Goal: Complete Application Form: Complete application form

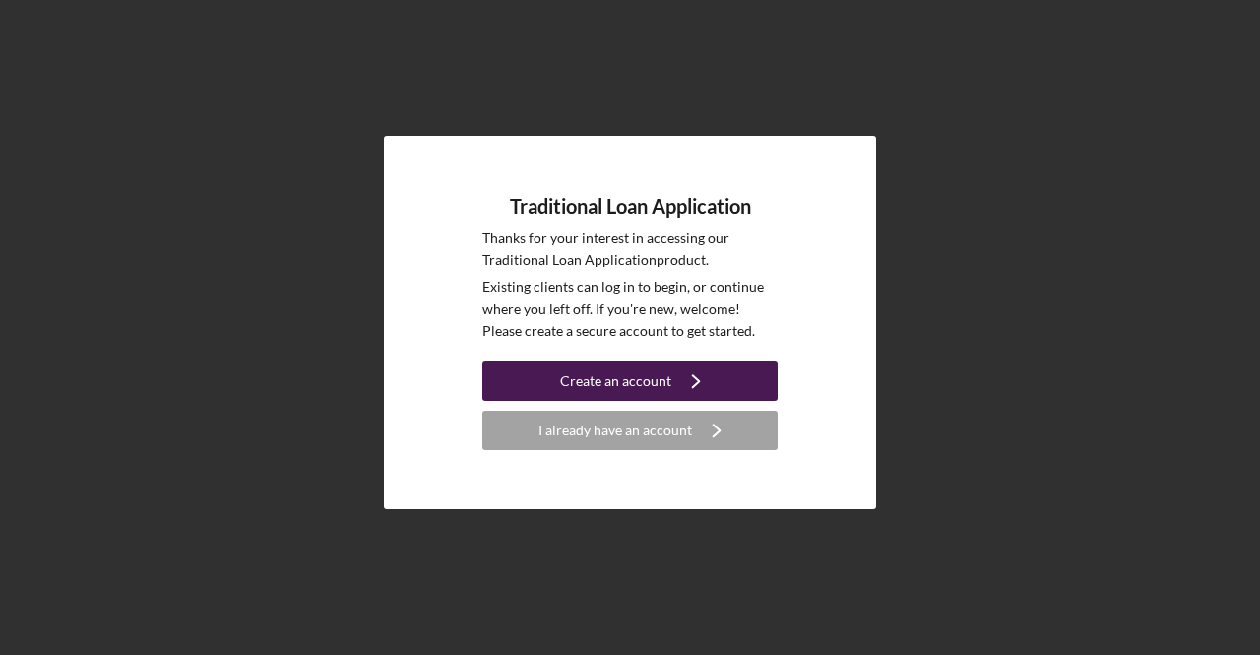
click at [668, 381] on button "Create an account Icon/Navigate" at bounding box center [629, 380] width 295 height 39
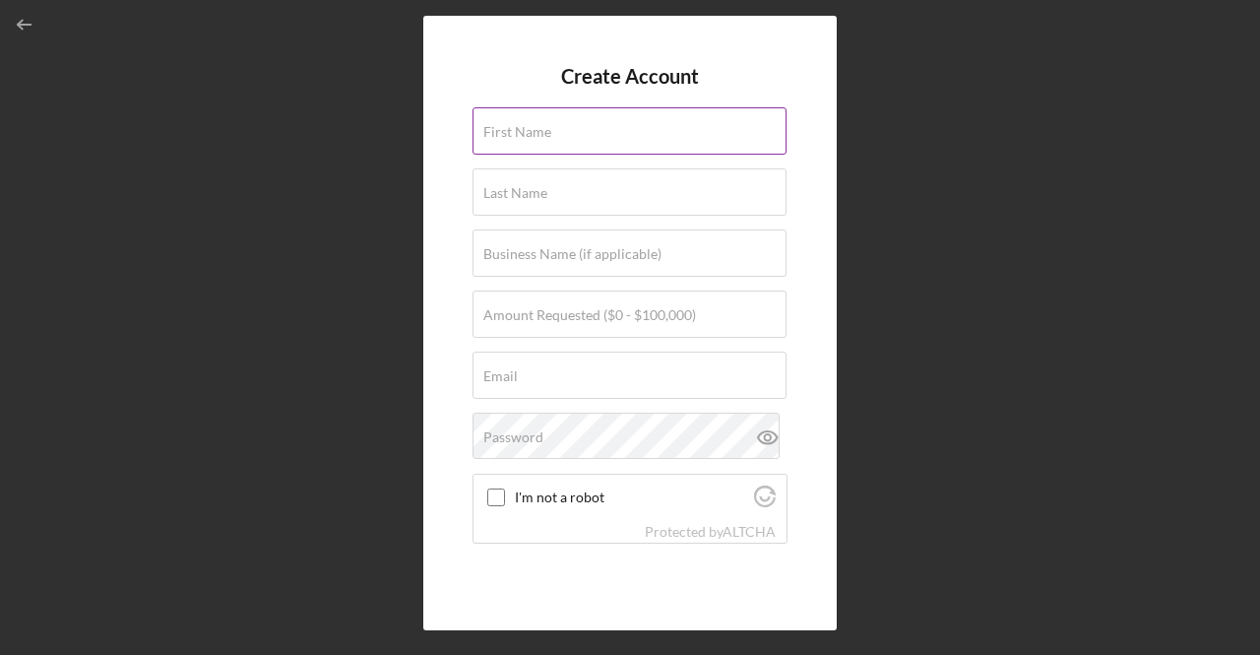
click at [647, 132] on input "First Name" at bounding box center [630, 130] width 314 height 47
type input "[PERSON_NAME]"
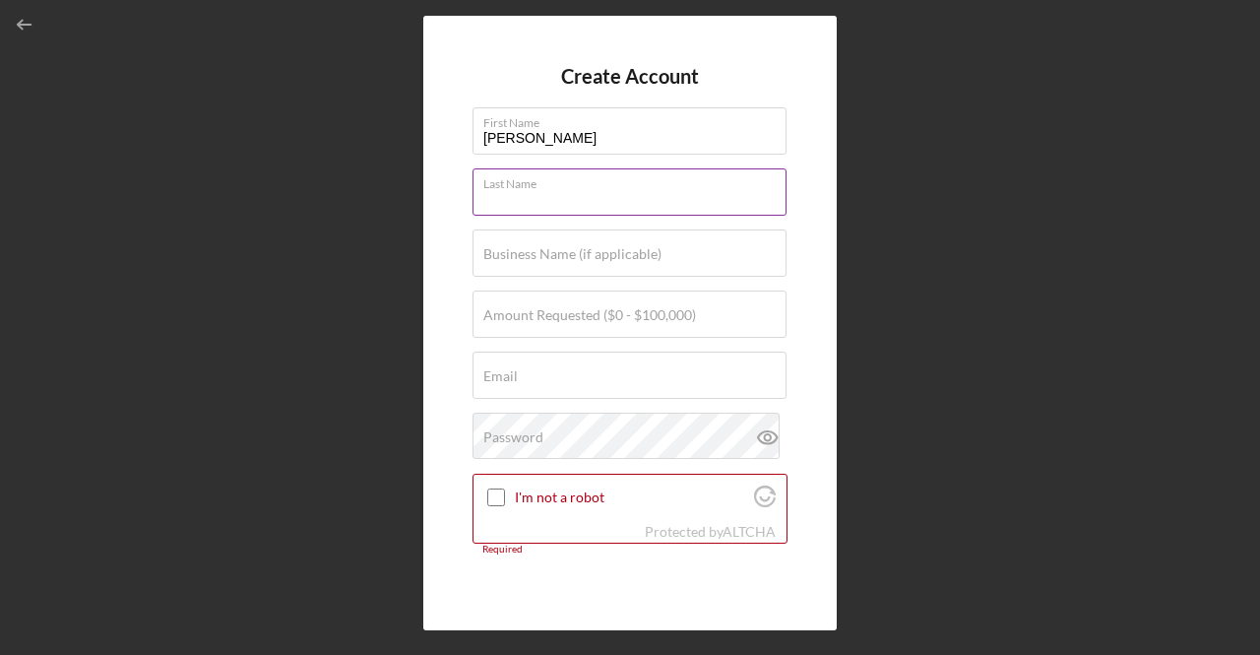
click at [602, 199] on input "Last Name" at bounding box center [630, 191] width 314 height 47
type input "Soave"
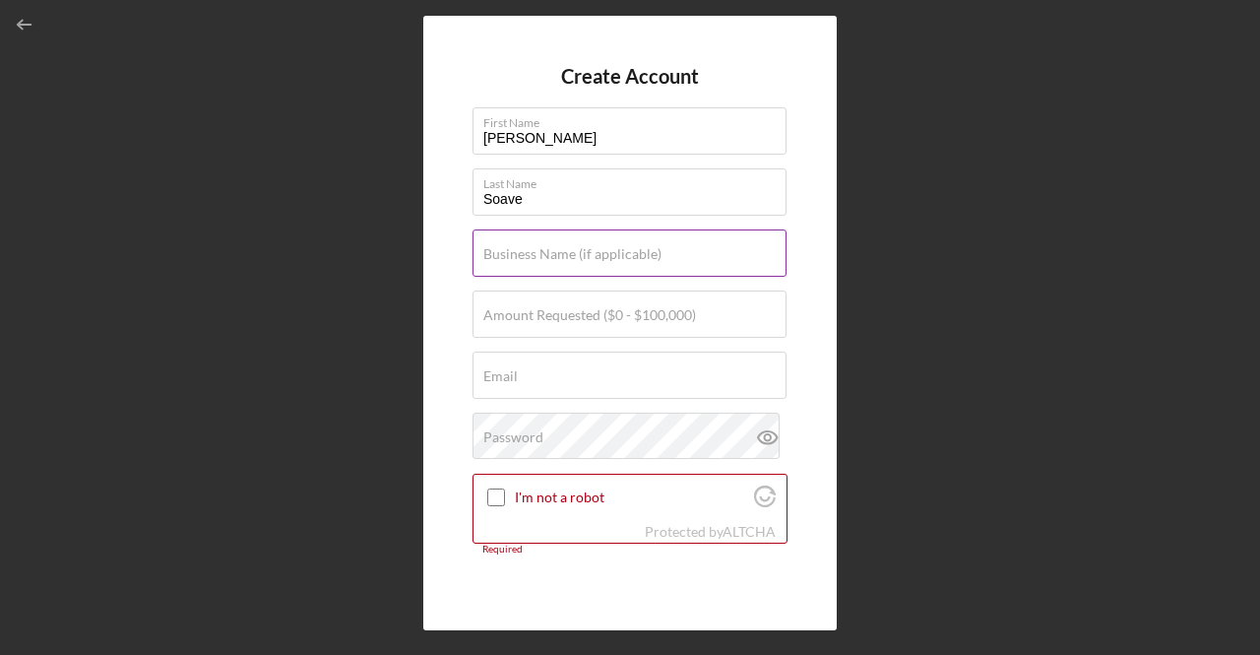
click at [589, 261] on label "Business Name (if applicable)" at bounding box center [572, 254] width 178 height 16
click at [589, 261] on input "Business Name (if applicable)" at bounding box center [630, 252] width 314 height 47
type input "Curiouser Foods"
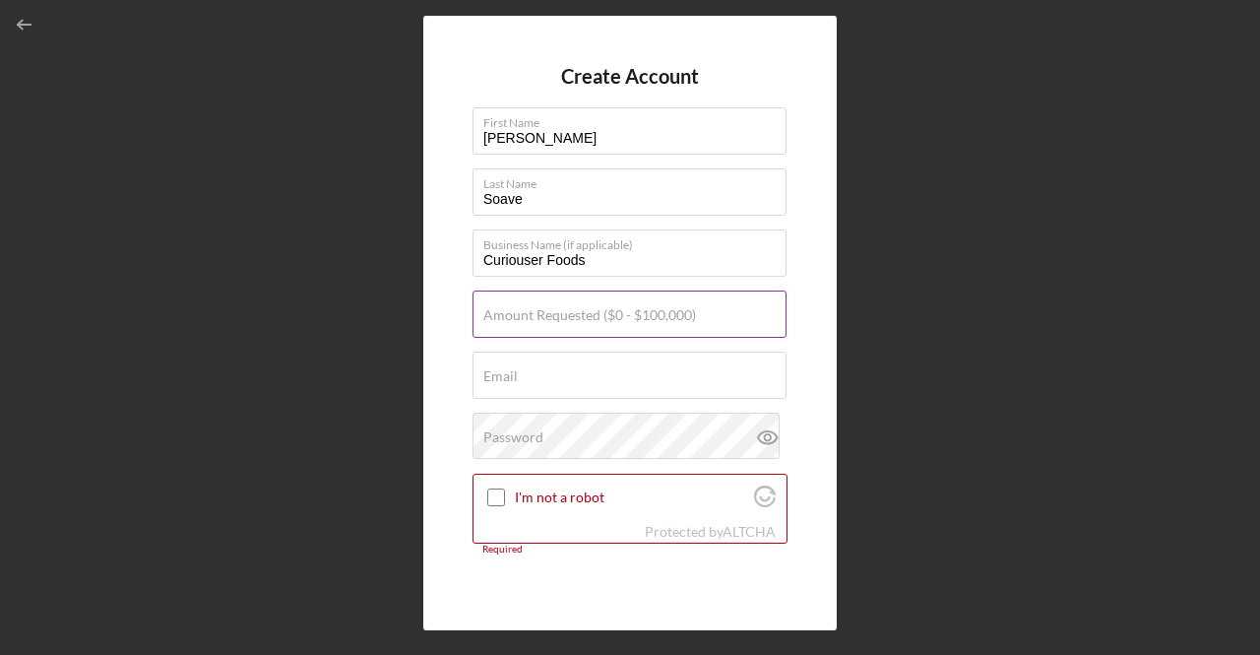
click at [591, 314] on label "Amount Requested ($0 - $100,000)" at bounding box center [589, 315] width 213 height 16
click at [591, 314] on input "Amount Requested ($0 - $100,000)" at bounding box center [630, 313] width 314 height 47
type input "$5"
type input "$100,000"
click at [569, 369] on div "Email Required" at bounding box center [630, 376] width 315 height 49
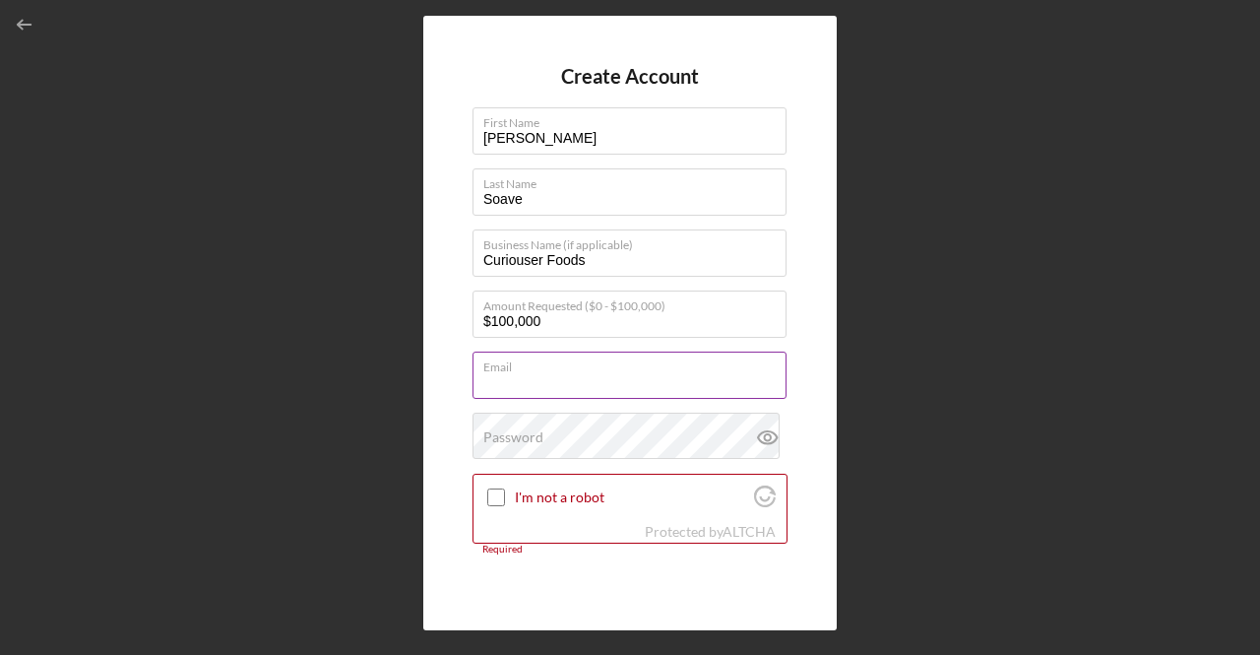
type input "[PERSON_NAME][EMAIL_ADDRESS][DOMAIN_NAME]"
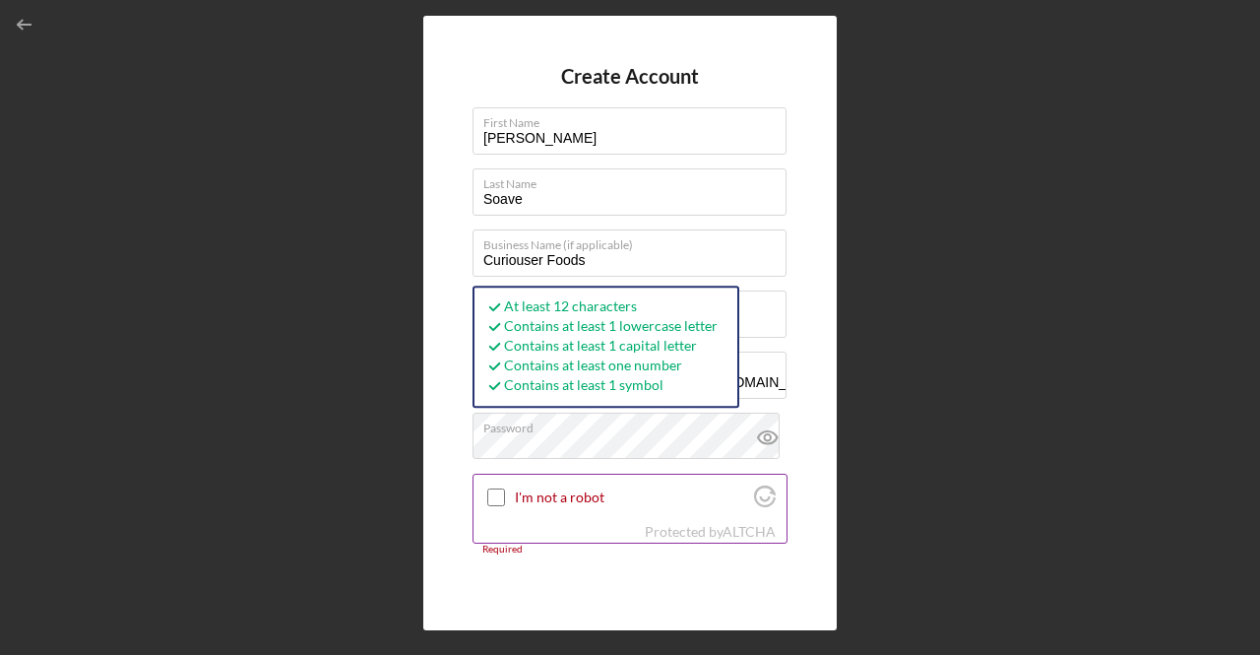
click at [494, 491] on input "I'm not a robot" at bounding box center [496, 497] width 18 height 18
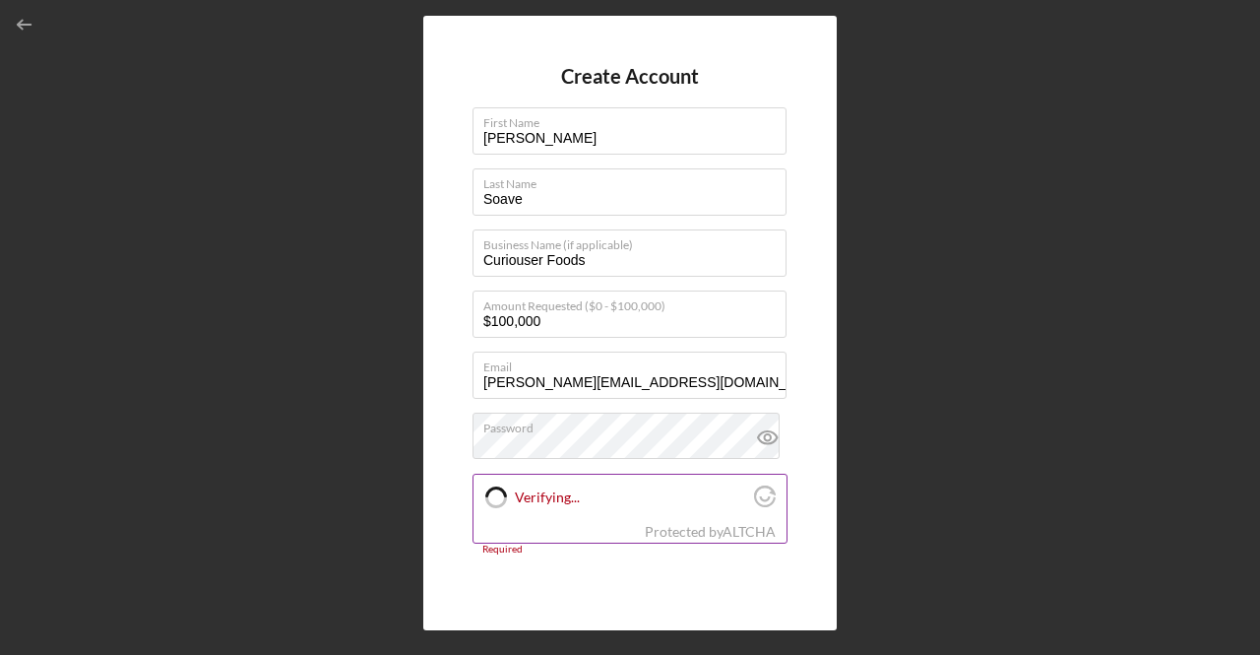
checkbox input "true"
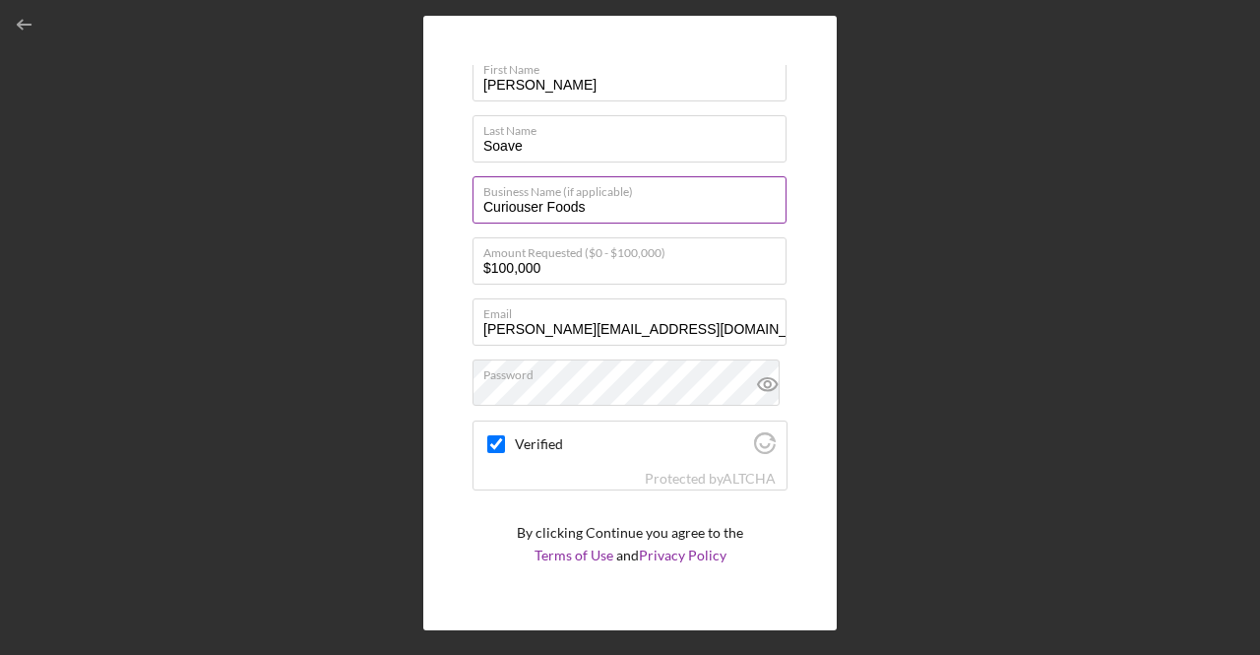
scroll to position [96, 0]
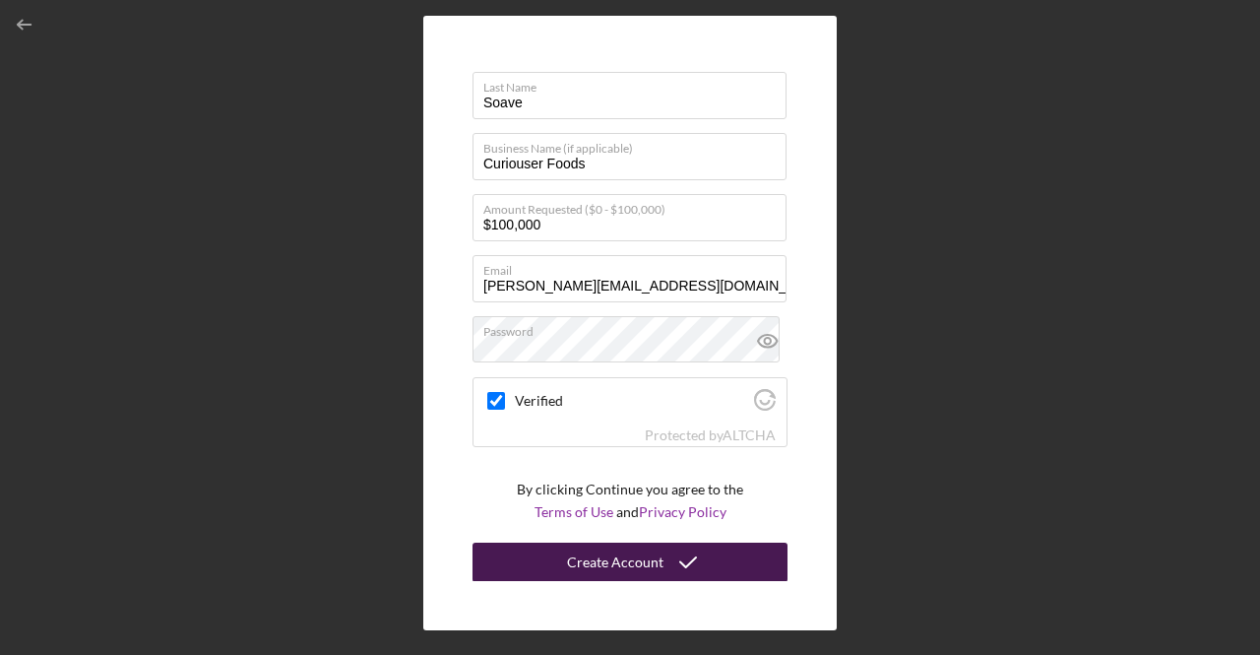
click at [611, 555] on div "Create Account" at bounding box center [615, 562] width 96 height 39
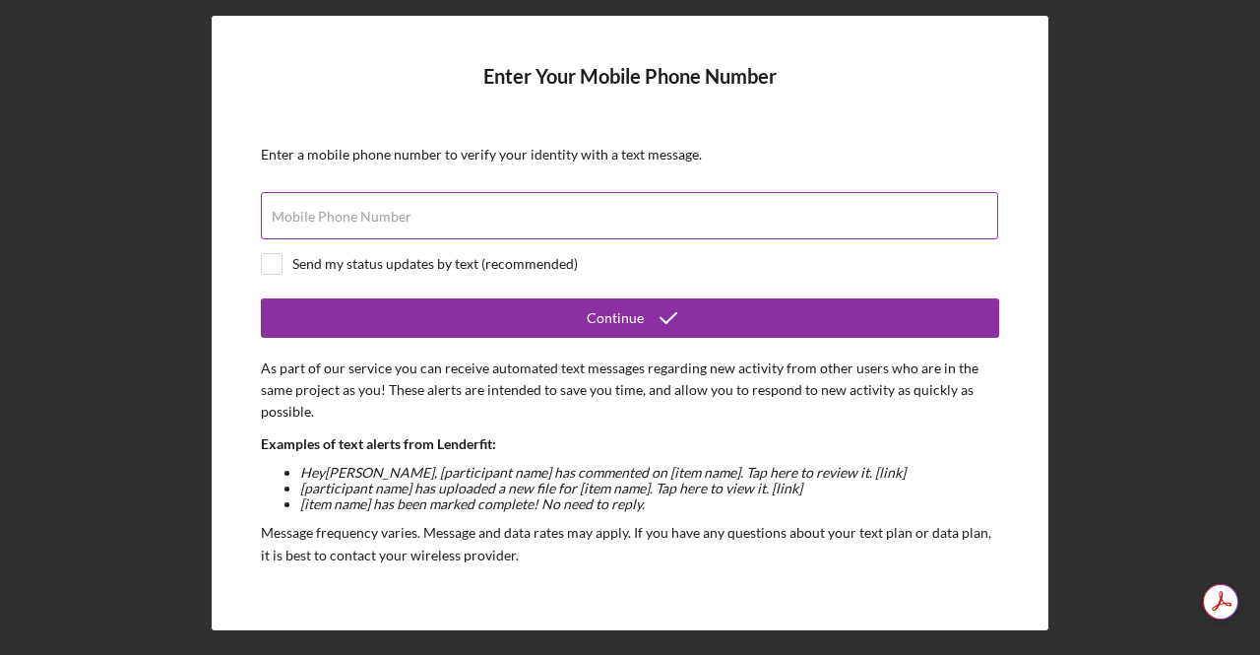
click at [321, 214] on label "Mobile Phone Number" at bounding box center [342, 217] width 140 height 16
click at [321, 214] on input "Mobile Phone Number" at bounding box center [630, 215] width 738 height 47
type input "[PHONE_NUMBER]"
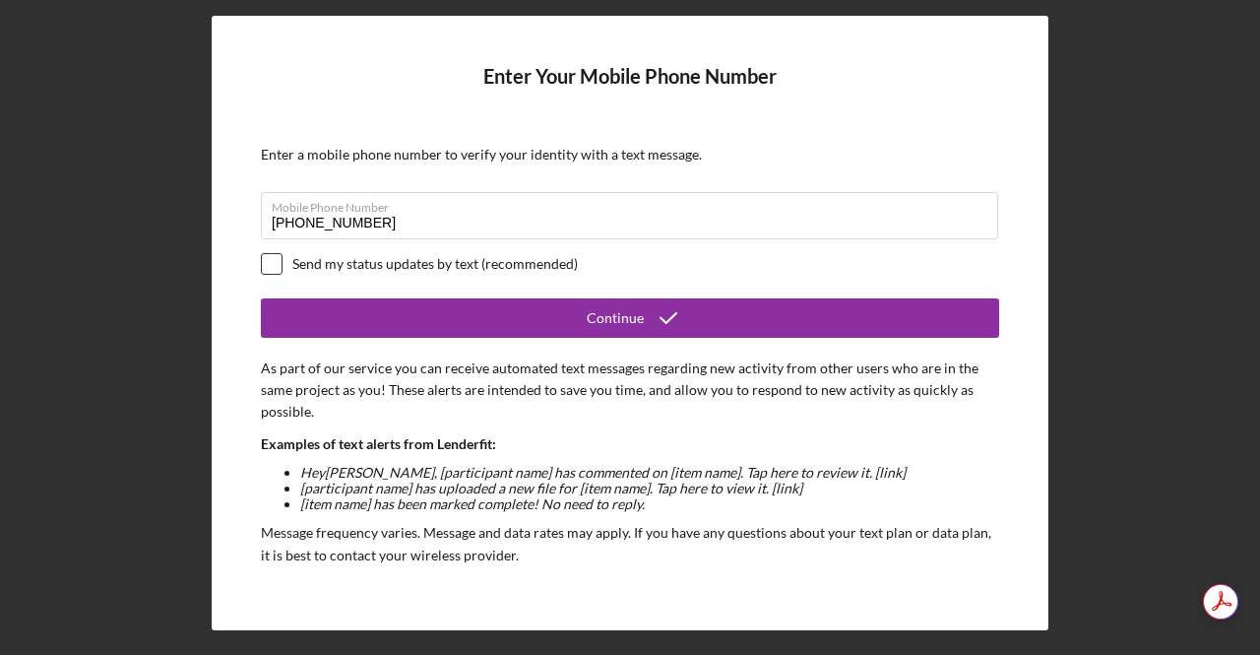
click at [274, 265] on input "checkbox" at bounding box center [272, 264] width 20 height 20
checkbox input "true"
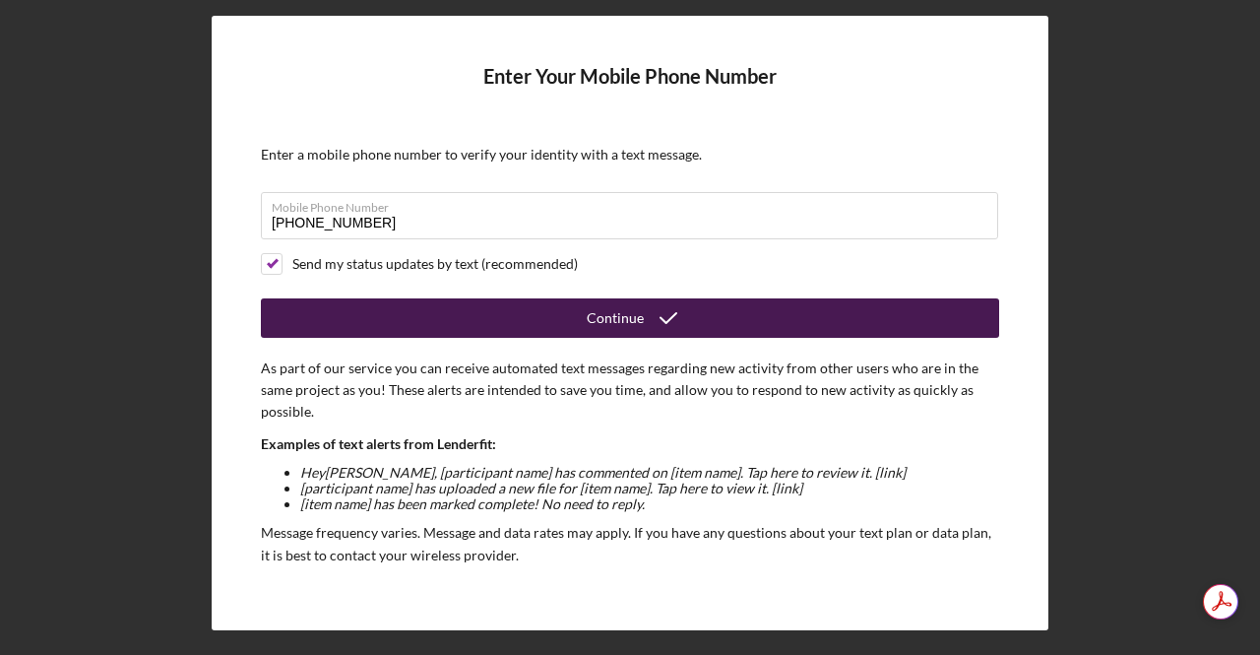
click at [632, 326] on div "Continue" at bounding box center [615, 317] width 57 height 39
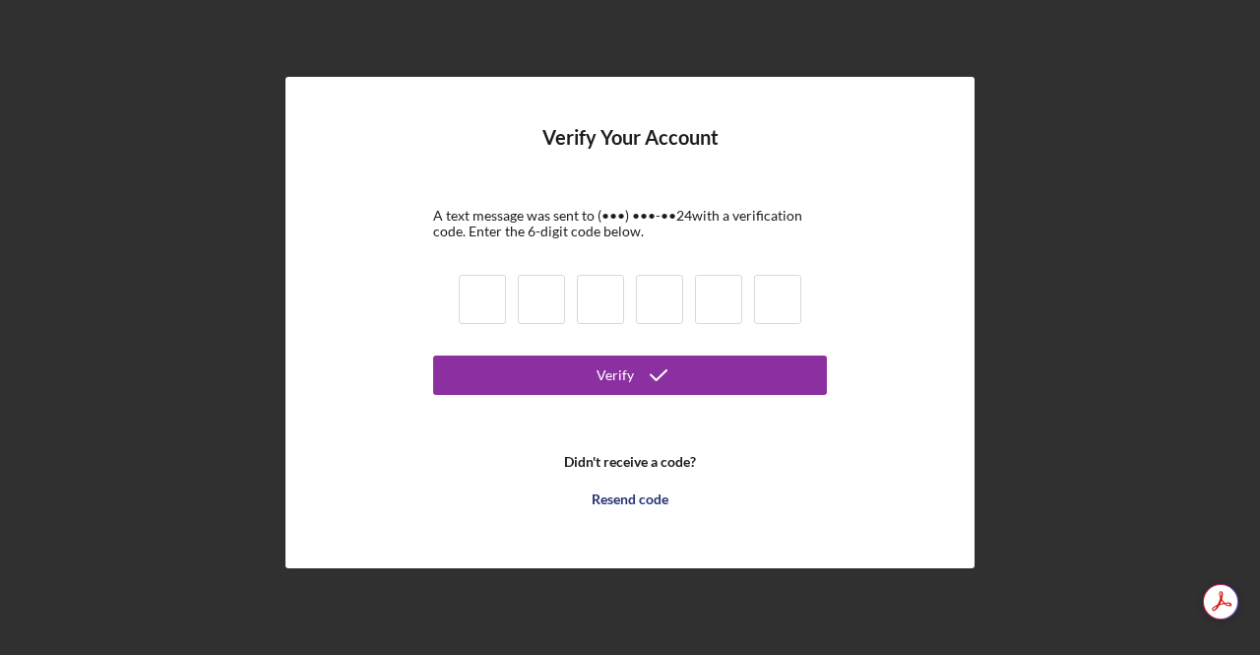
click at [497, 292] on input at bounding box center [482, 299] width 47 height 49
type input "9"
type input "4"
type input "3"
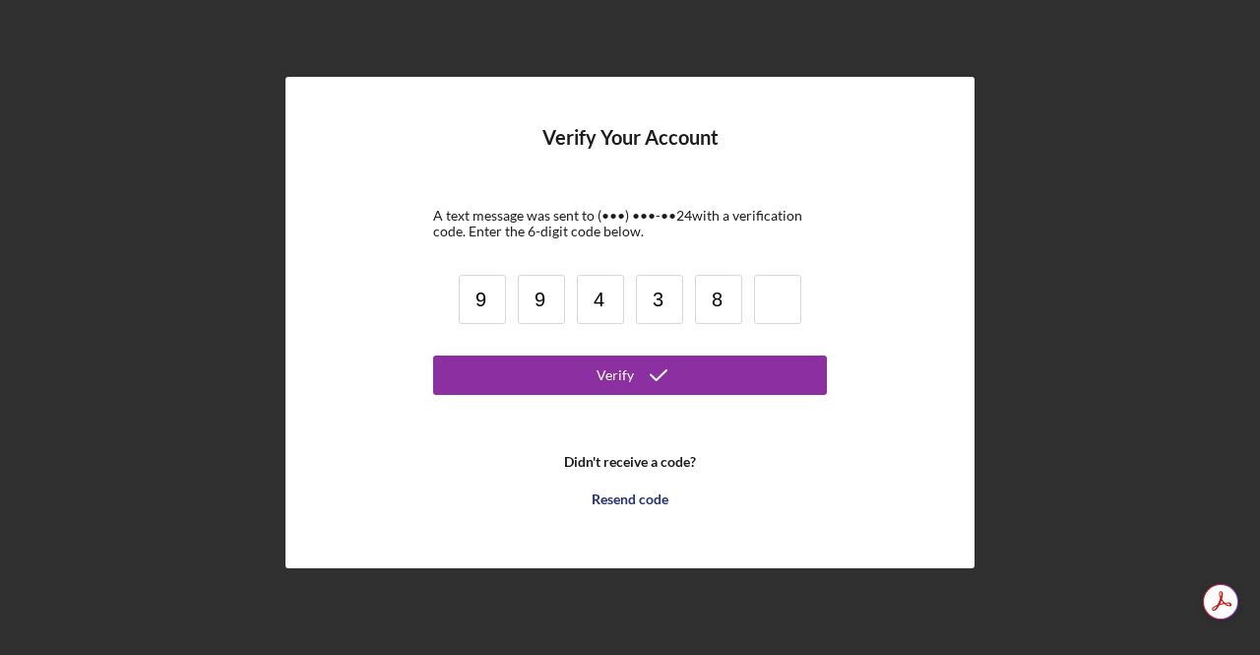
type input "8"
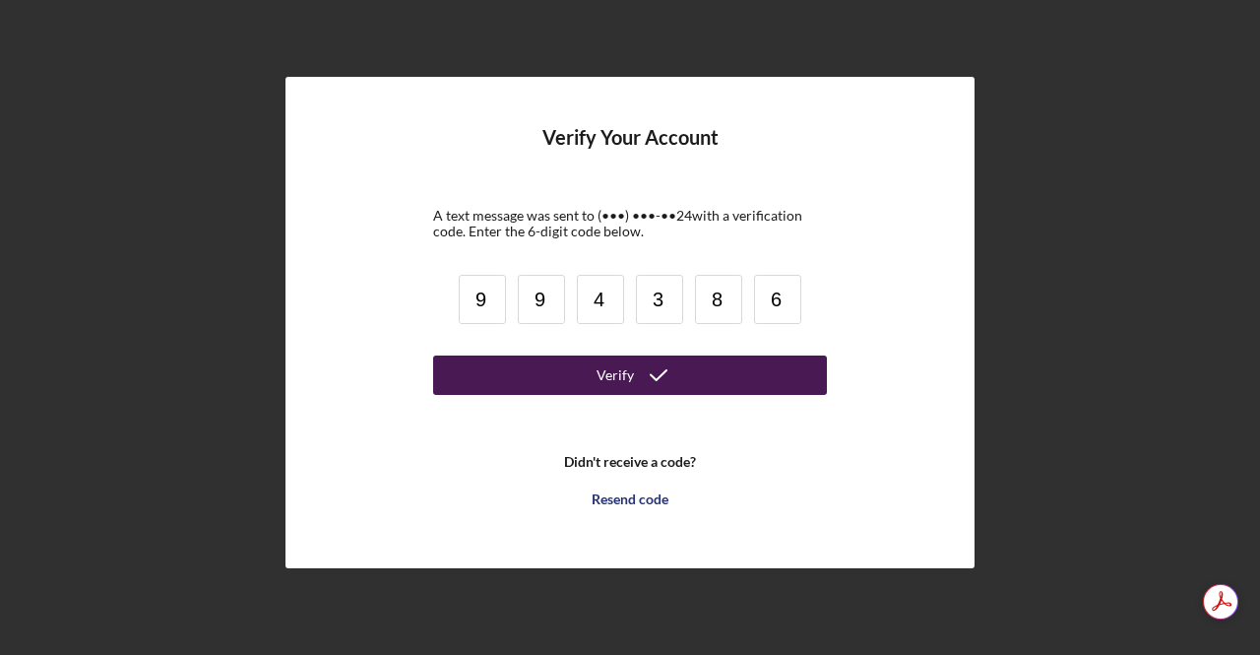
type input "6"
click at [596, 389] on button "Verify" at bounding box center [630, 374] width 394 height 39
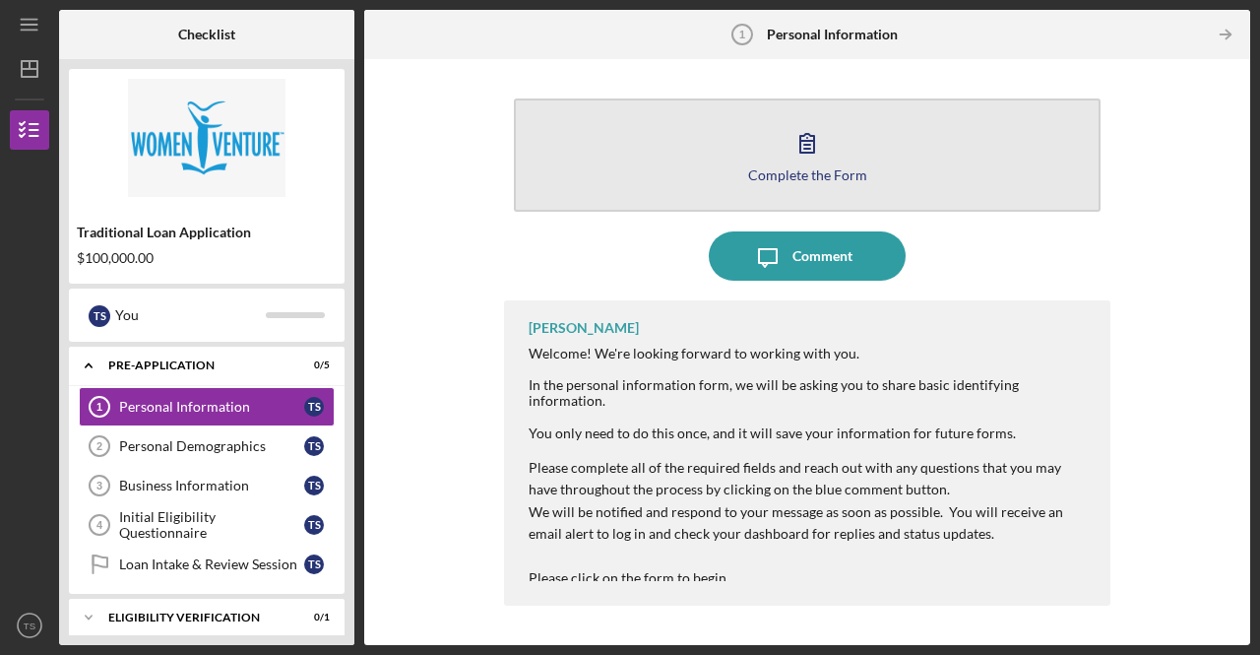
click at [789, 150] on icon "button" at bounding box center [807, 142] width 49 height 49
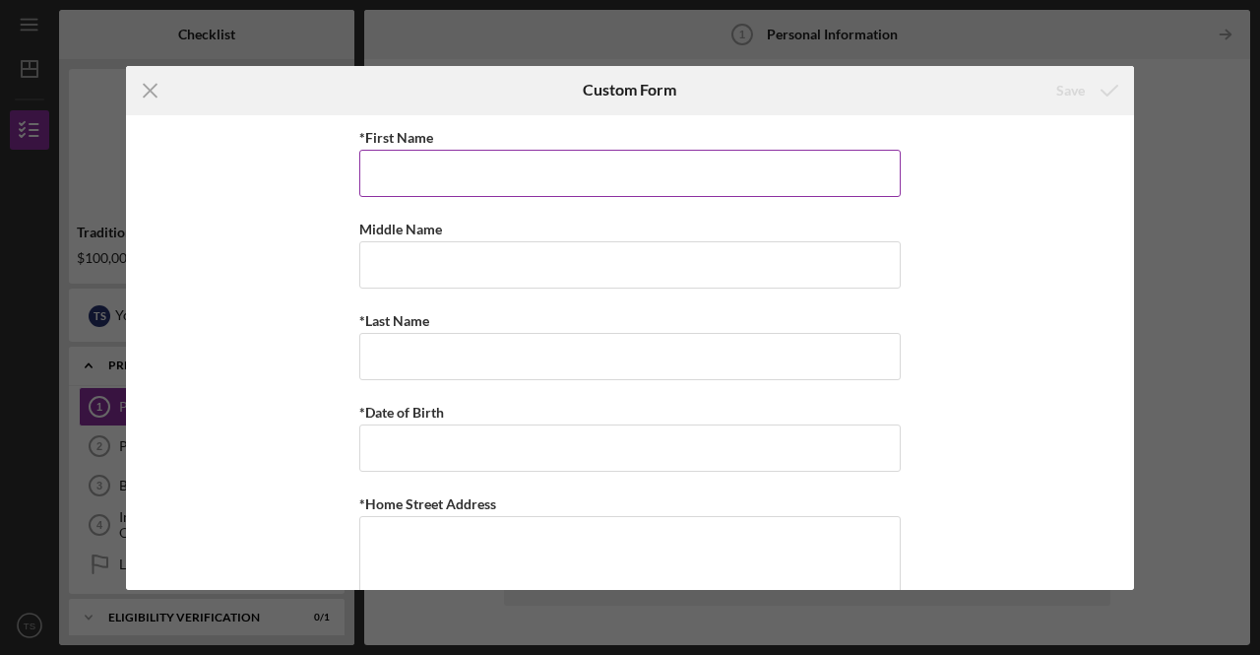
click at [488, 181] on input "*First Name" at bounding box center [630, 173] width 542 height 47
type input "[PERSON_NAME]"
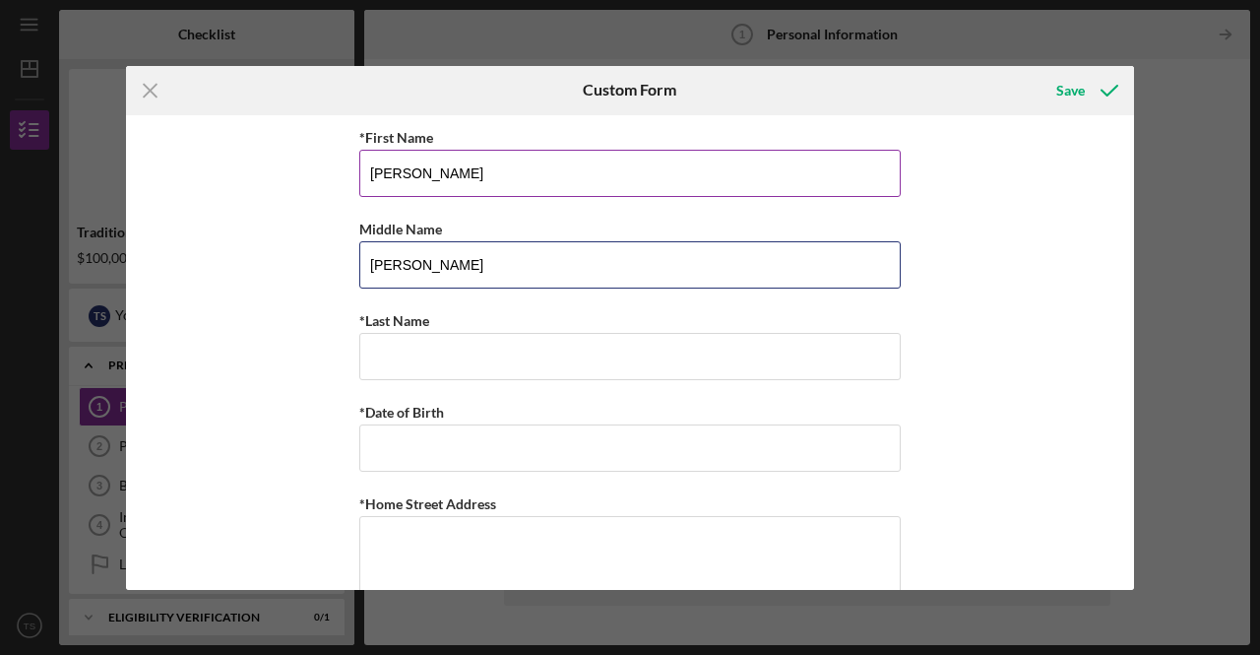
type input "[PERSON_NAME]"
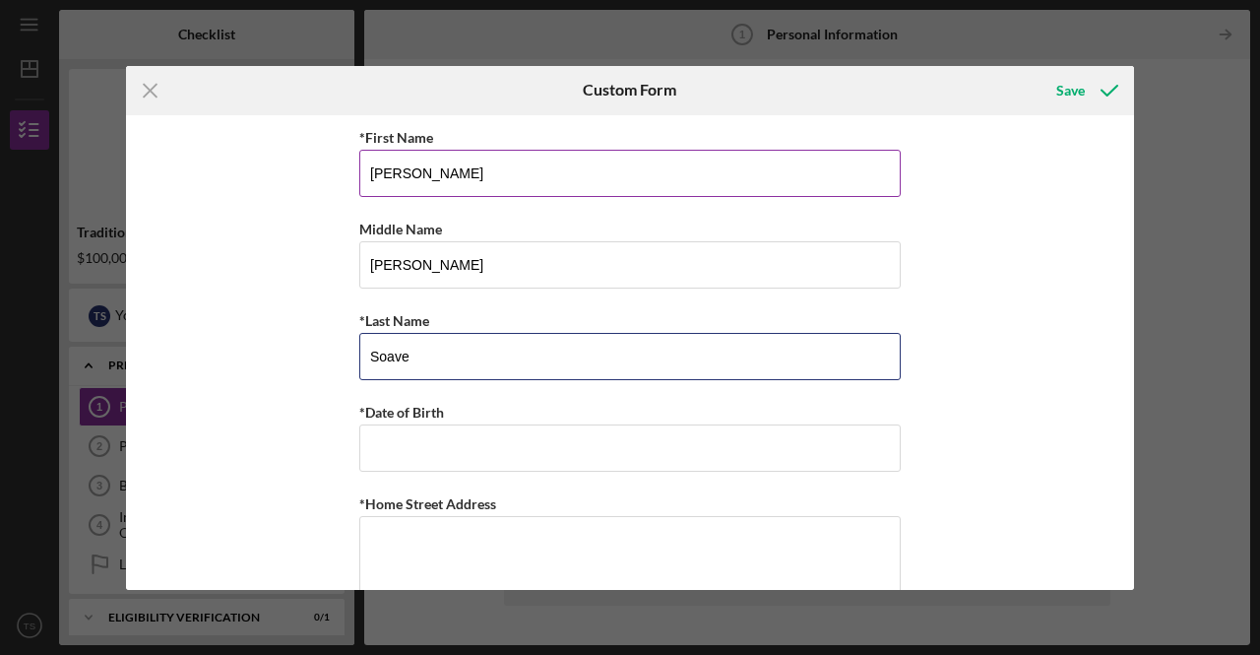
type input "Soave"
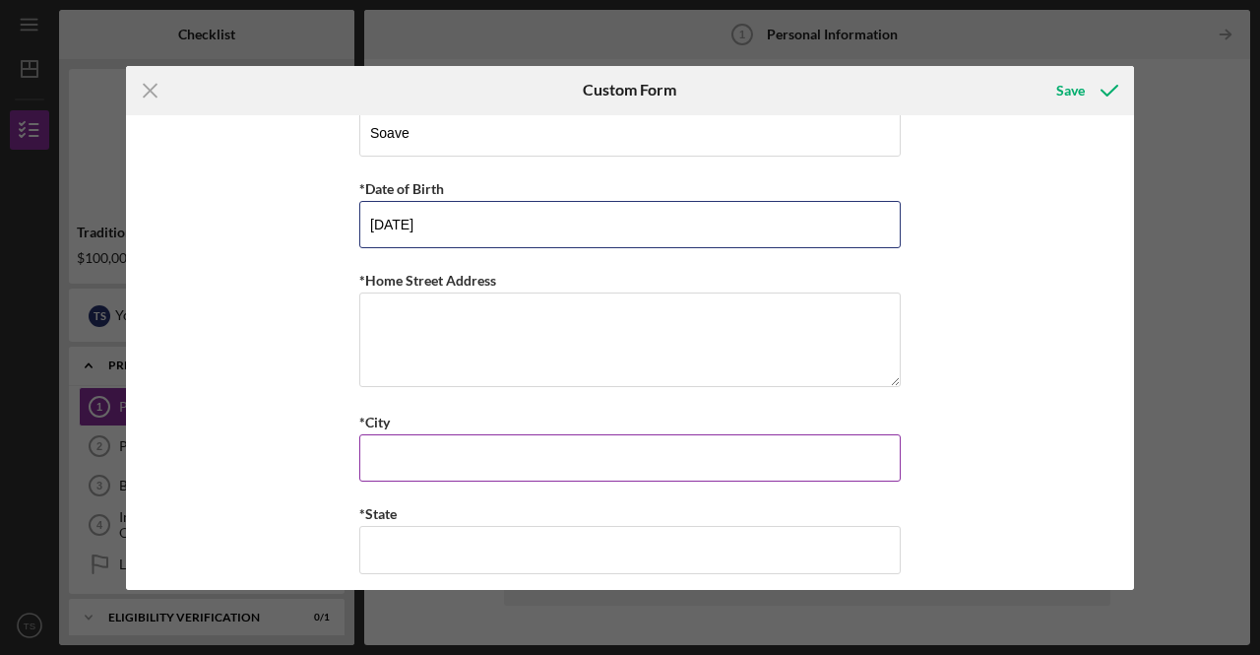
scroll to position [295, 0]
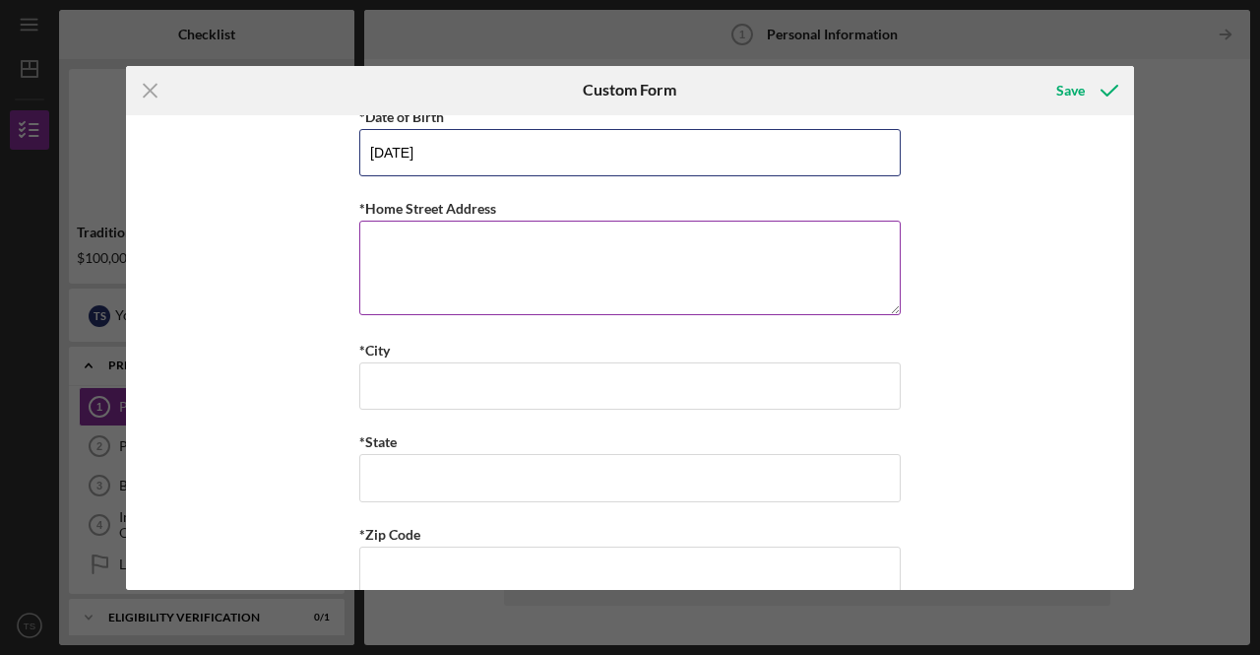
type input "[DATE]"
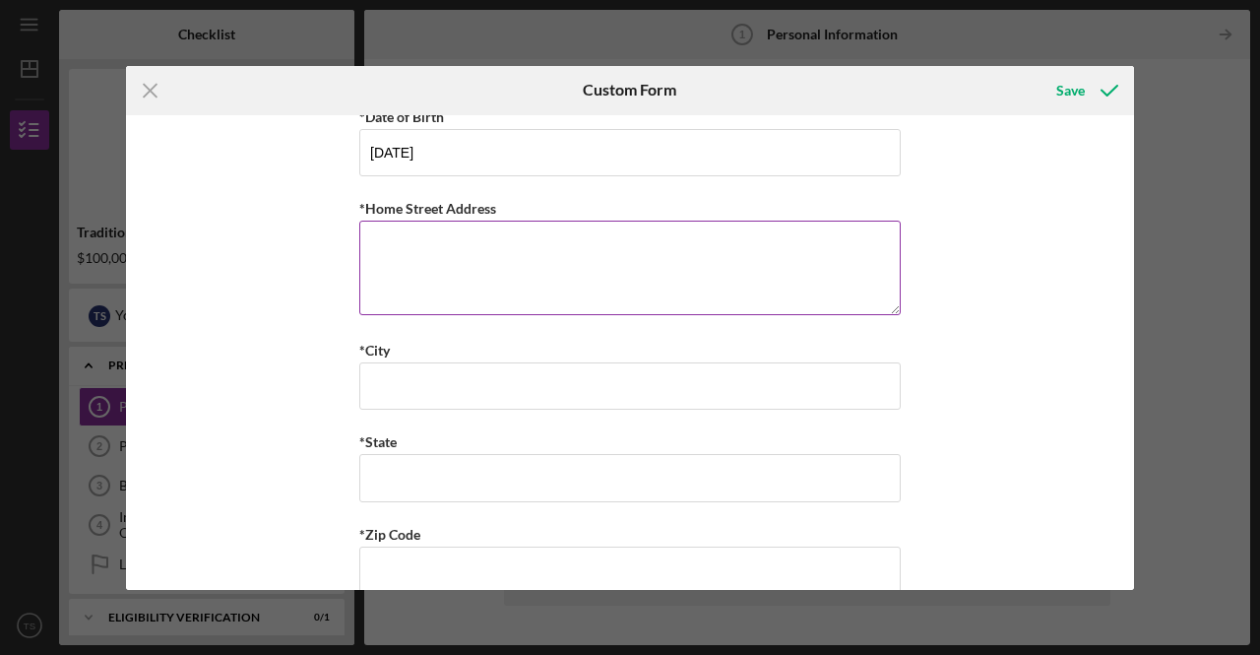
click at [559, 256] on textarea "*Home Street Address" at bounding box center [630, 268] width 542 height 95
type textarea "[STREET_ADDRESS]"
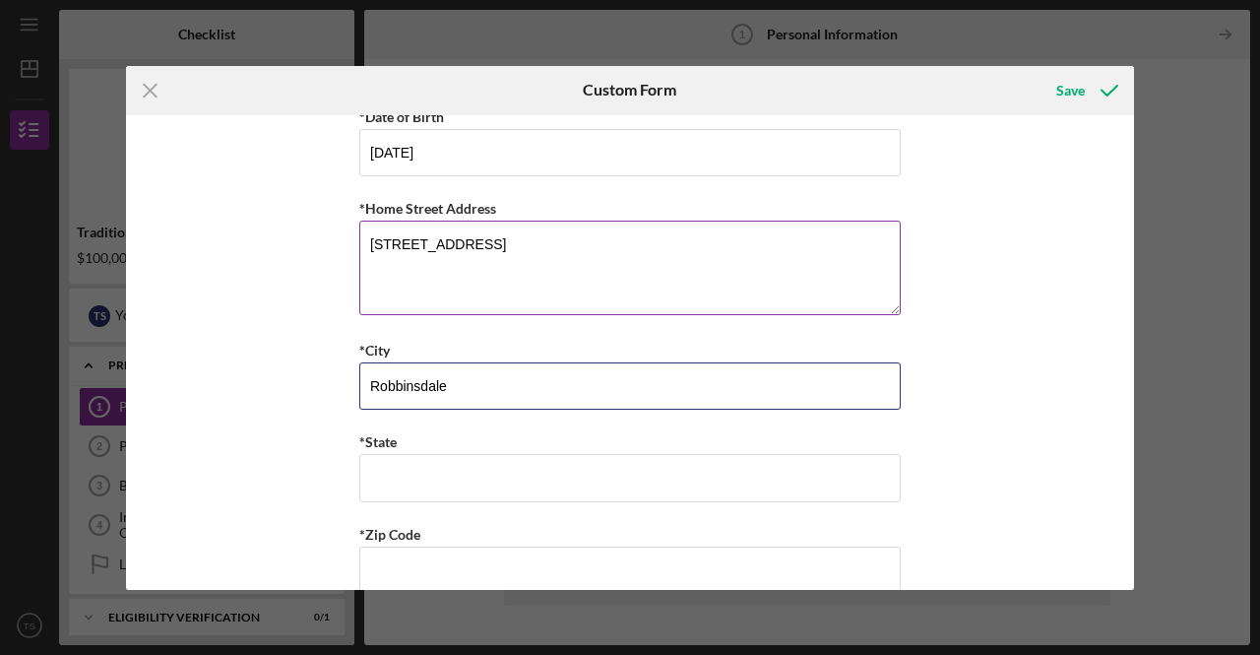
type input "Robbinsdale"
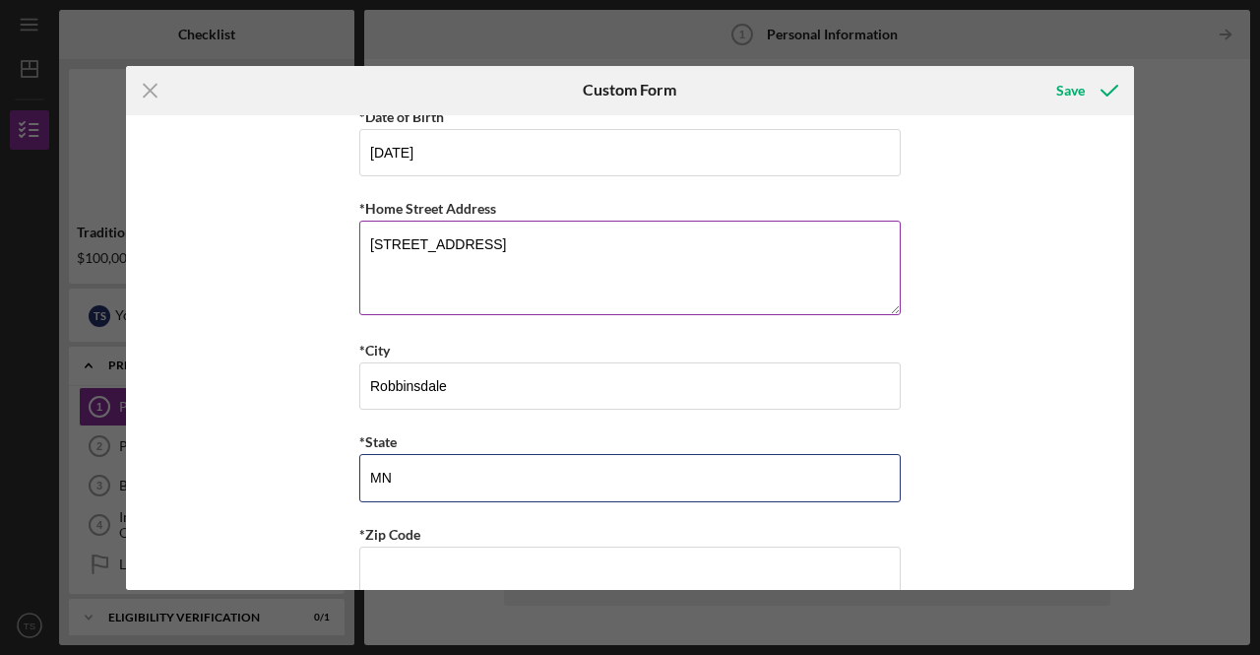
type input "MN"
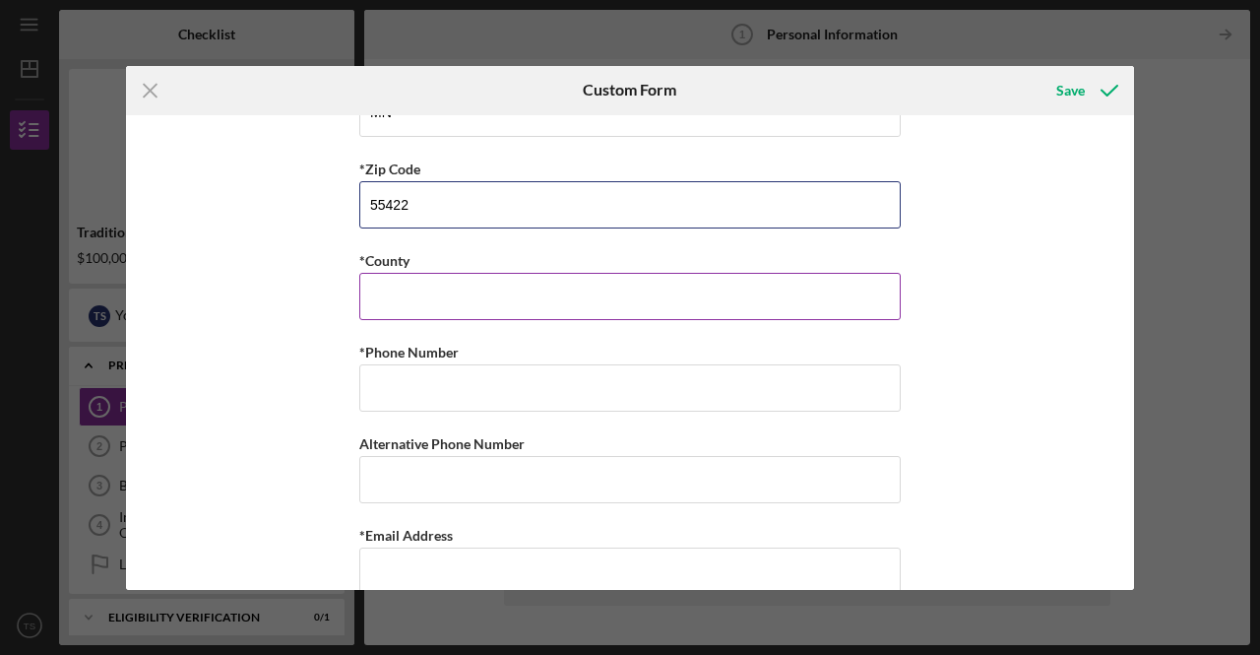
scroll to position [687, 0]
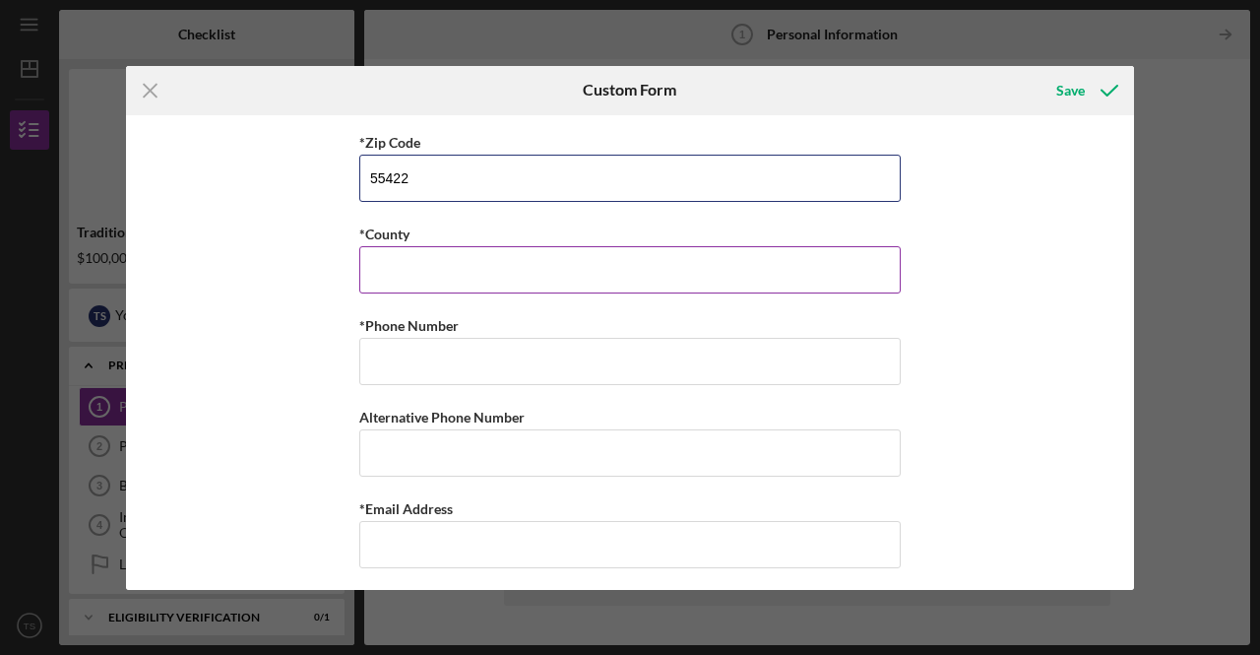
type input "55422"
click at [542, 263] on input "*County" at bounding box center [630, 269] width 542 height 47
type input "Henneping"
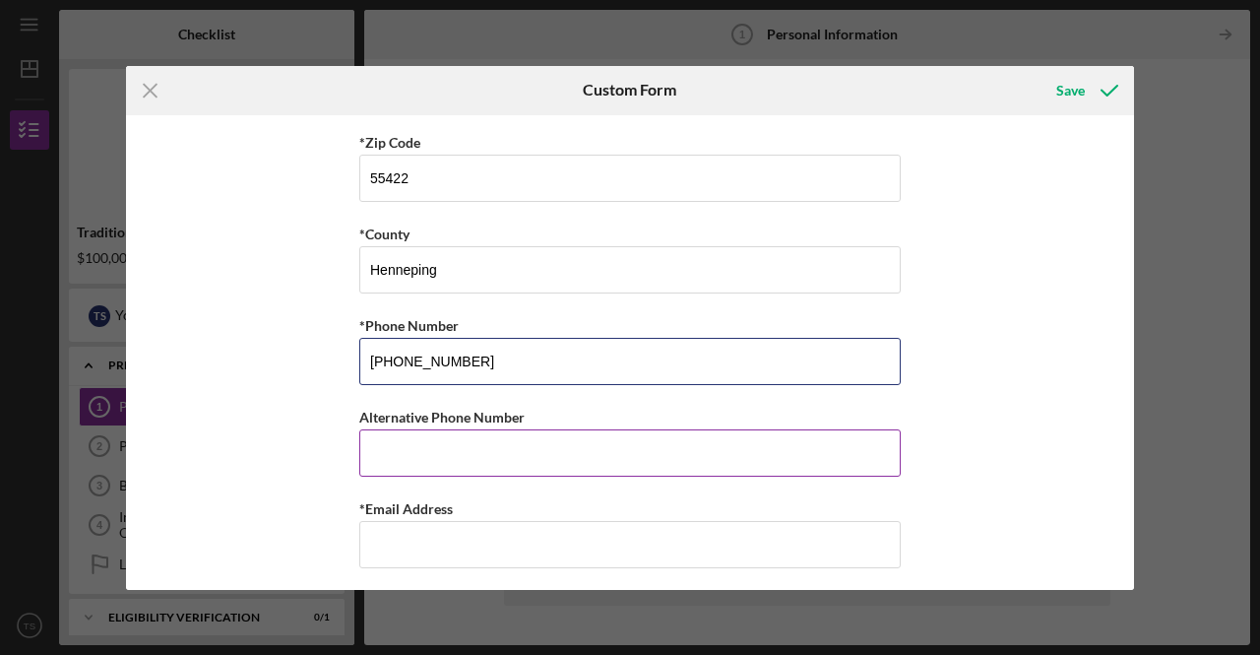
type input "[PHONE_NUMBER]"
click at [499, 444] on input "Alternative Phone Number" at bounding box center [630, 452] width 542 height 47
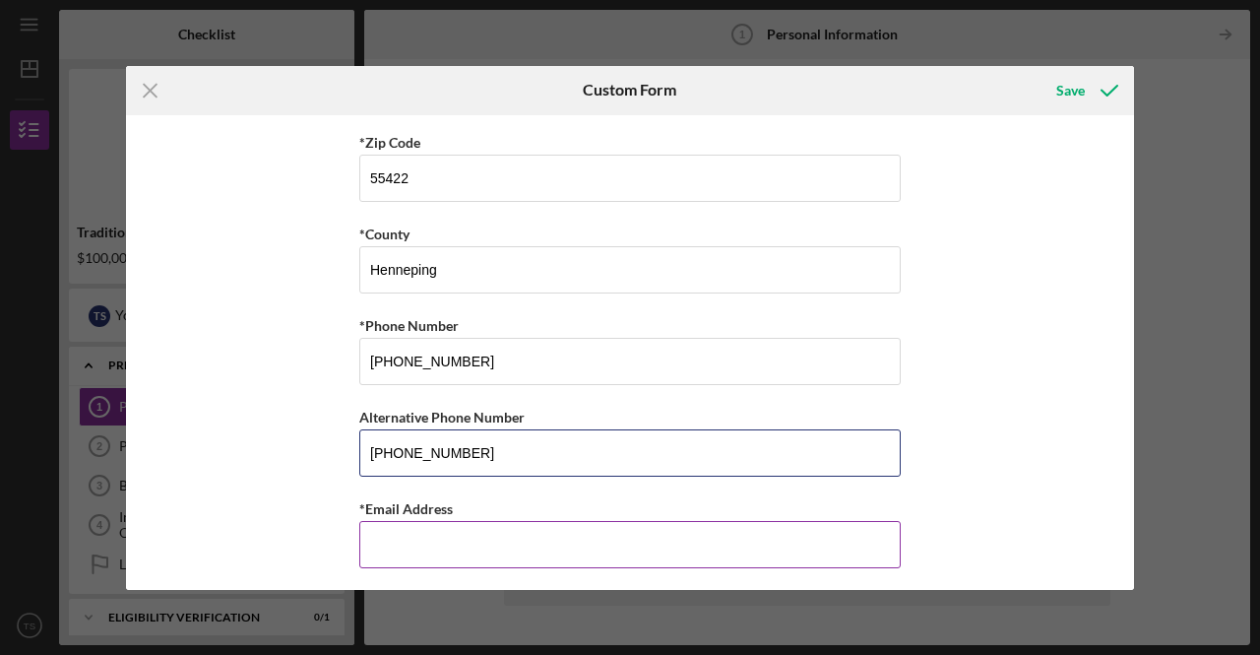
type input "[PHONE_NUMBER]"
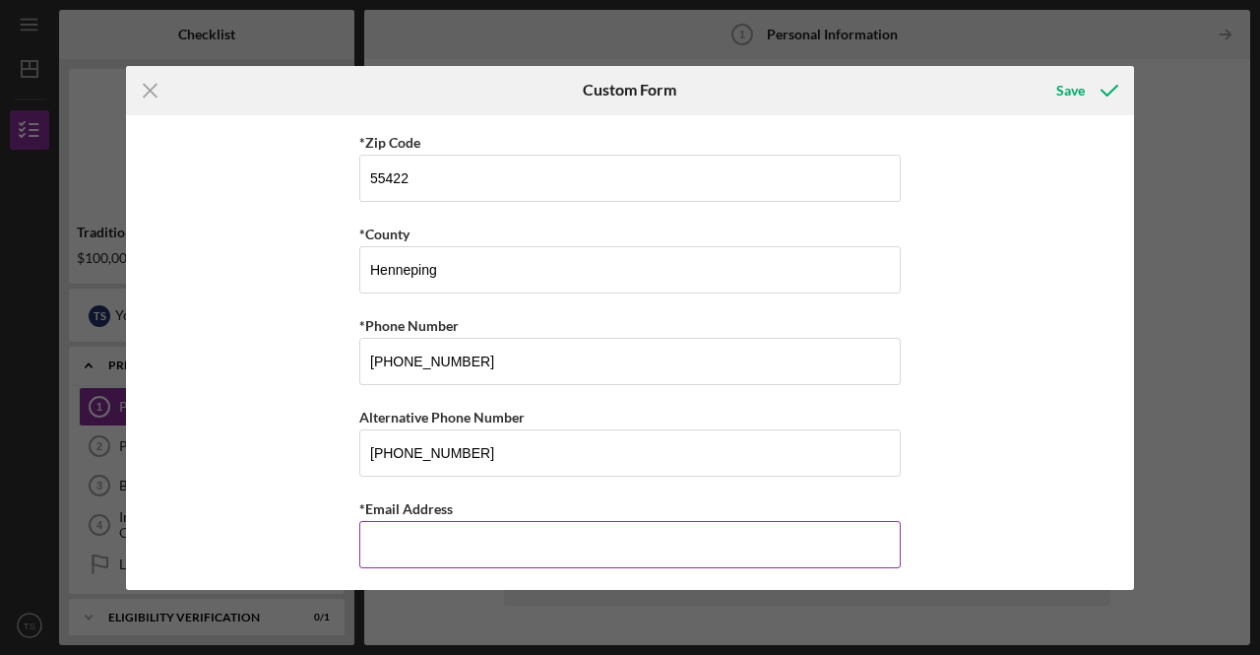
click at [433, 552] on input "*Email Address" at bounding box center [630, 544] width 542 height 47
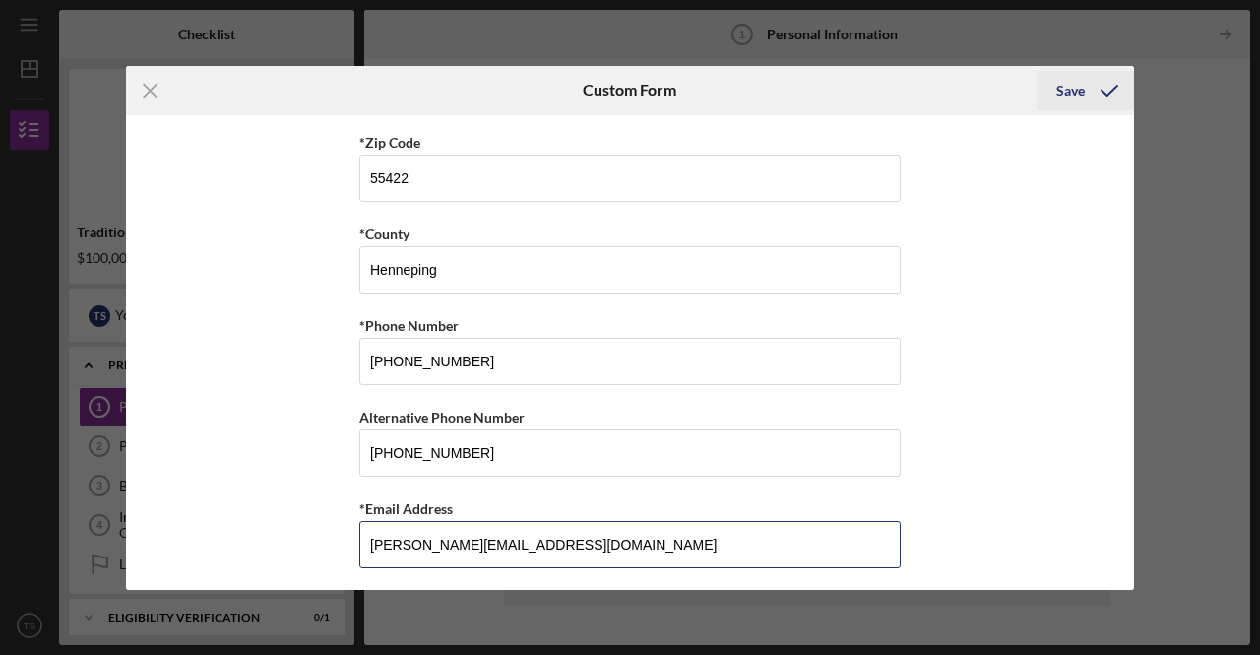
type input "[PERSON_NAME][EMAIL_ADDRESS][DOMAIN_NAME]"
click at [1064, 96] on div "Save" at bounding box center [1071, 90] width 29 height 39
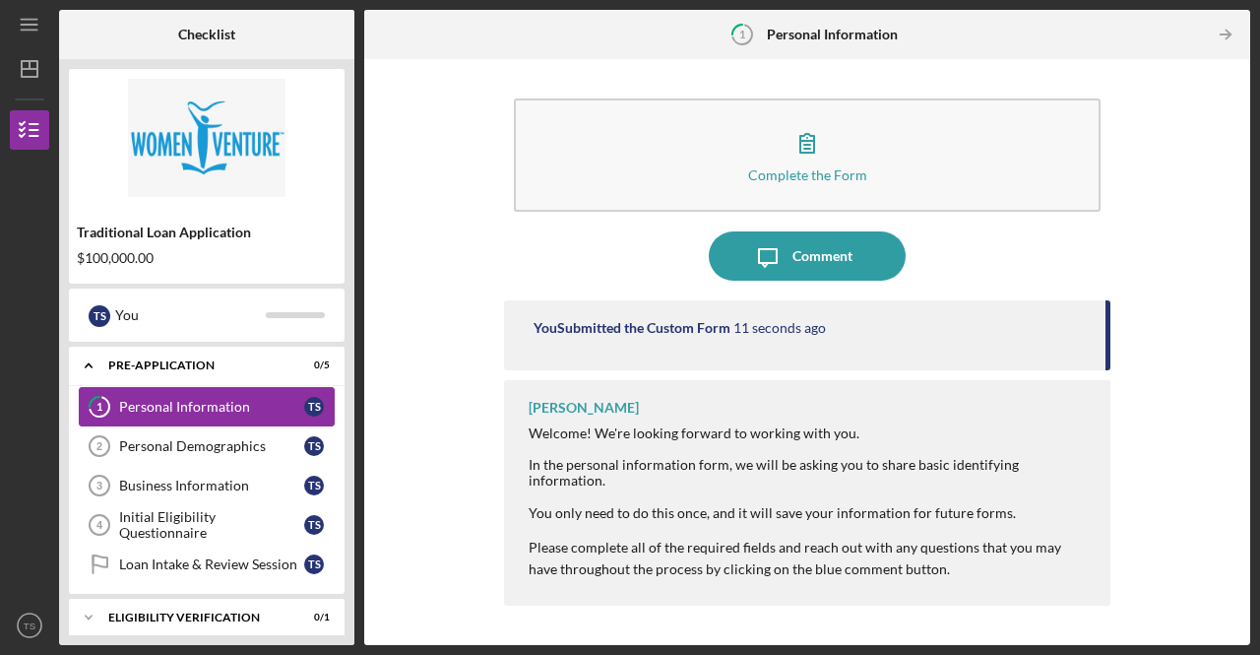
click at [200, 409] on div "Personal Information" at bounding box center [211, 407] width 185 height 16
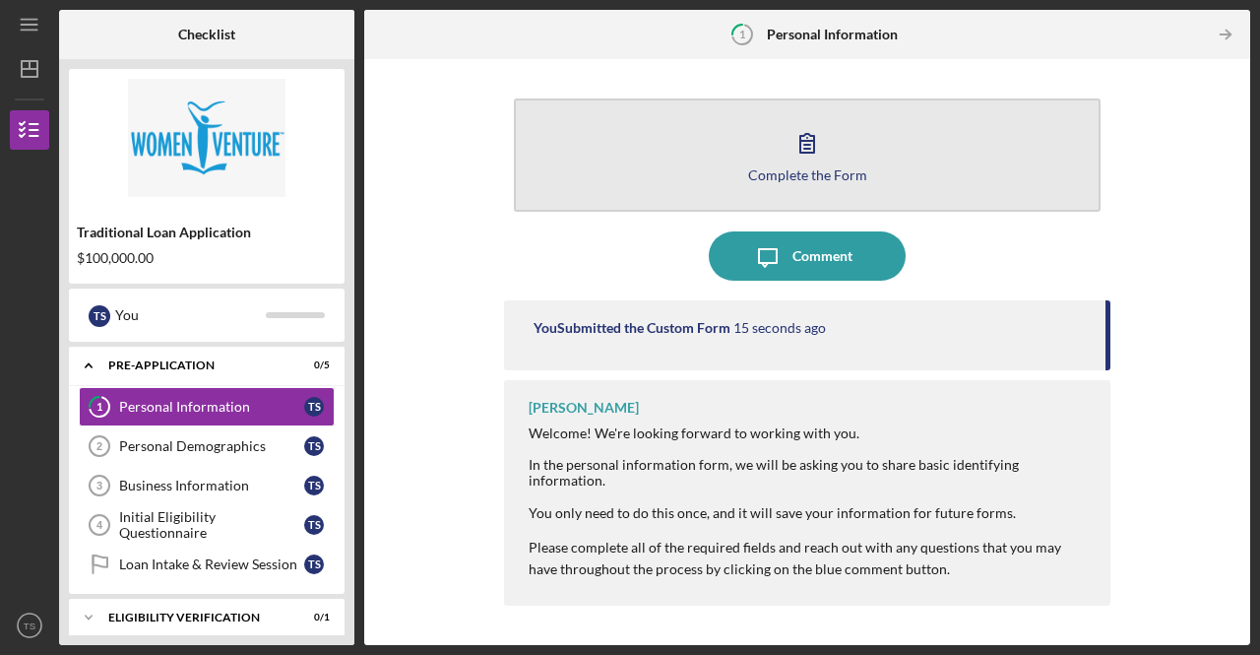
click at [807, 172] on div "Complete the Form" at bounding box center [807, 174] width 119 height 15
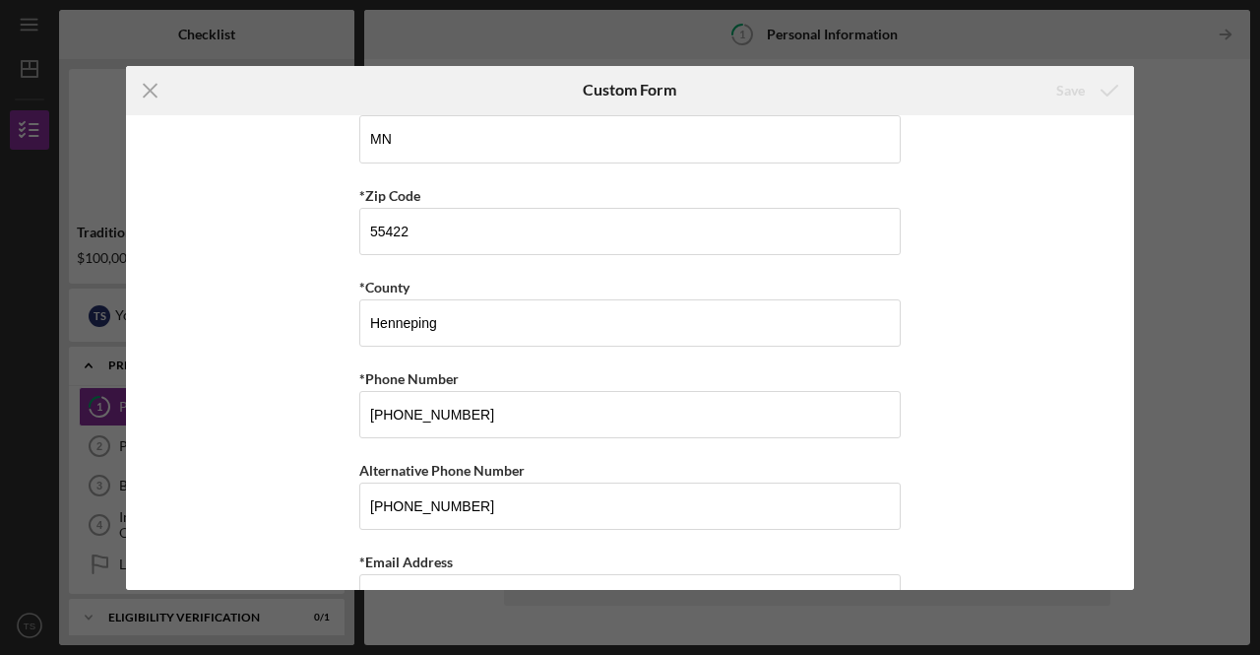
scroll to position [687, 0]
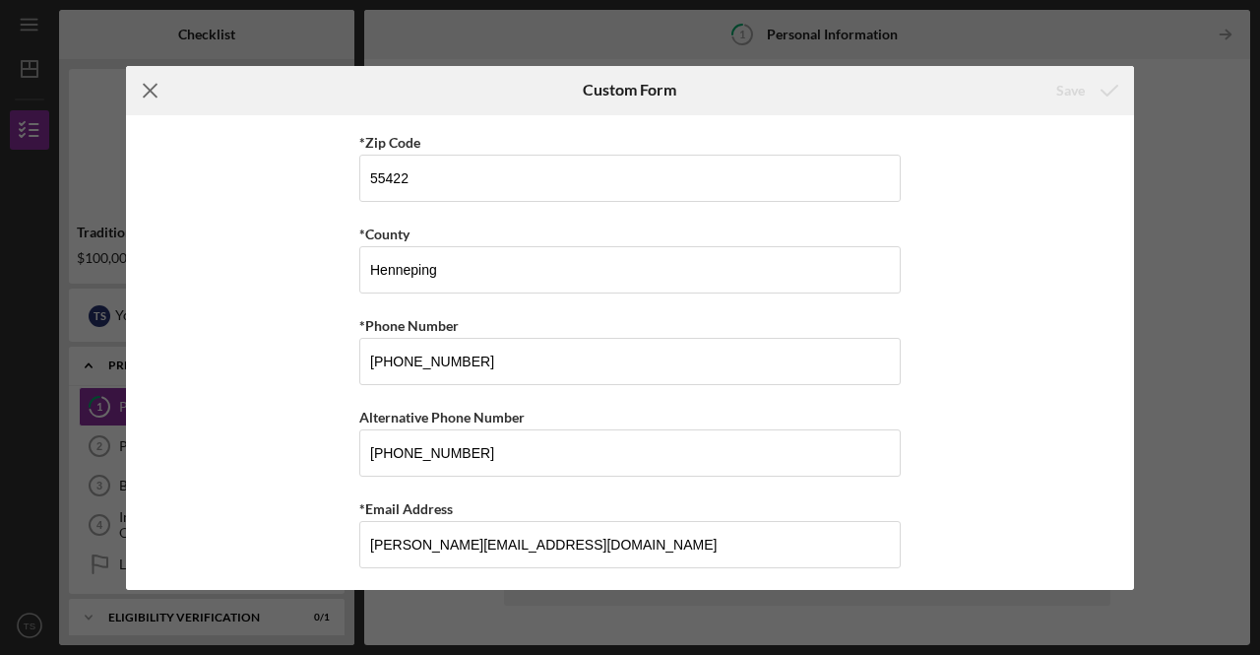
click at [154, 97] on icon "Icon/Menu Close" at bounding box center [150, 90] width 49 height 49
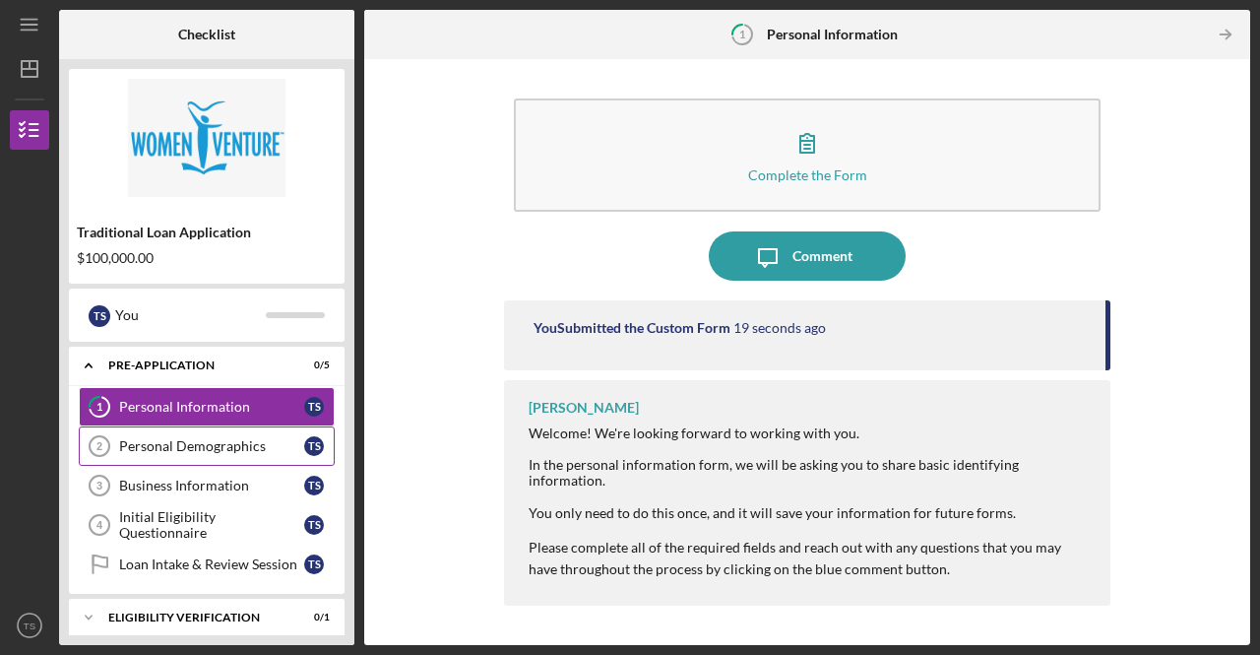
click at [197, 449] on div "Personal Demographics" at bounding box center [211, 446] width 185 height 16
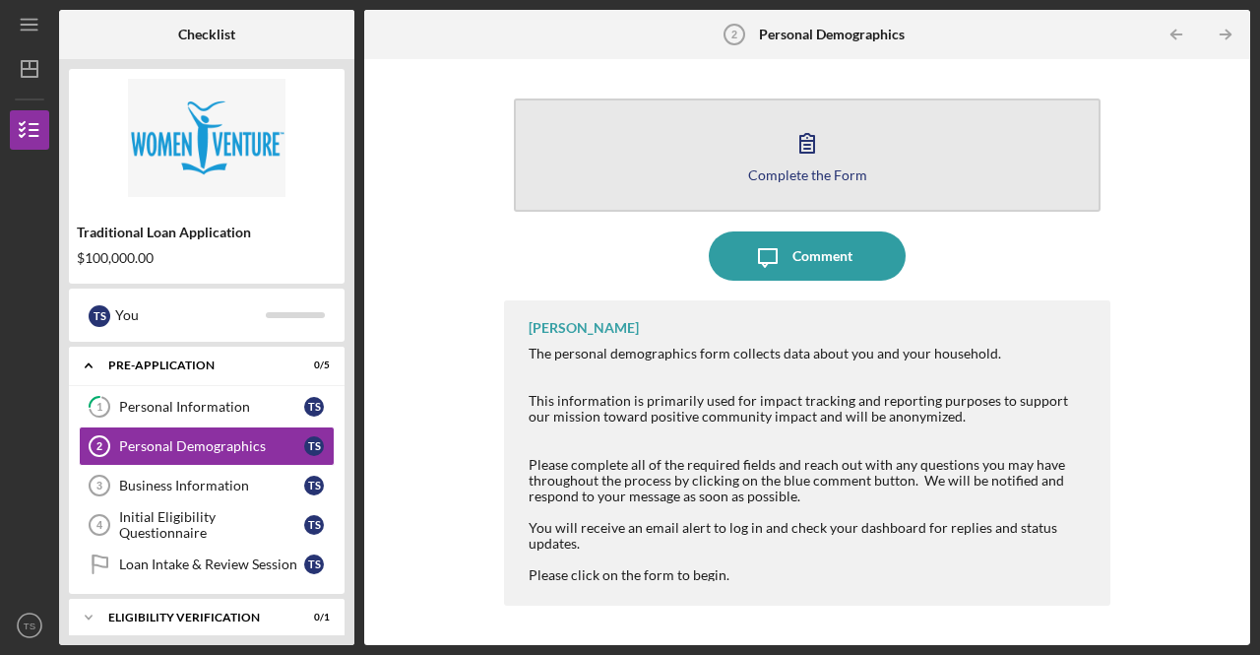
click at [824, 147] on icon "button" at bounding box center [807, 142] width 49 height 49
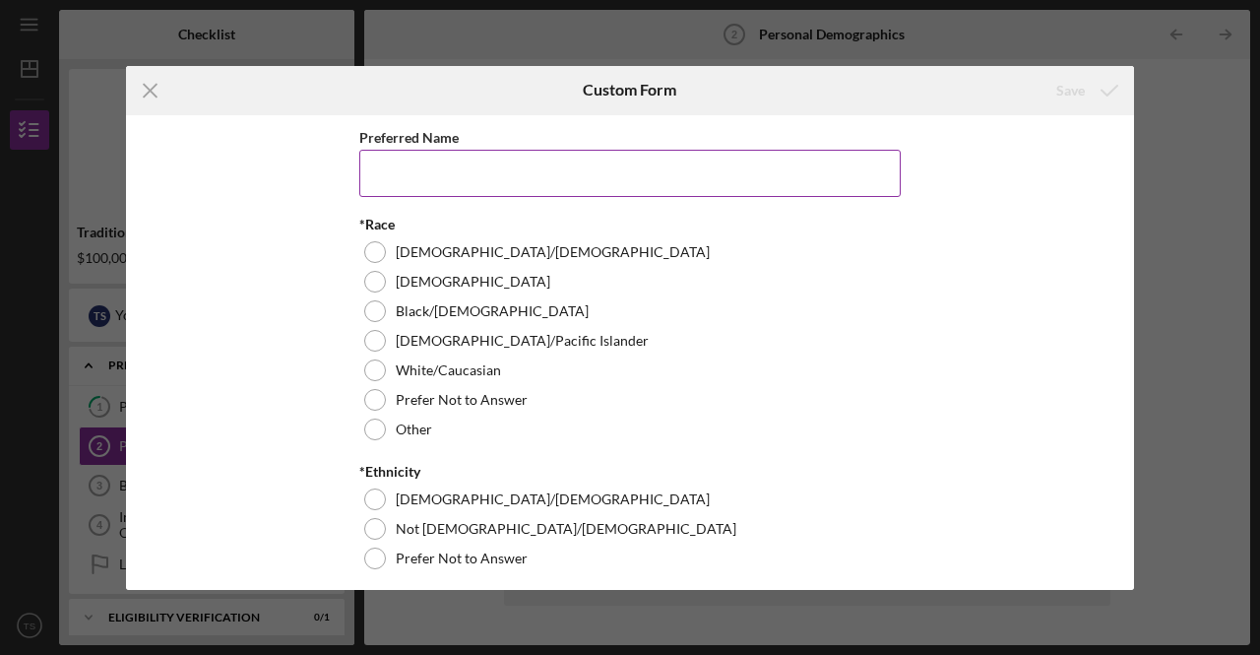
click at [418, 164] on input "Preferred Name" at bounding box center [630, 173] width 542 height 47
type input "[PERSON_NAME]"
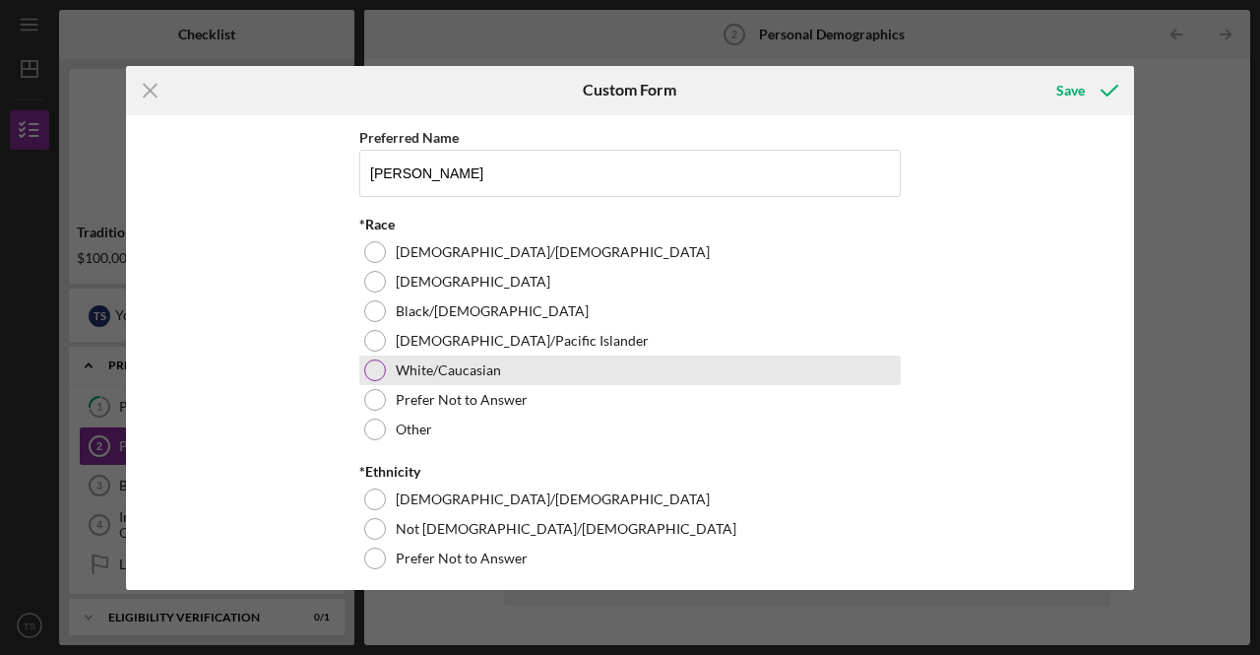
click at [368, 371] on div at bounding box center [375, 370] width 22 height 22
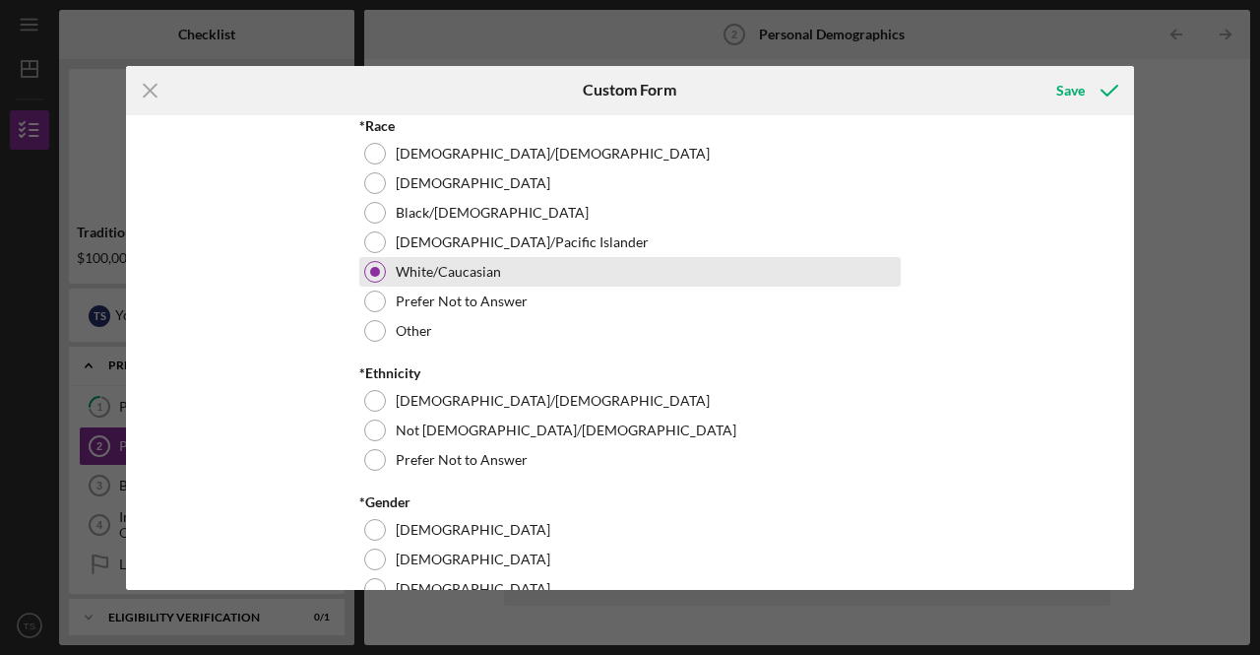
scroll to position [197, 0]
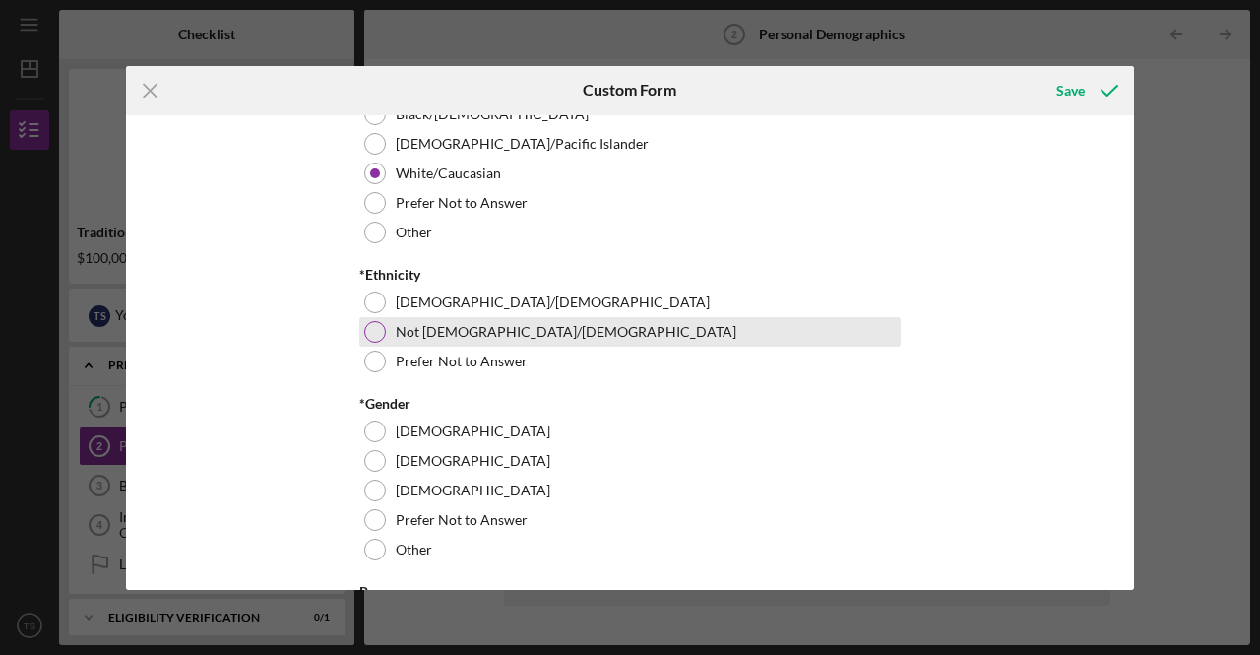
click at [372, 325] on div at bounding box center [375, 332] width 22 height 22
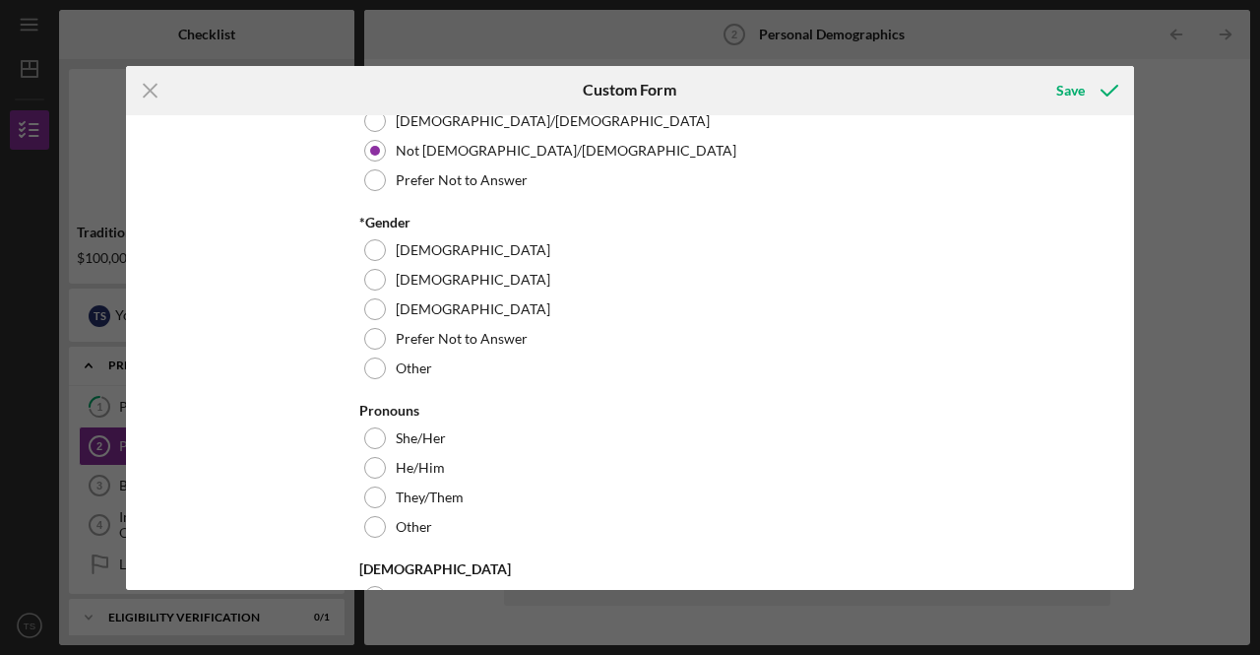
scroll to position [394, 0]
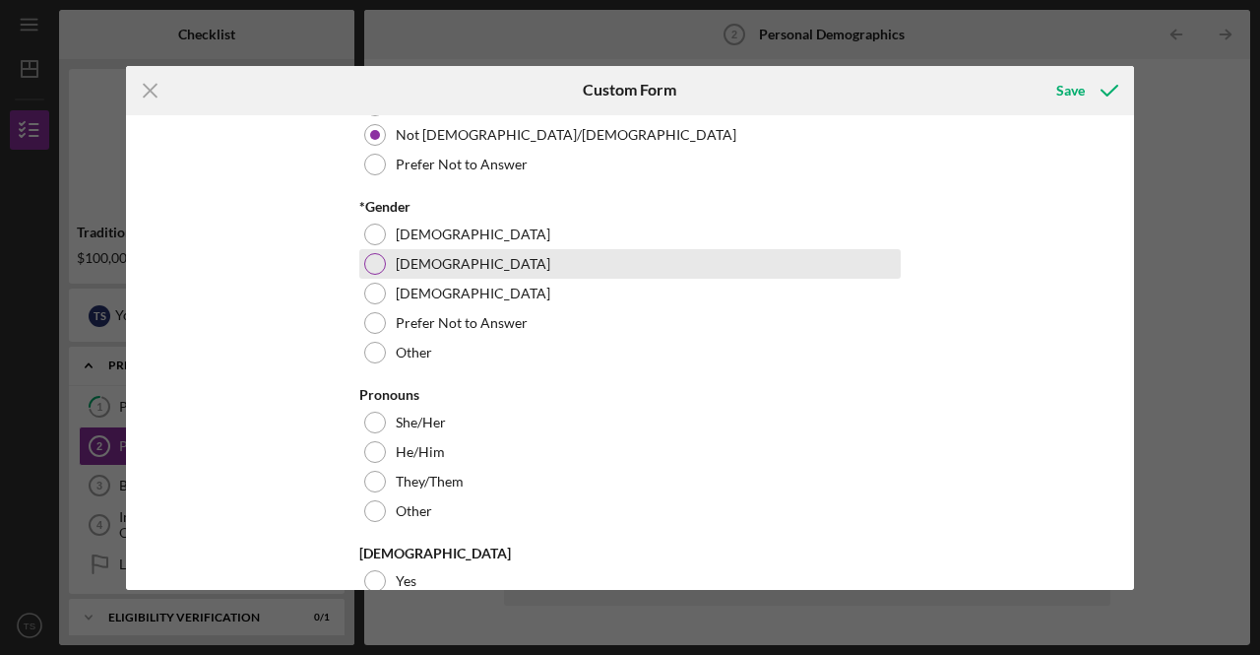
click at [374, 268] on div at bounding box center [375, 264] width 22 height 22
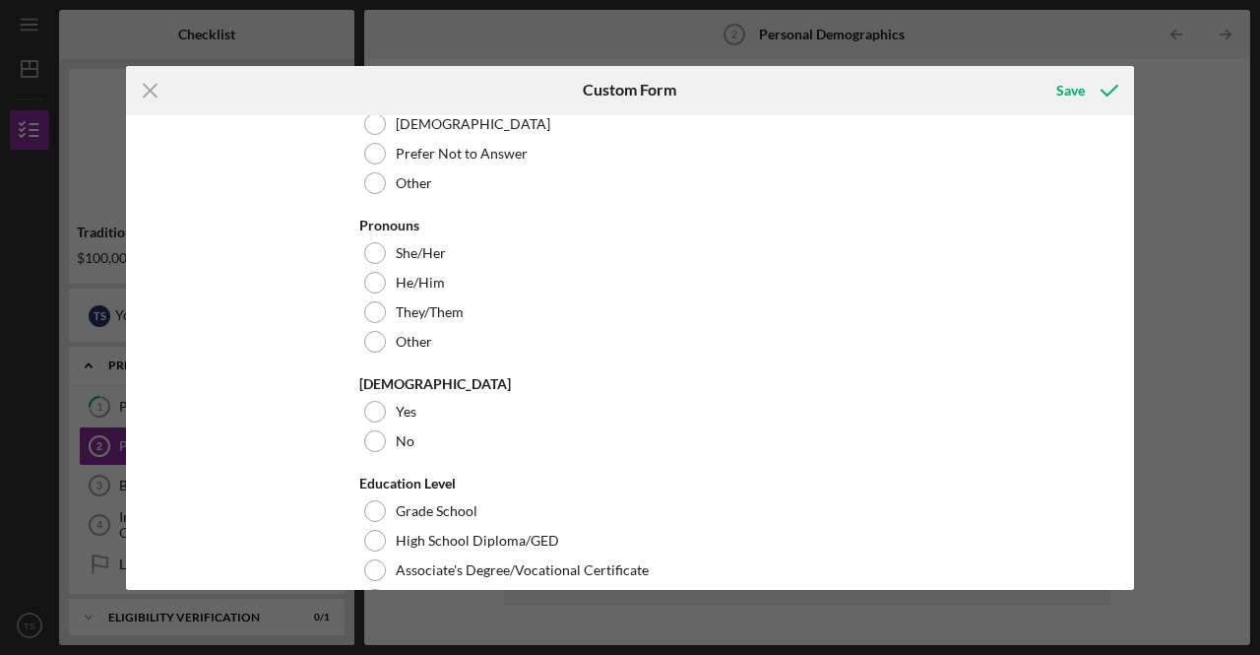
scroll to position [591, 0]
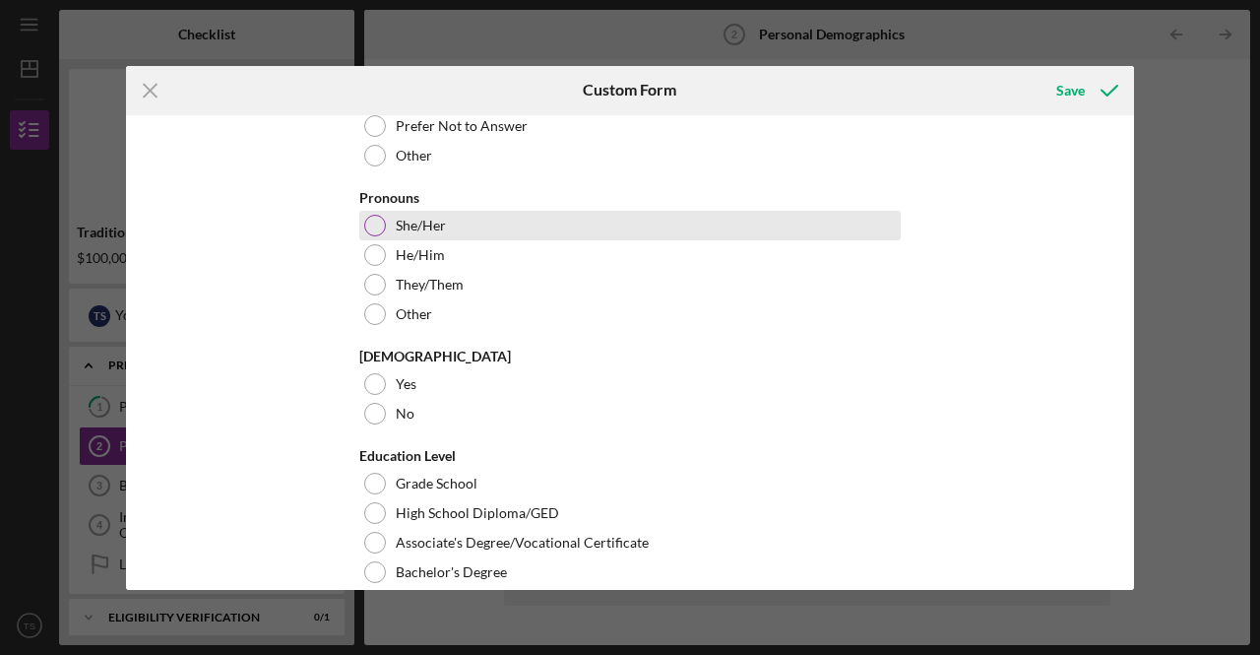
click at [377, 230] on div at bounding box center [375, 226] width 22 height 22
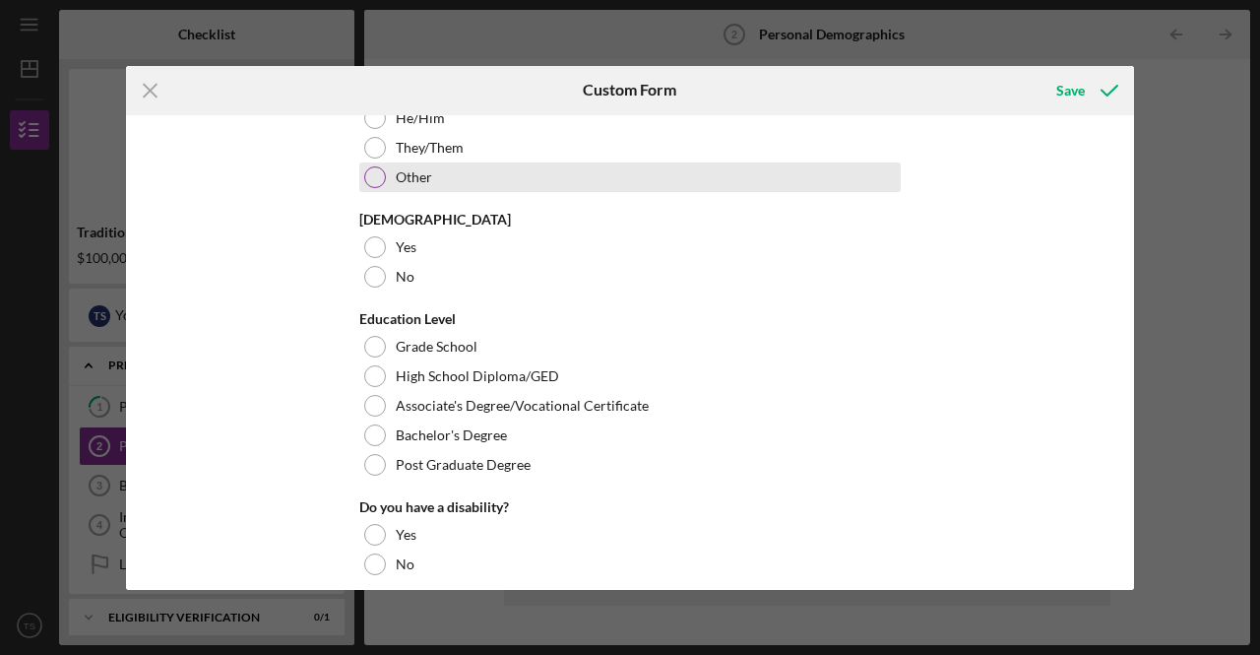
scroll to position [788, 0]
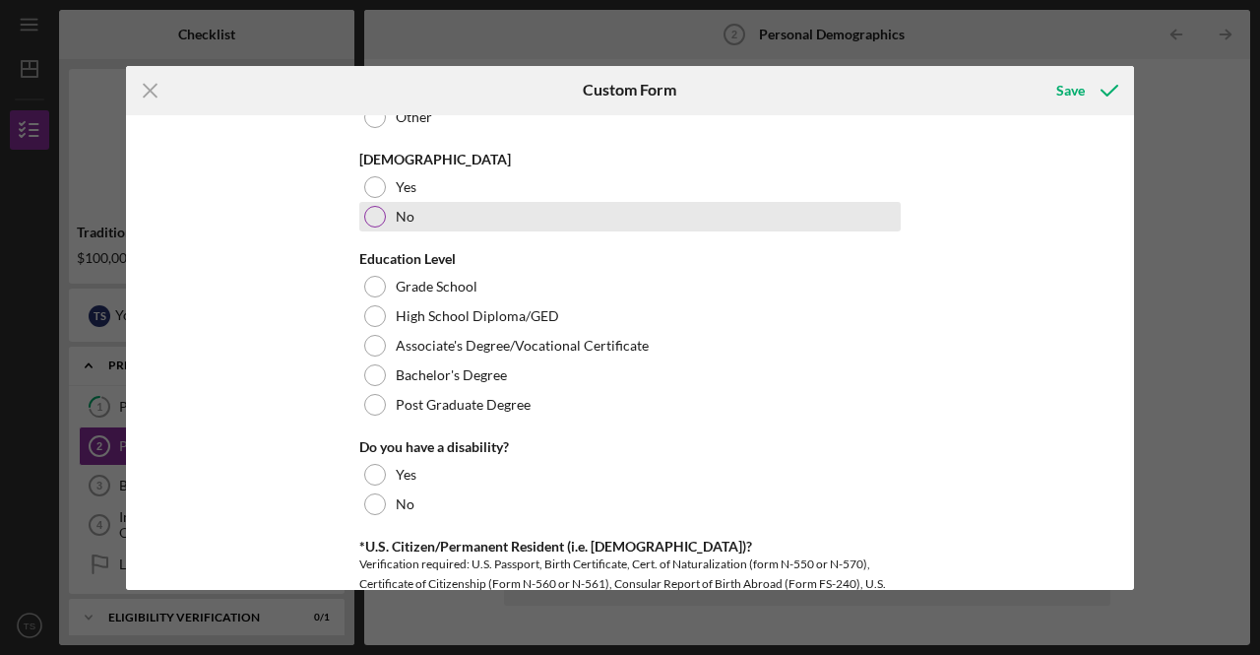
click at [372, 216] on div at bounding box center [375, 217] width 22 height 22
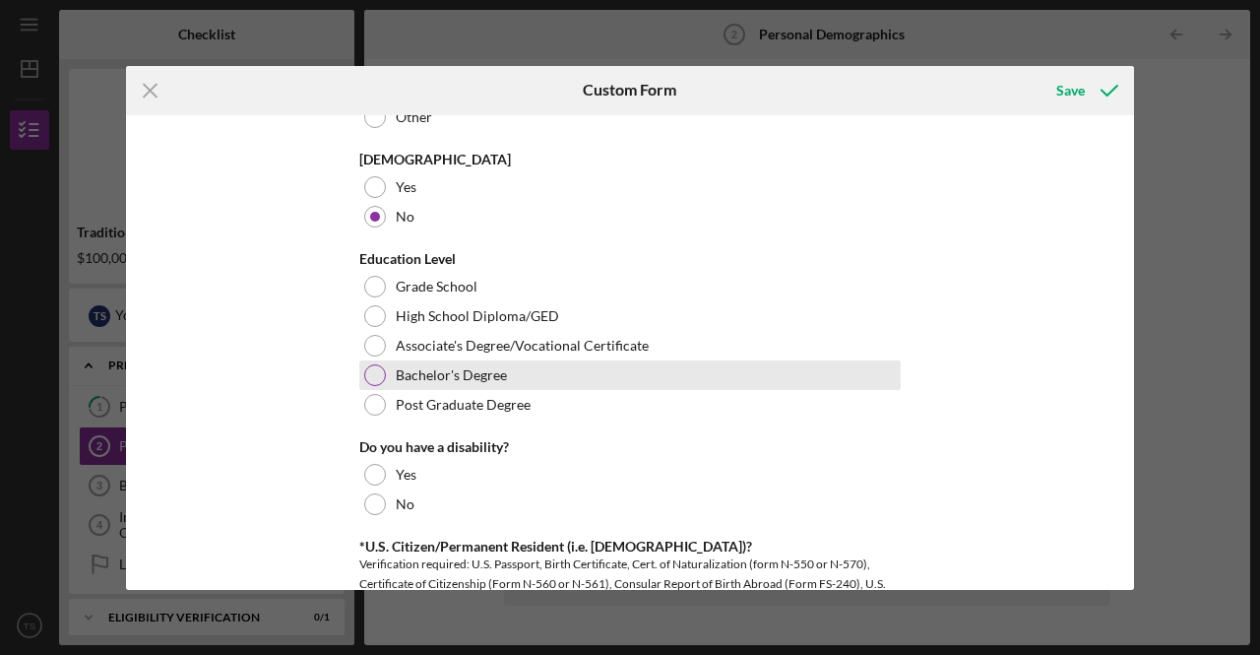
click at [375, 373] on div at bounding box center [375, 375] width 22 height 22
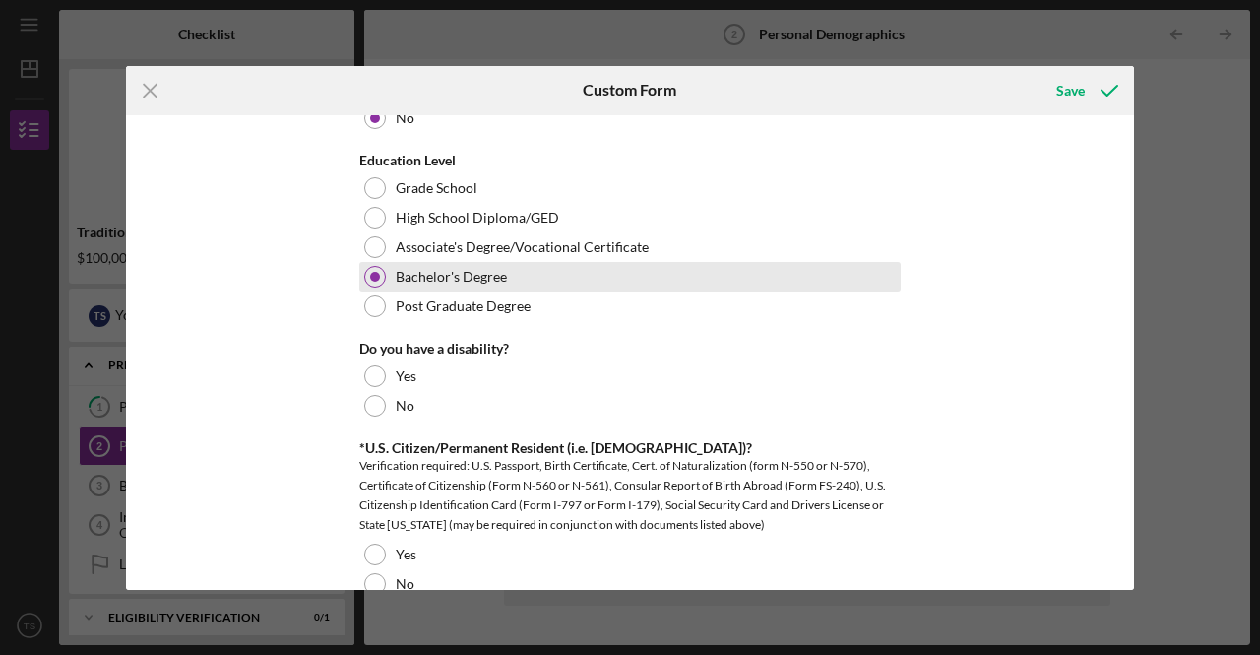
scroll to position [985, 0]
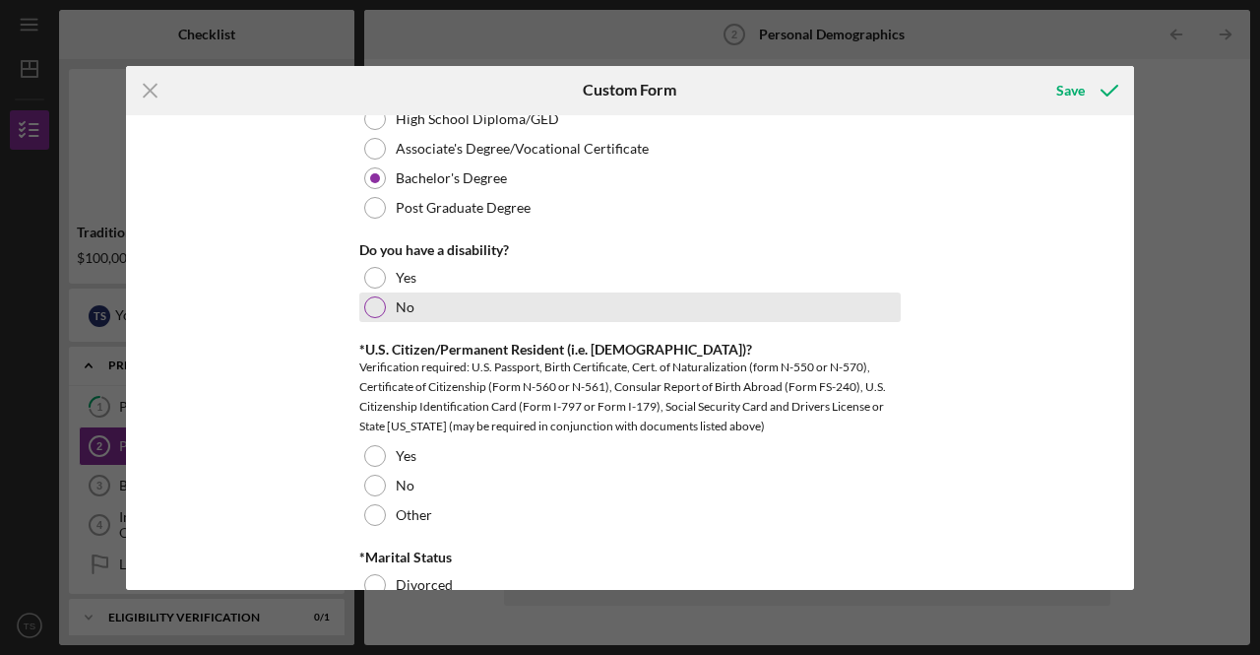
click at [366, 314] on div at bounding box center [375, 307] width 22 height 22
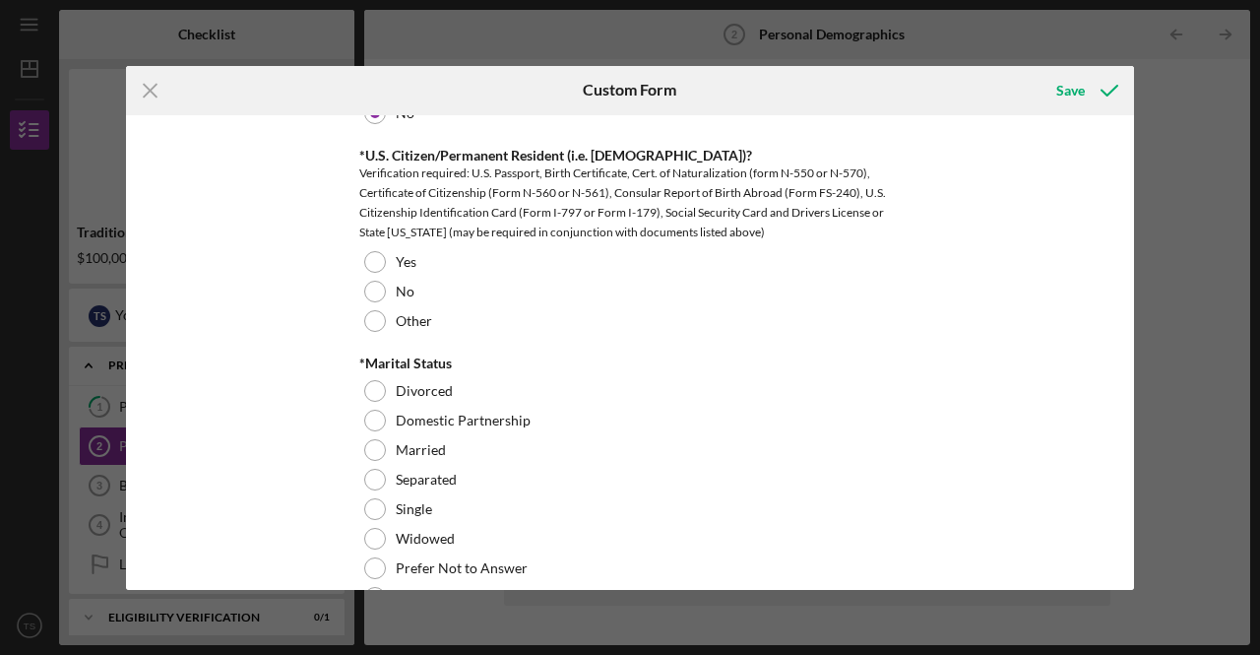
scroll to position [1182, 0]
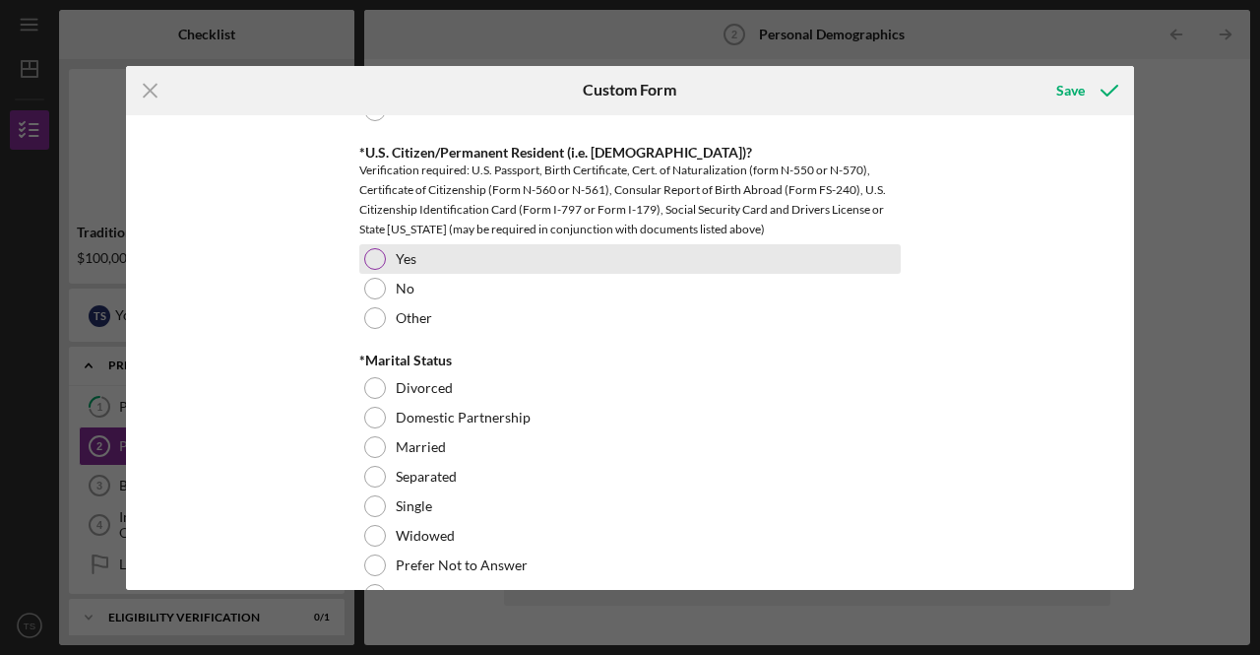
click at [369, 254] on div at bounding box center [375, 259] width 22 height 22
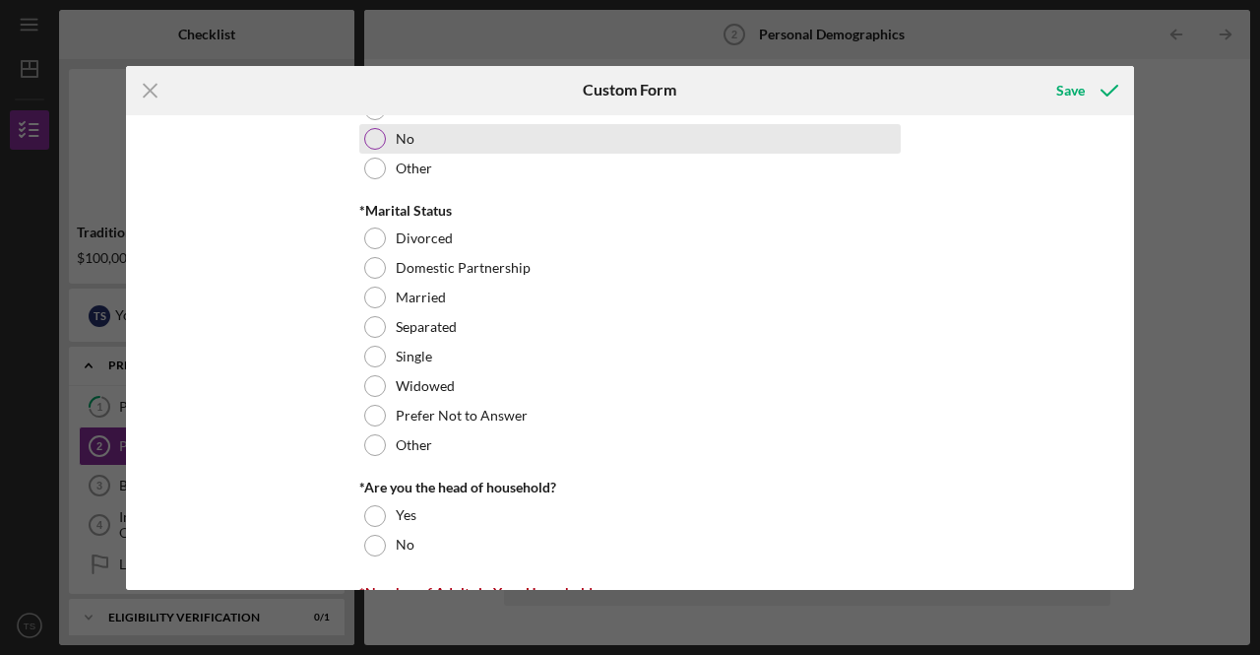
scroll to position [1379, 0]
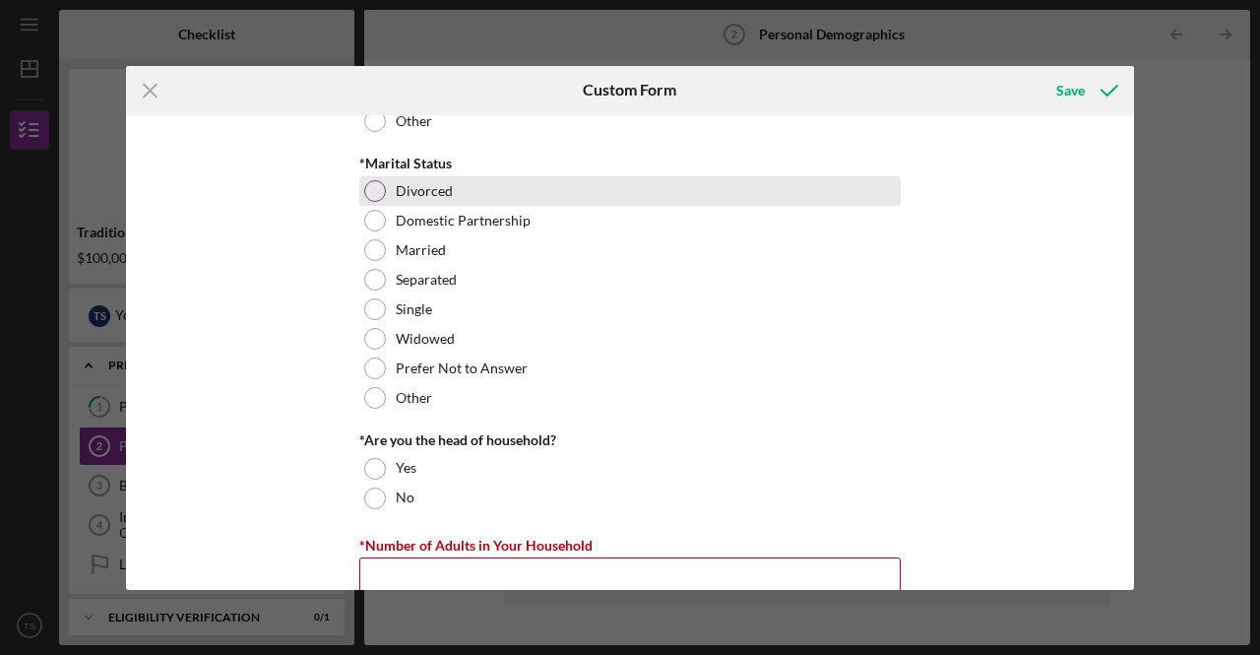
click at [378, 195] on div at bounding box center [375, 191] width 22 height 22
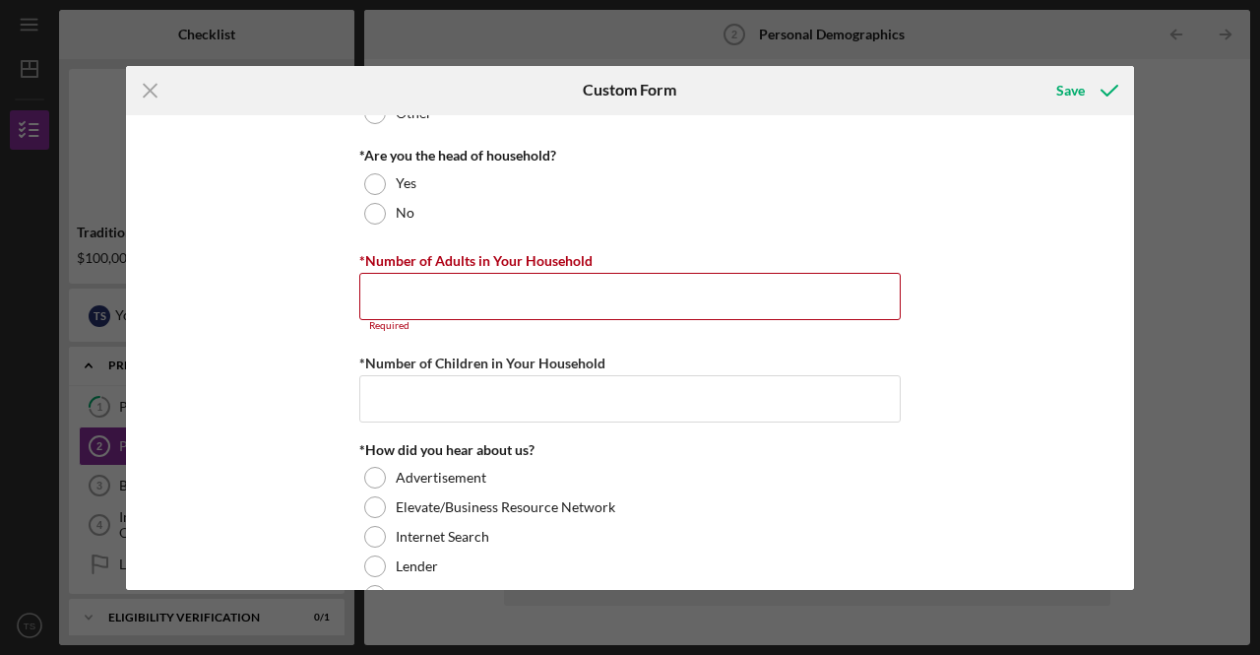
scroll to position [1674, 0]
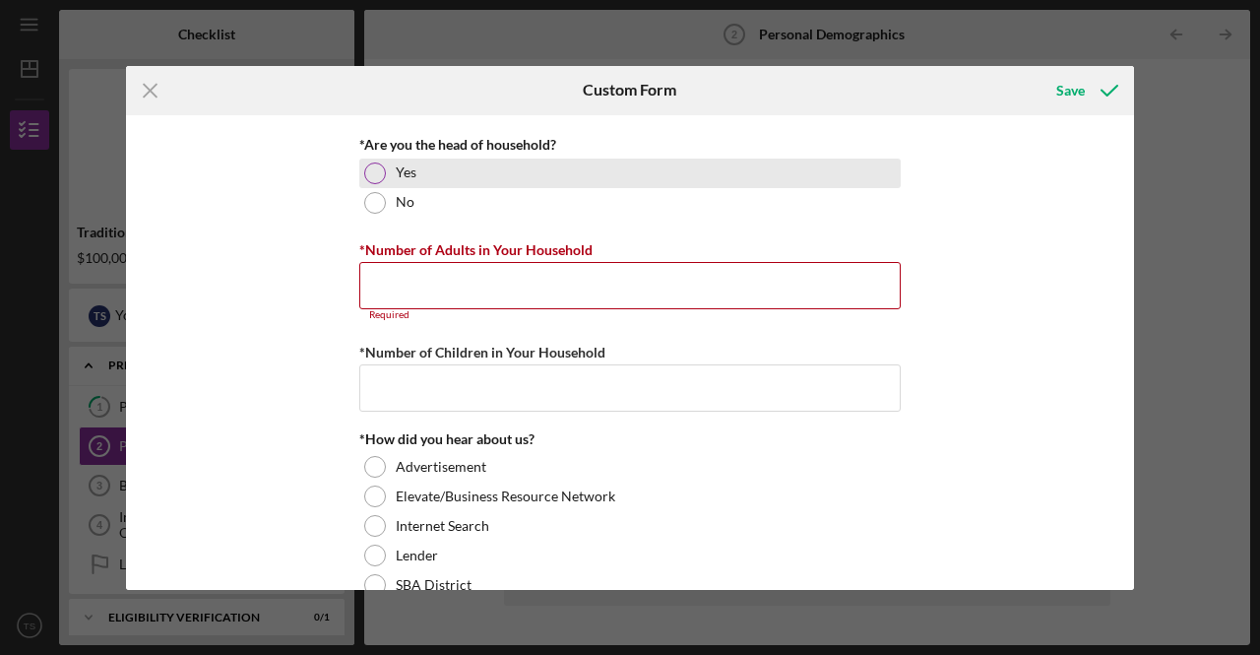
click at [374, 174] on div at bounding box center [375, 173] width 22 height 22
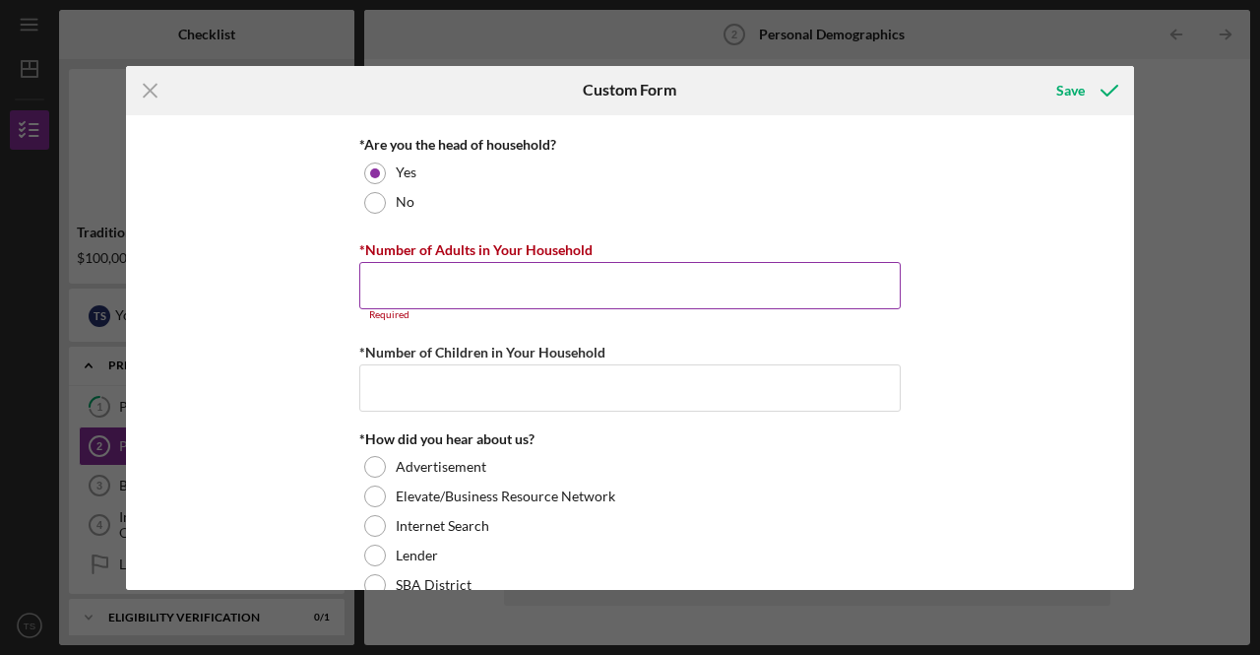
click at [377, 287] on input "*Number of Adults in Your Household" at bounding box center [630, 285] width 542 height 47
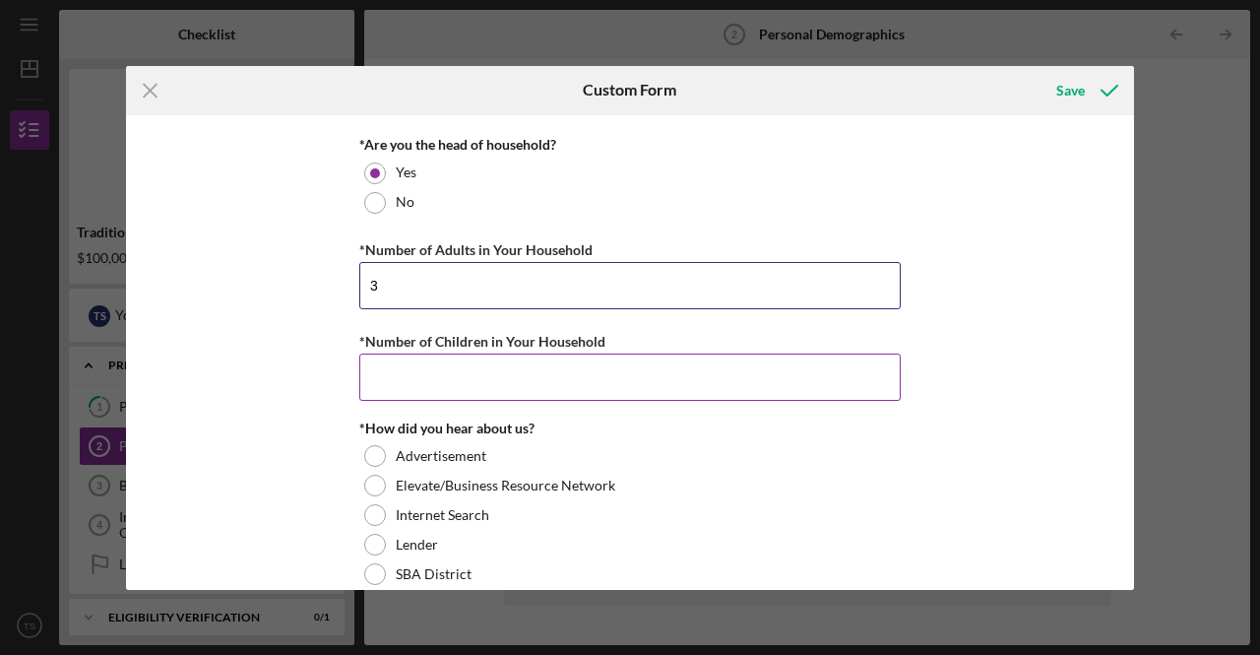
type input "3"
click at [410, 367] on input "*Number of Children in Your Household" at bounding box center [630, 376] width 542 height 47
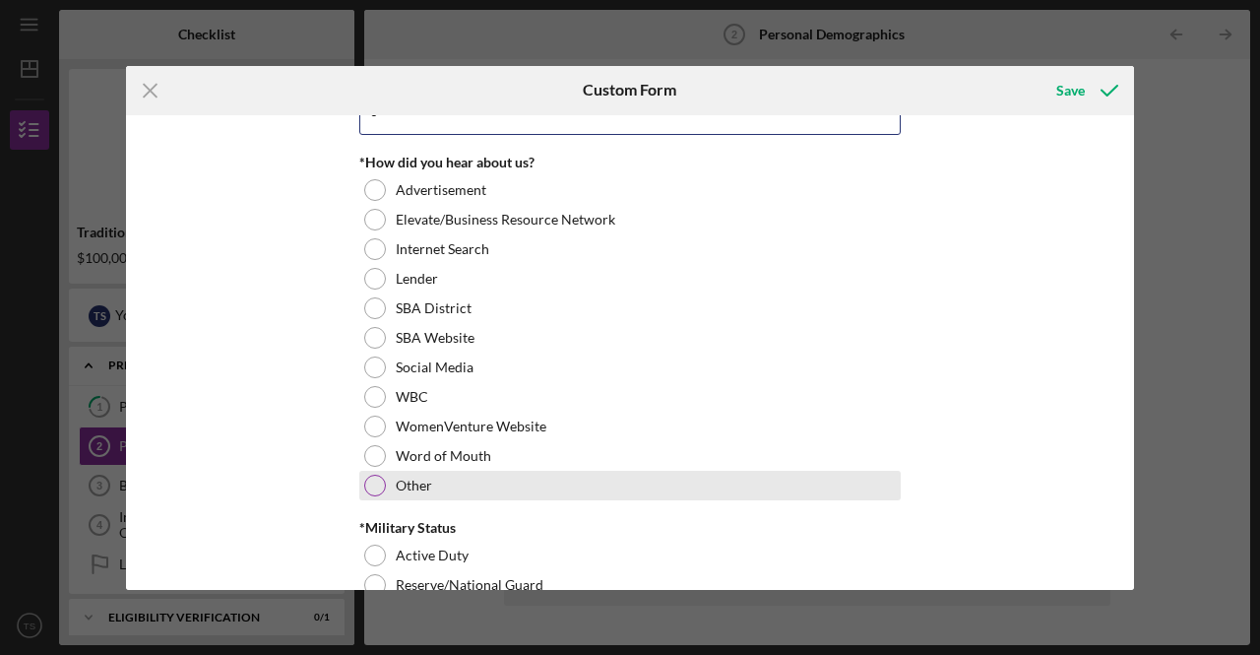
scroll to position [1969, 0]
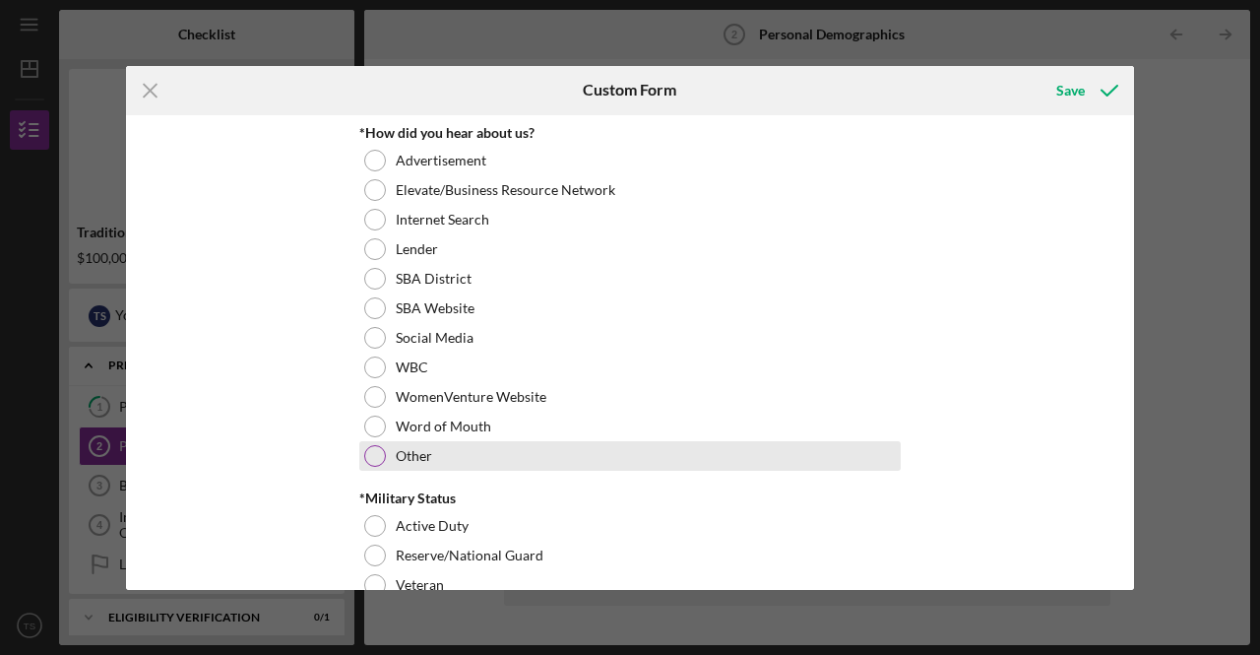
type input "0"
click at [370, 448] on div at bounding box center [375, 456] width 22 height 22
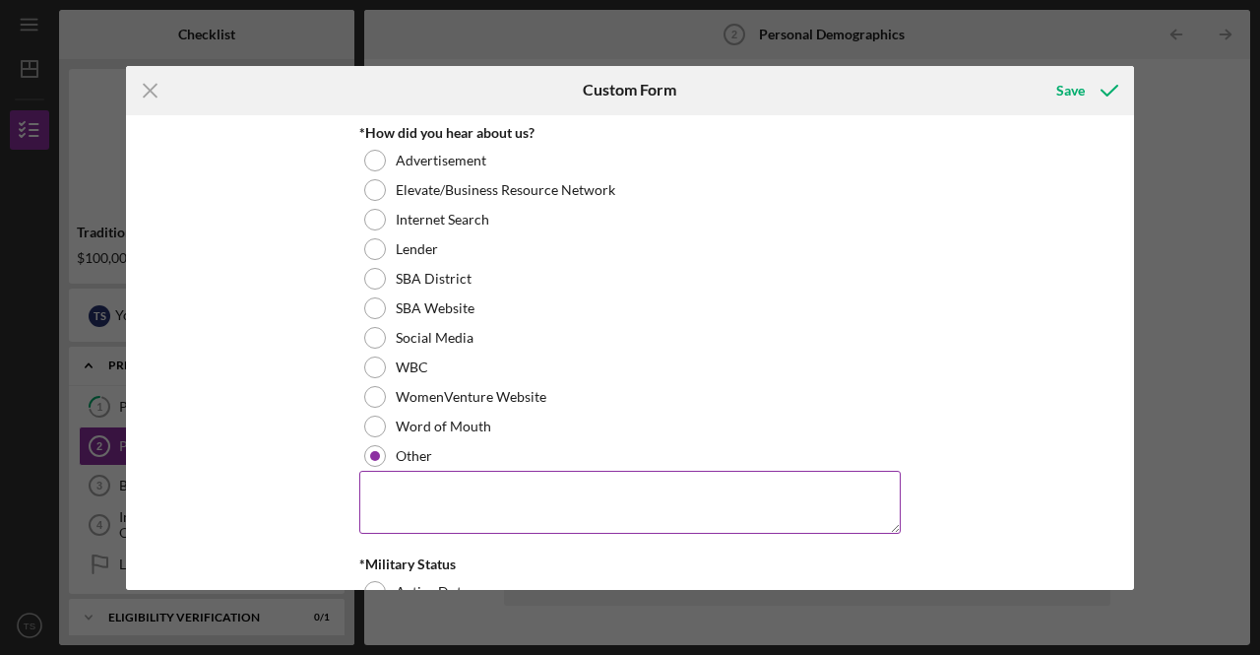
click at [388, 499] on textarea at bounding box center [630, 502] width 542 height 63
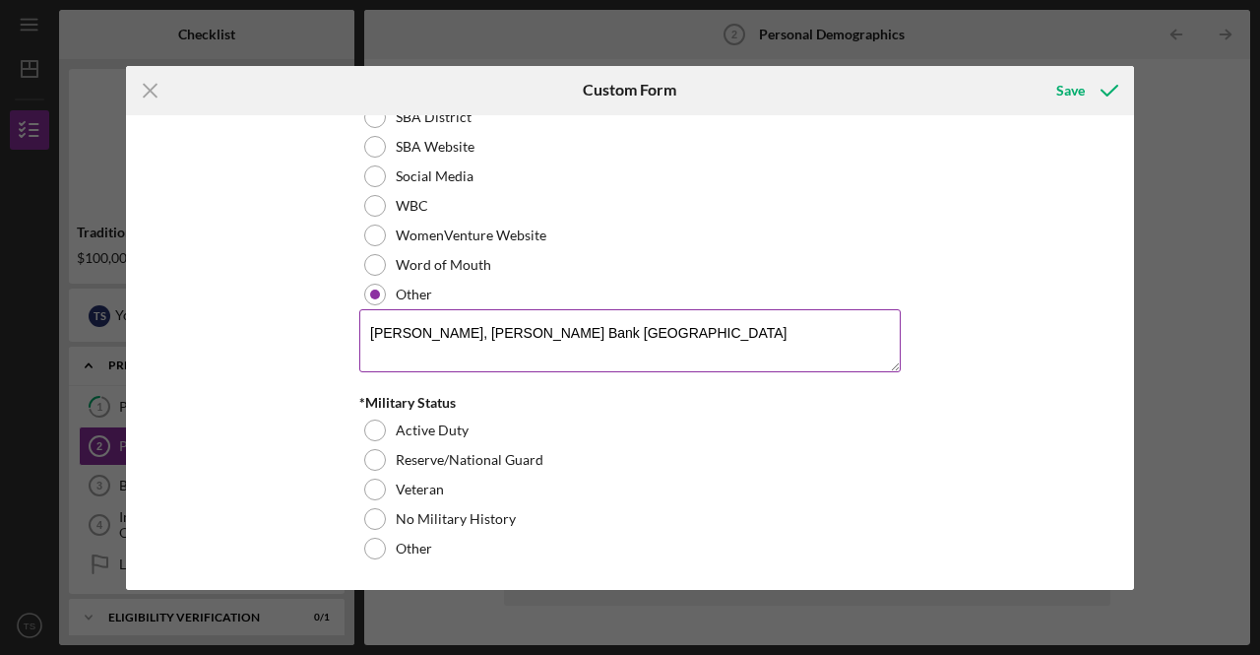
scroll to position [2131, 0]
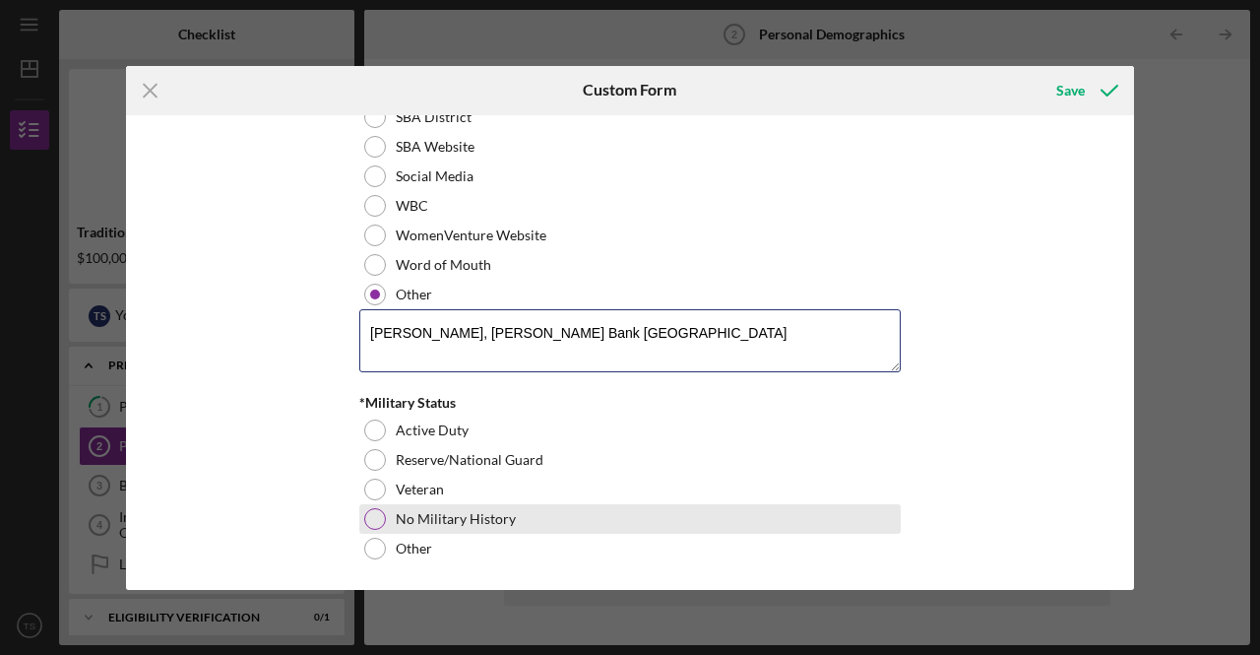
type textarea "[PERSON_NAME], [PERSON_NAME] Bank [GEOGRAPHIC_DATA]"
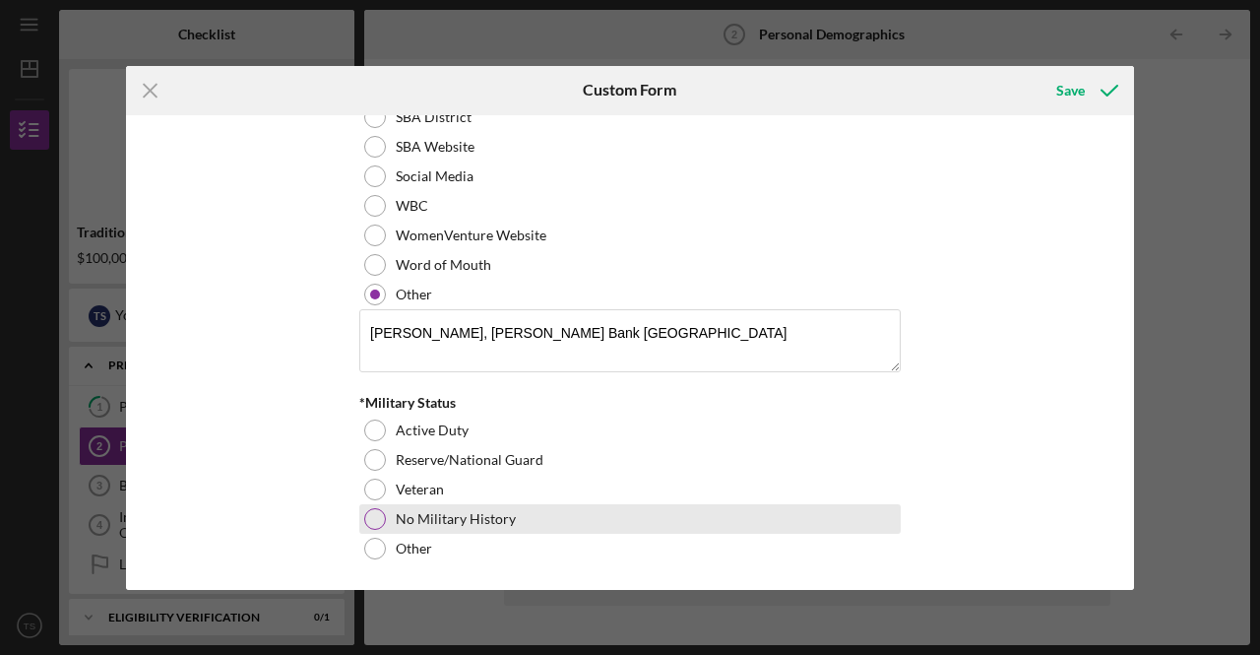
click at [374, 513] on div at bounding box center [375, 519] width 22 height 22
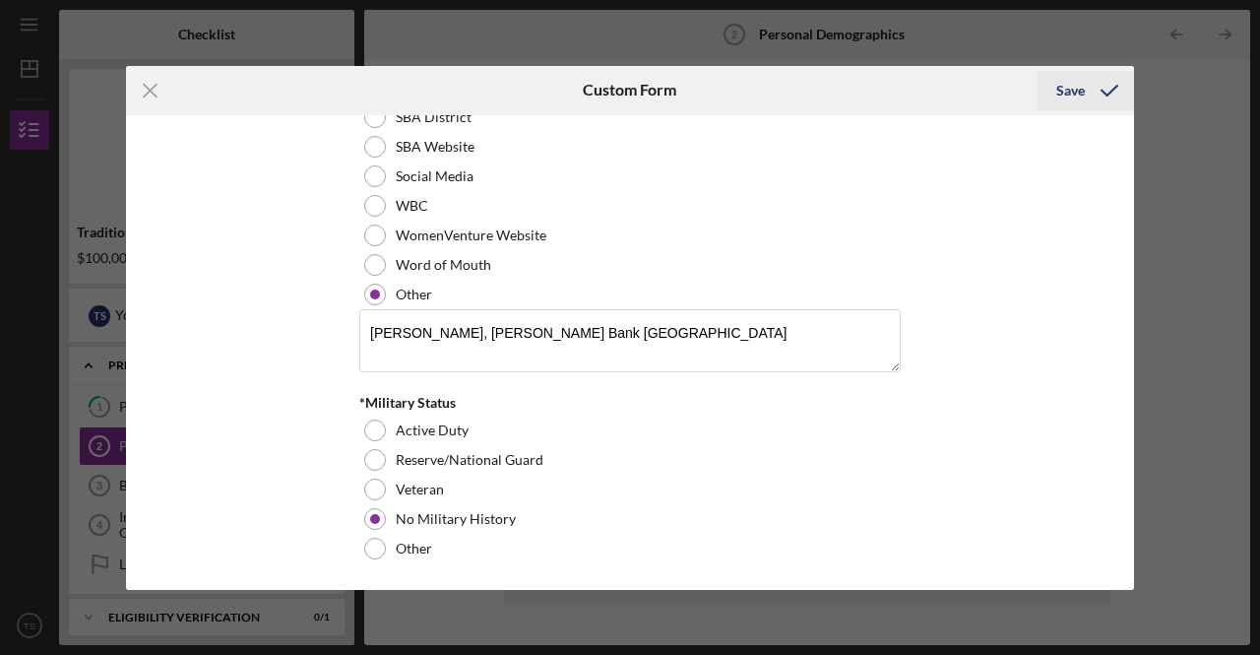
click at [1107, 96] on icon "submit" at bounding box center [1109, 90] width 49 height 49
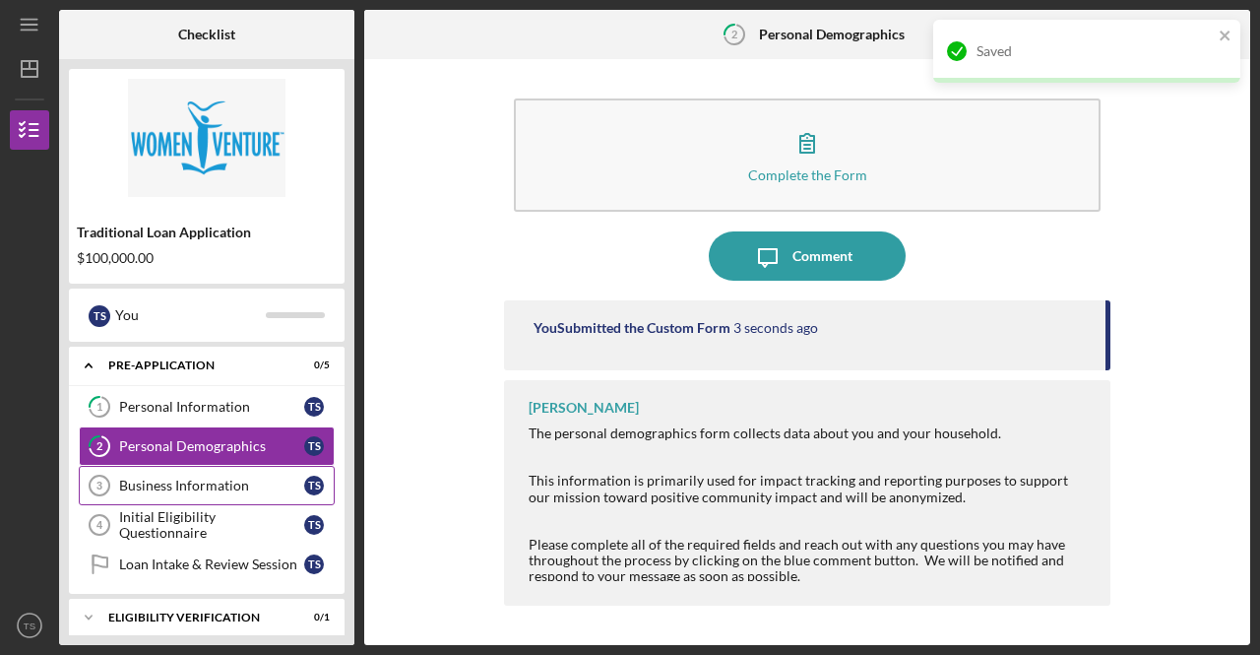
click at [160, 485] on div "Business Information" at bounding box center [211, 486] width 185 height 16
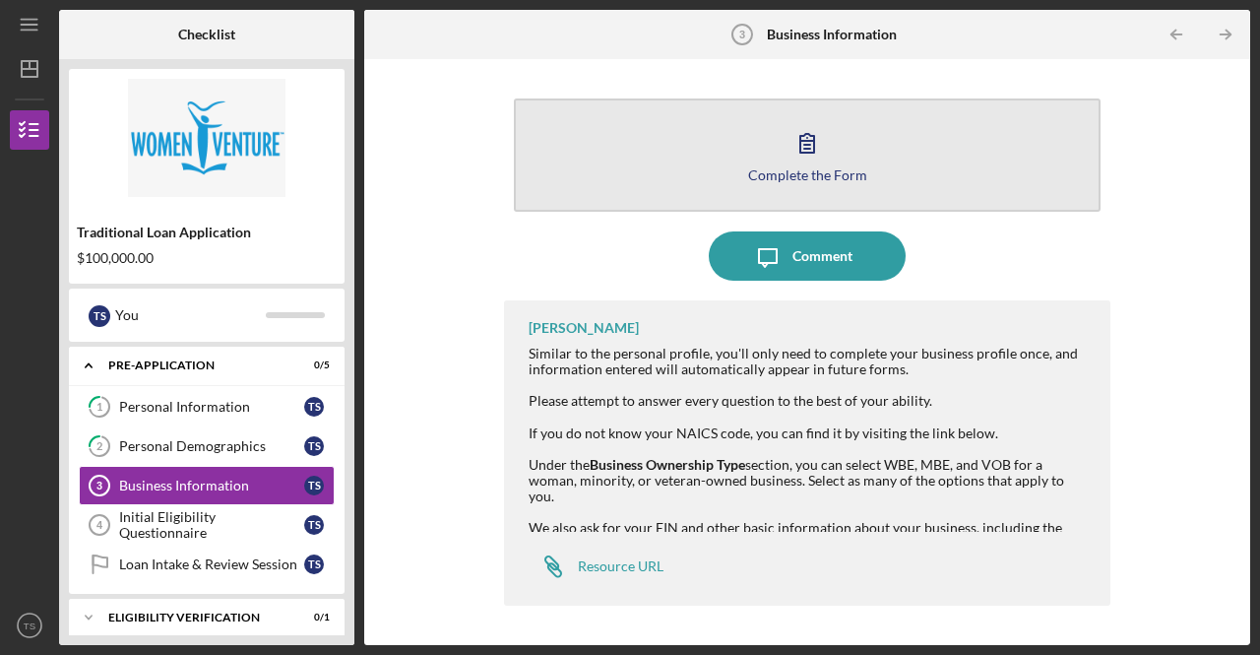
click at [778, 143] on button "Complete the Form Form" at bounding box center [807, 154] width 587 height 113
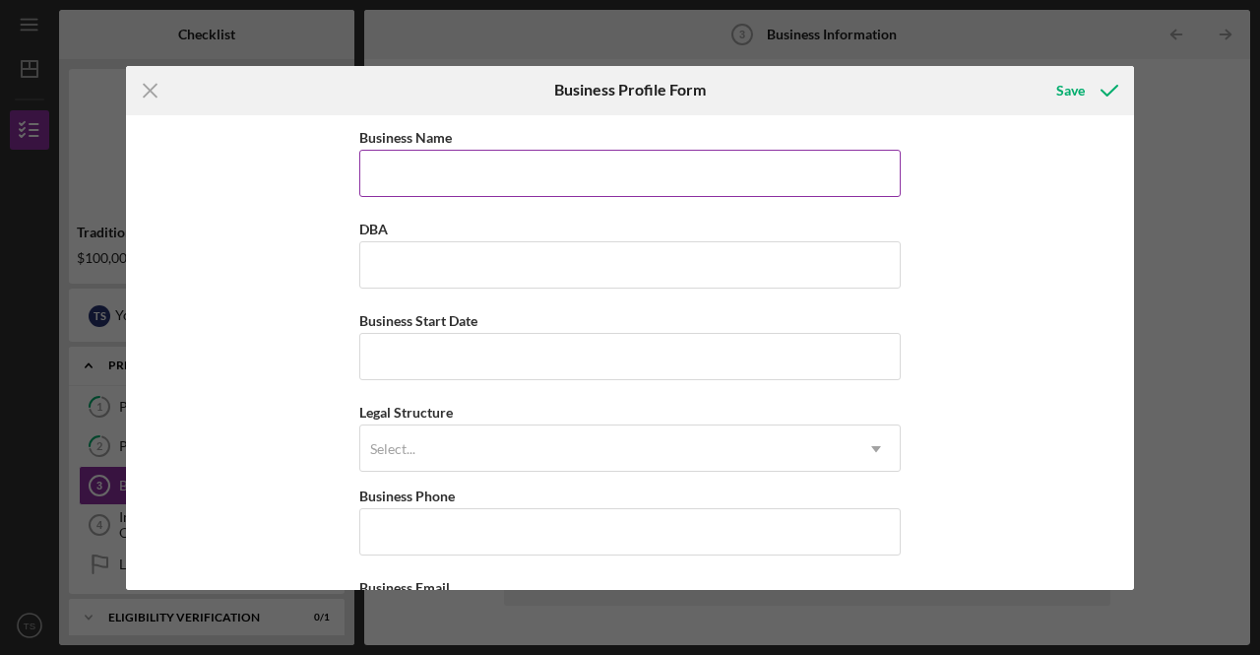
click at [545, 175] on input "Business Name" at bounding box center [630, 173] width 542 height 47
type input "Curiouser Foods LLC"
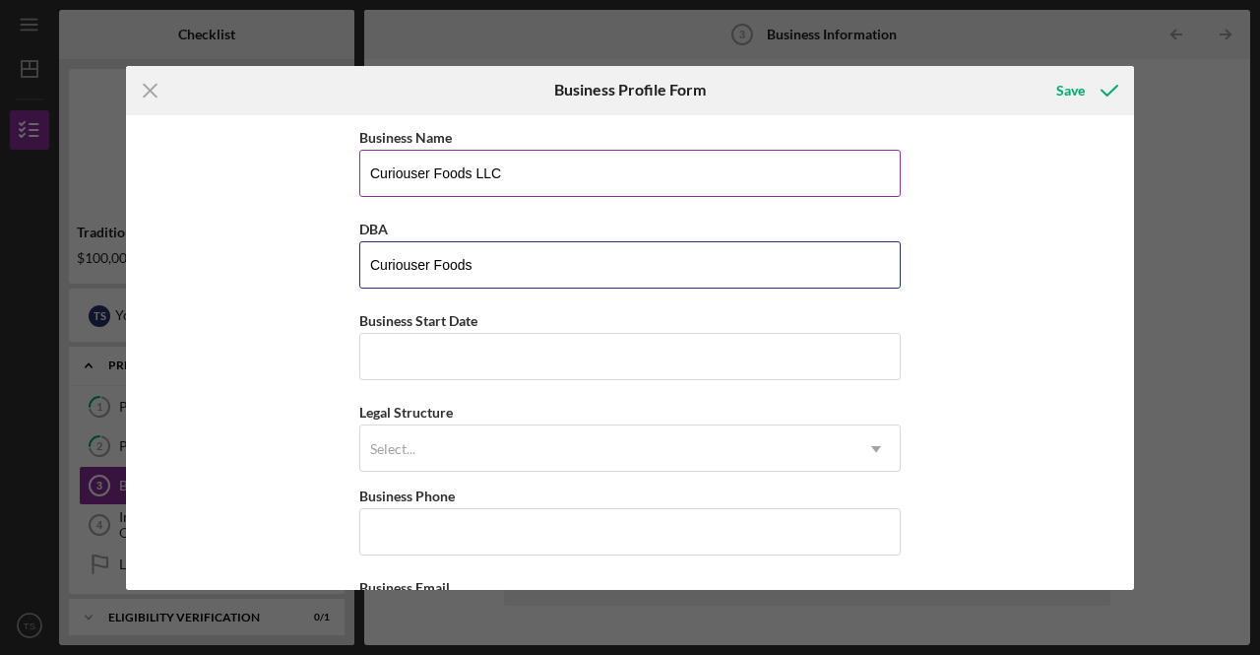
type input "Curiouser Foods"
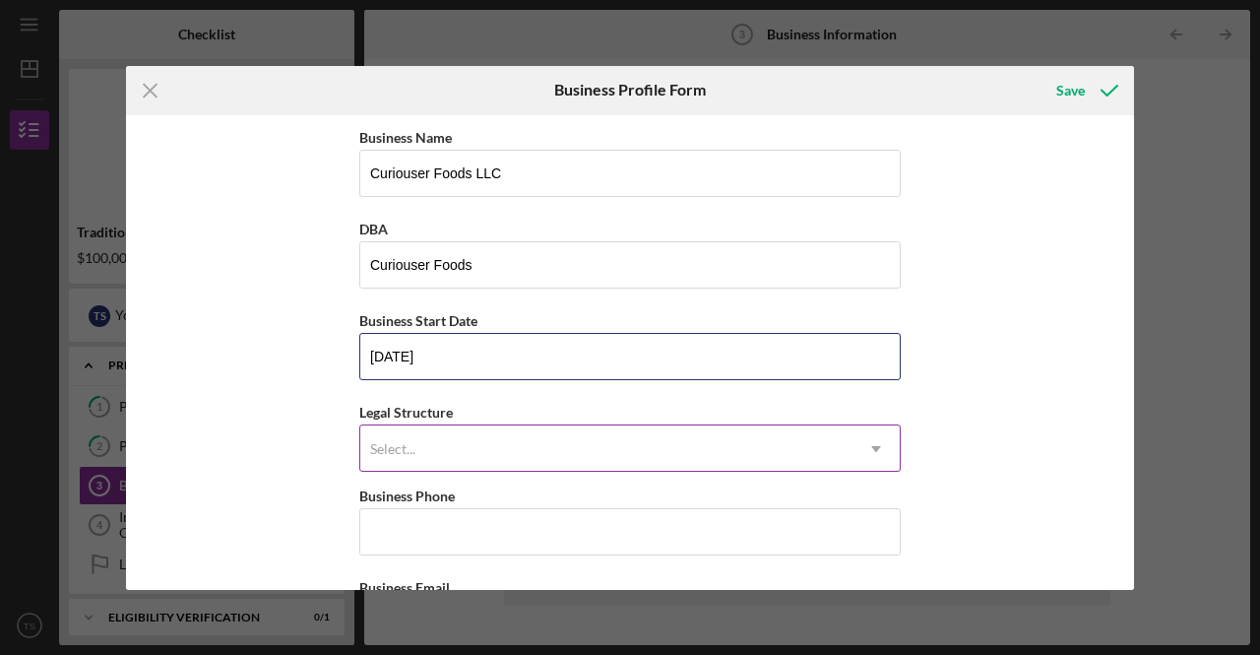
type input "[DATE]"
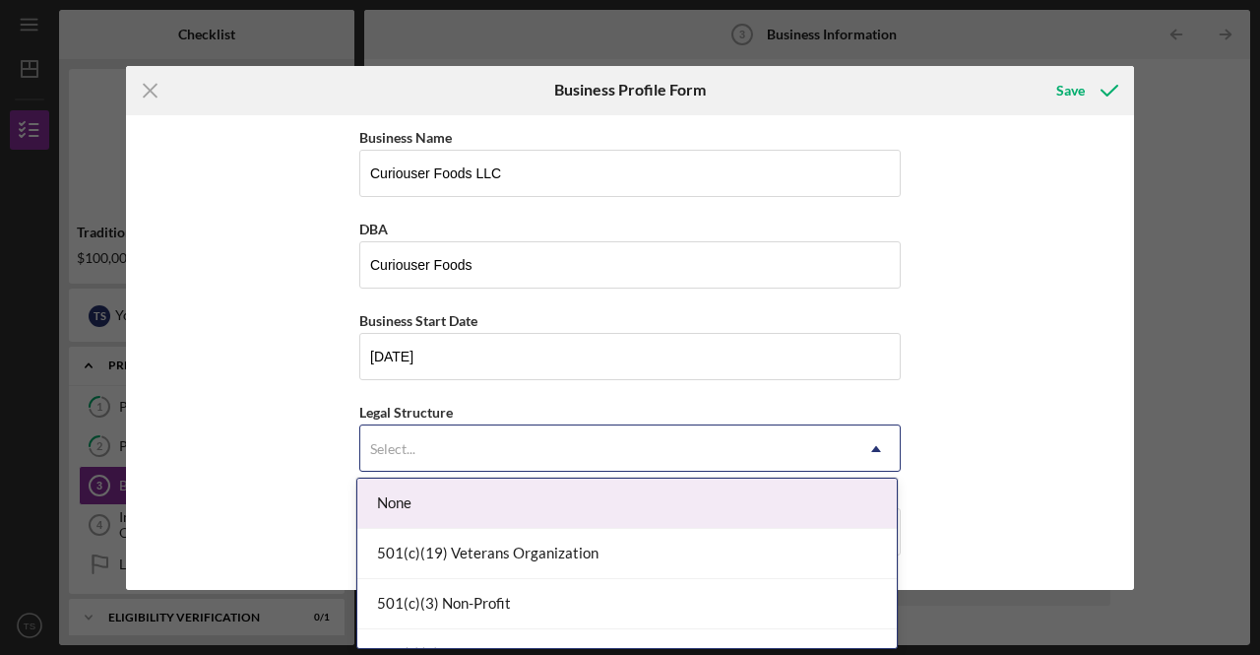
click at [481, 434] on div "Select..." at bounding box center [606, 448] width 492 height 45
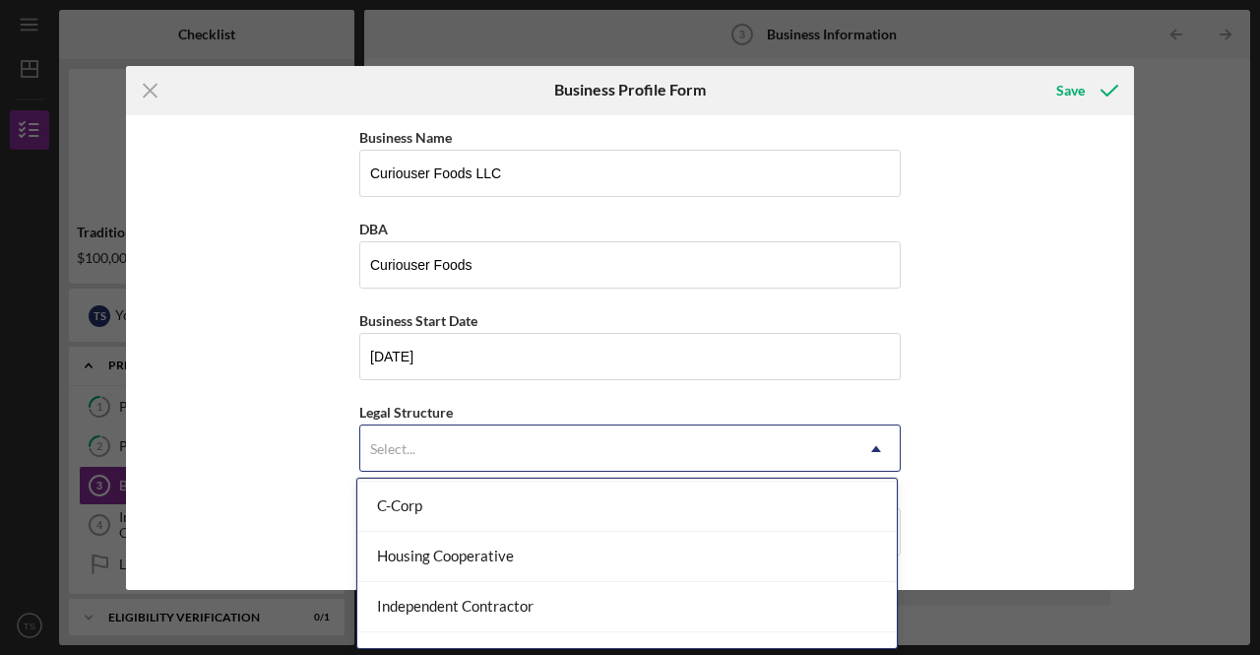
scroll to position [295, 0]
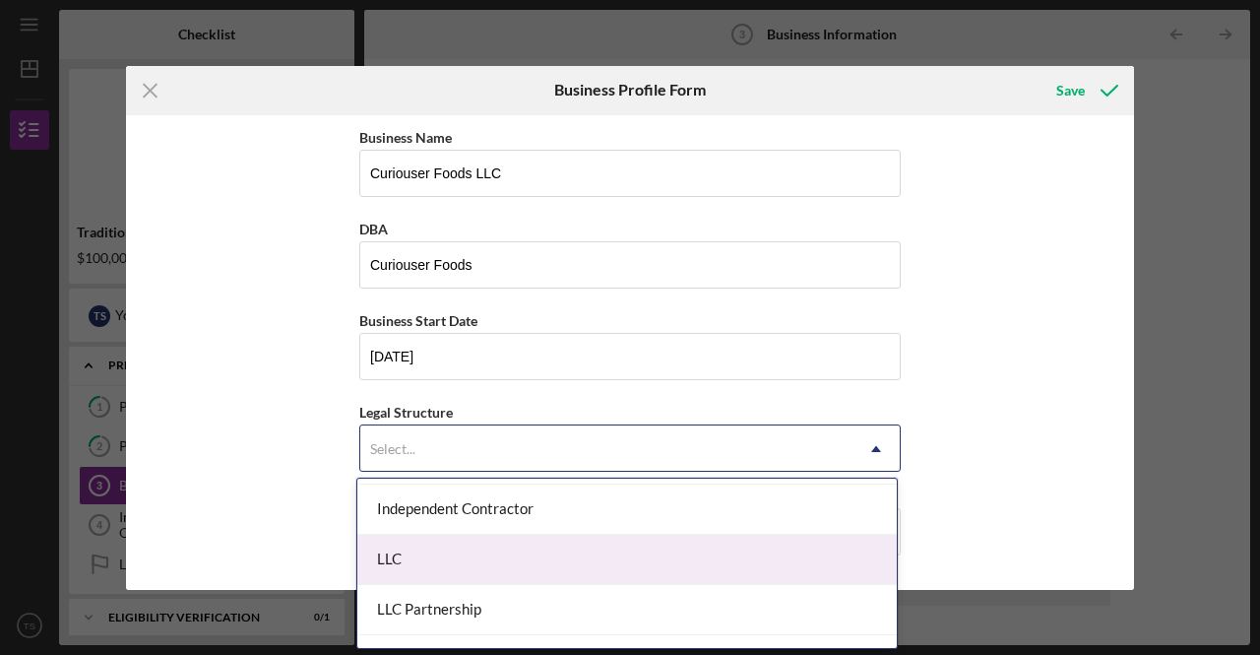
click at [429, 558] on div "LLC" at bounding box center [627, 560] width 540 height 50
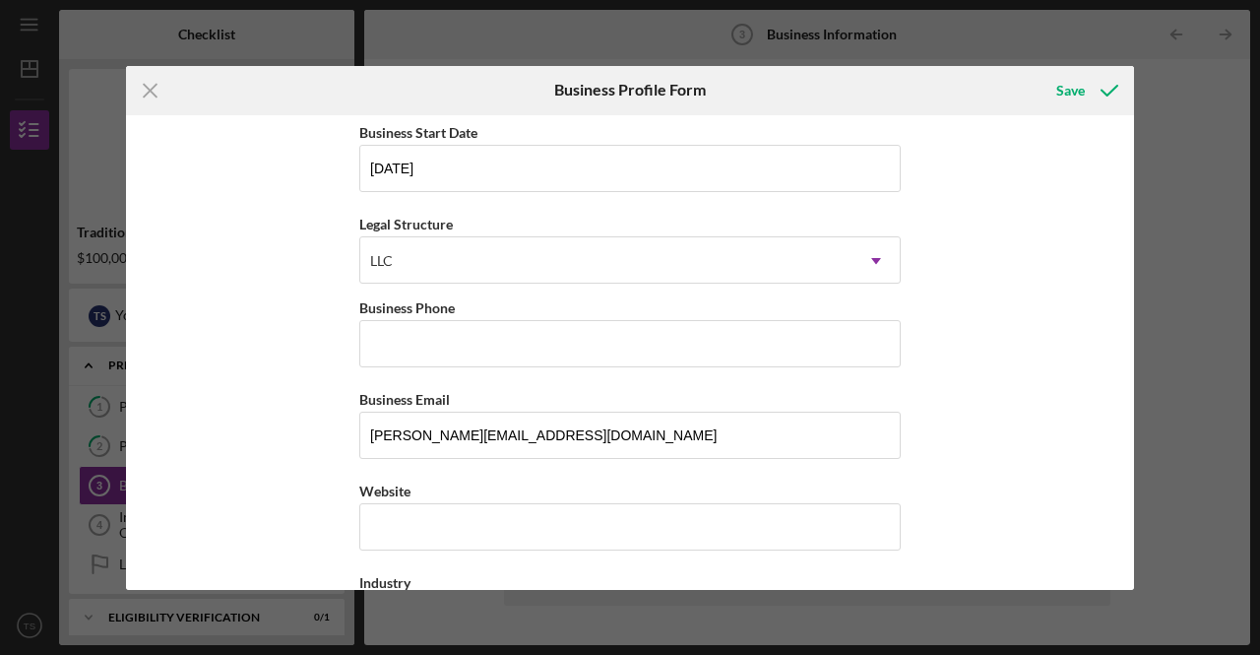
scroll to position [197, 0]
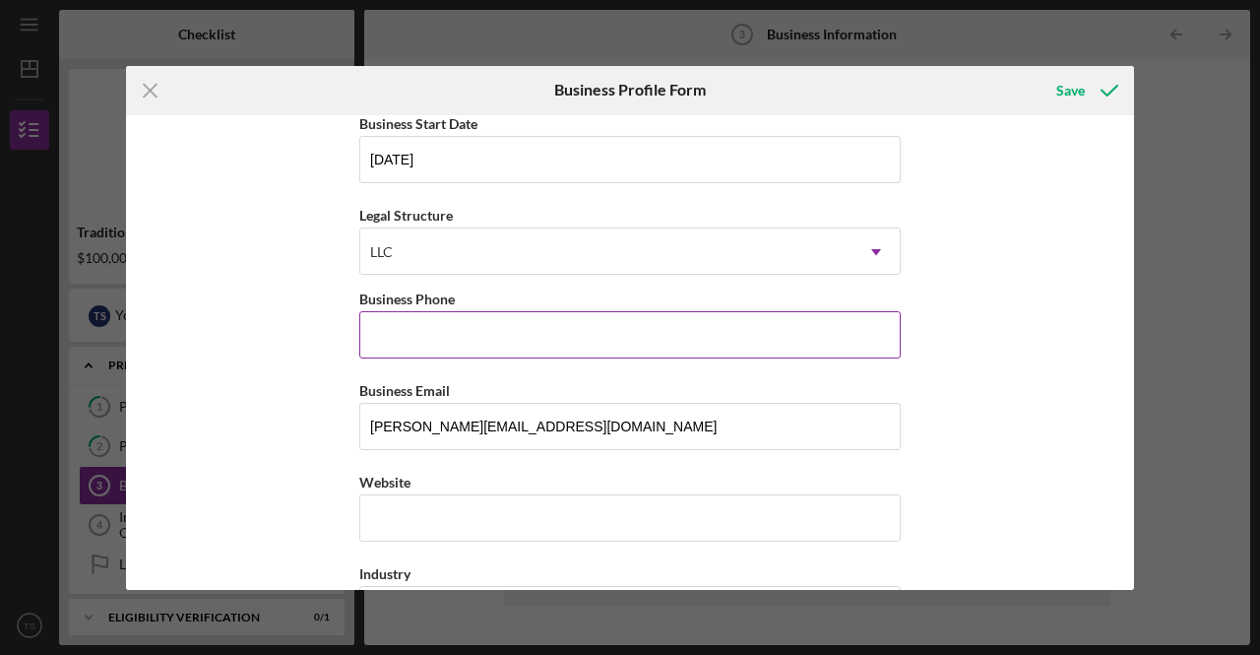
click at [465, 334] on input "Business Phone" at bounding box center [630, 334] width 542 height 47
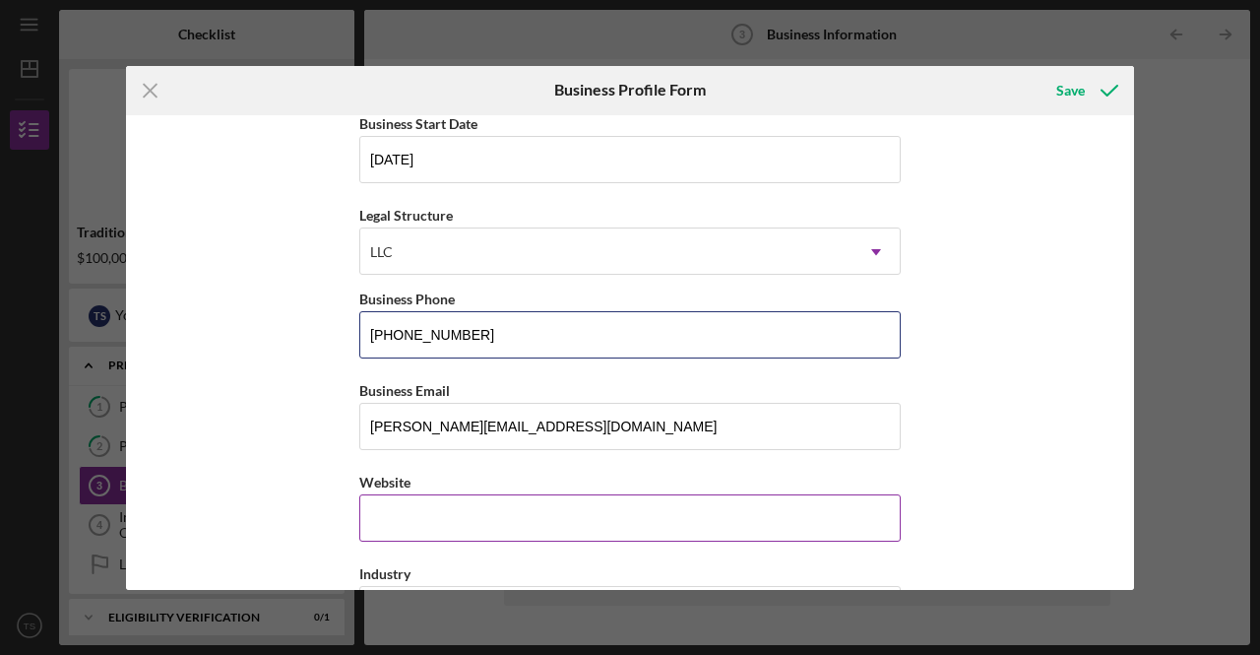
type input "[PHONE_NUMBER]"
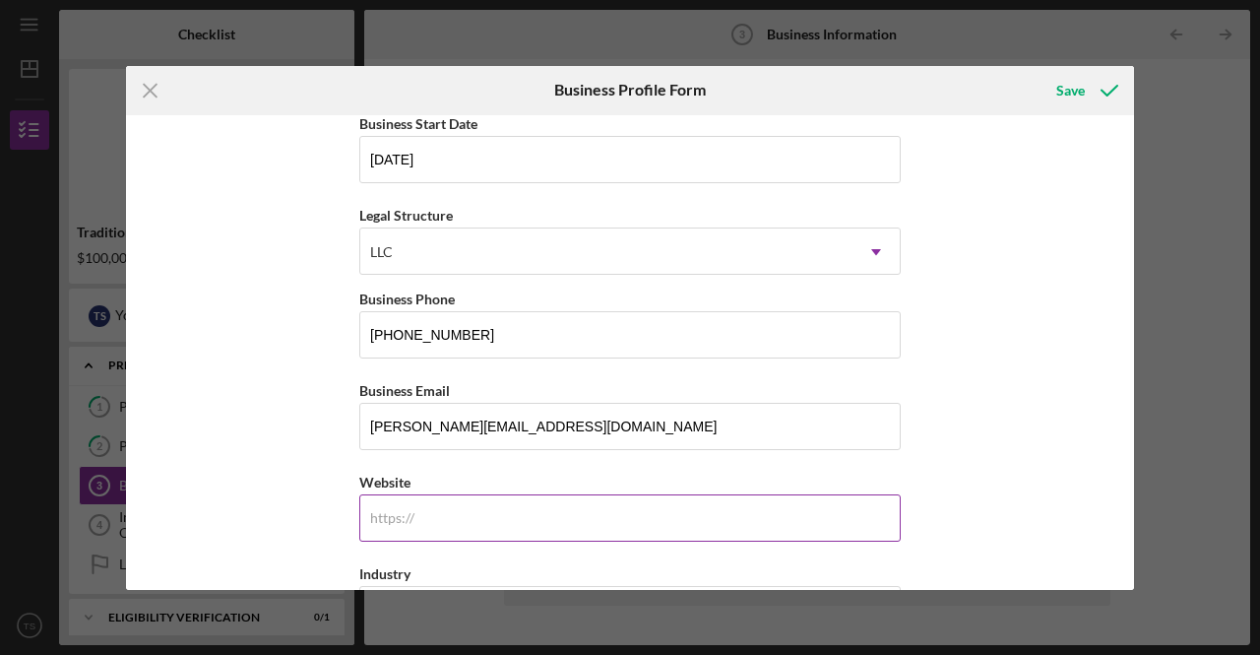
click at [443, 502] on input "Website" at bounding box center [630, 517] width 542 height 47
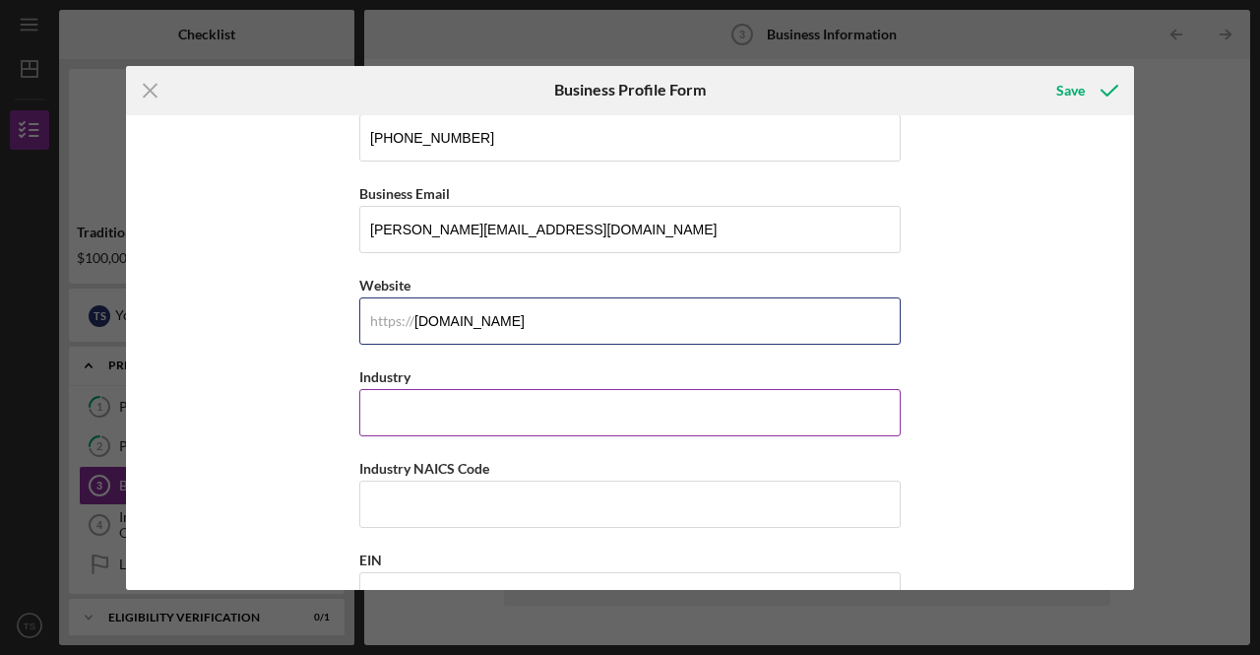
type input "[DOMAIN_NAME]"
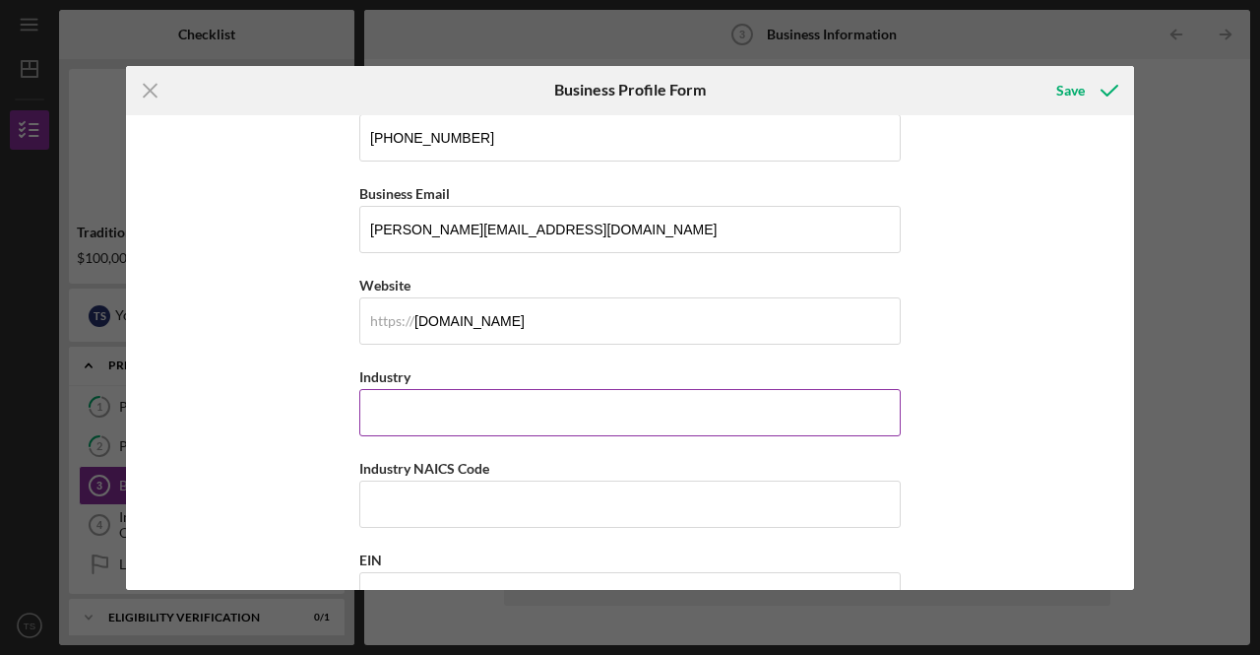
click at [443, 416] on input "Industry" at bounding box center [630, 412] width 542 height 47
type input "r"
type input "Retail"
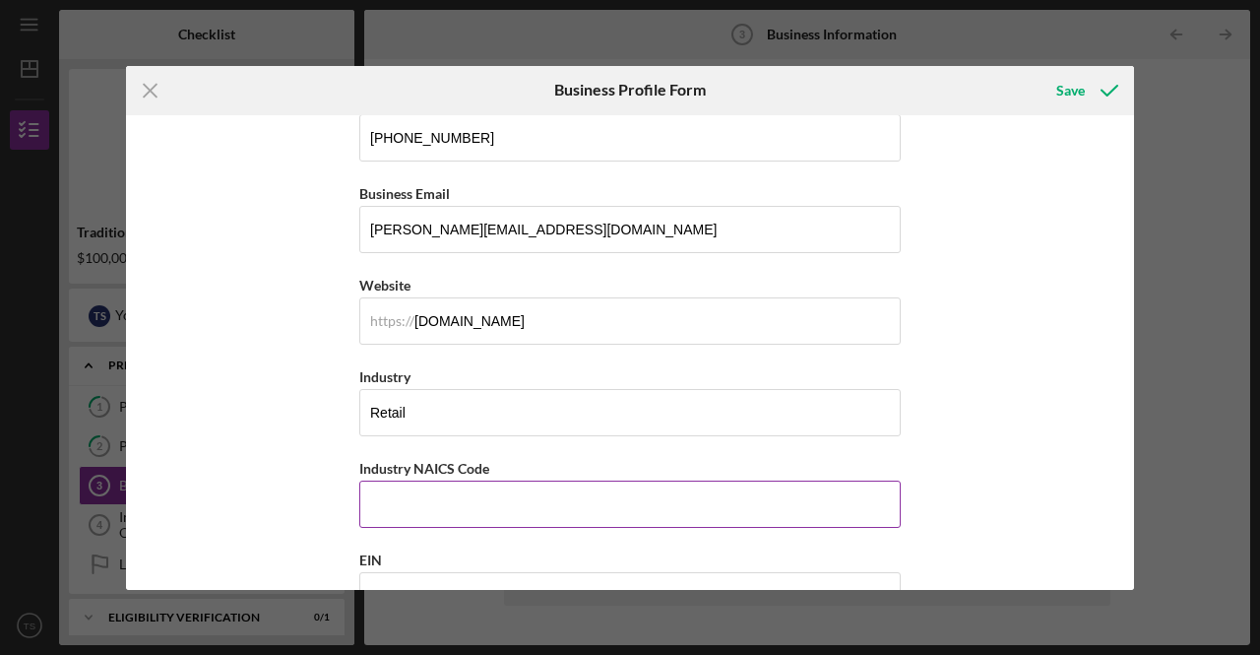
paste input "445298"
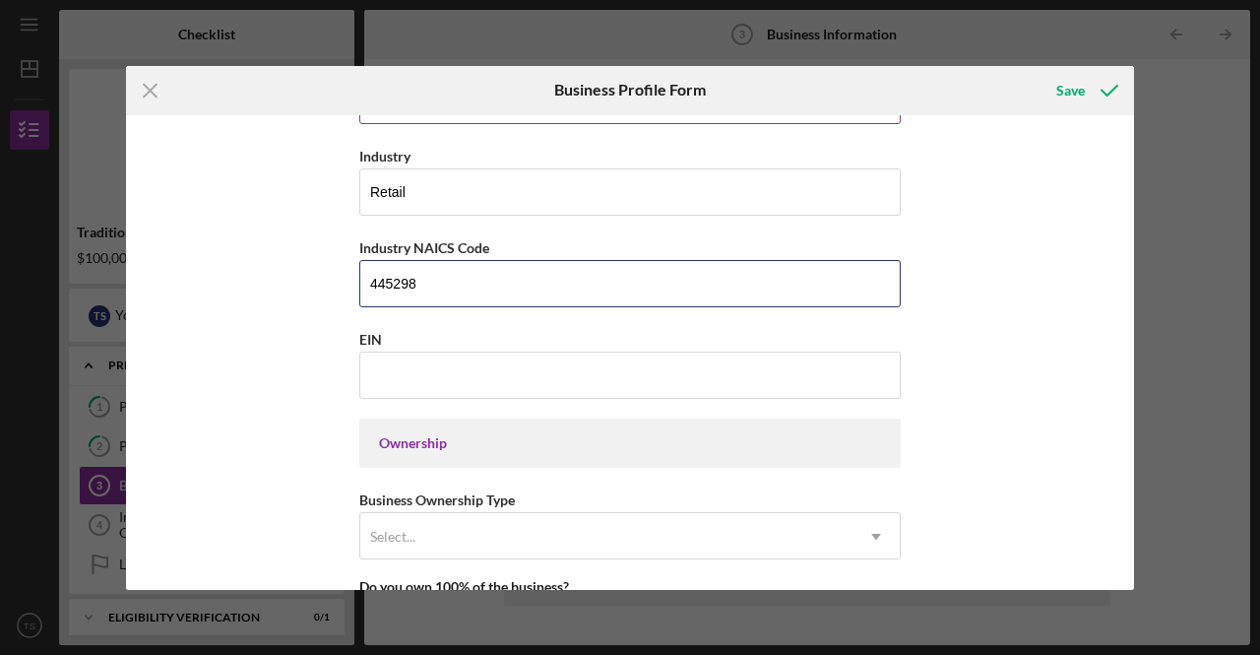
scroll to position [689, 0]
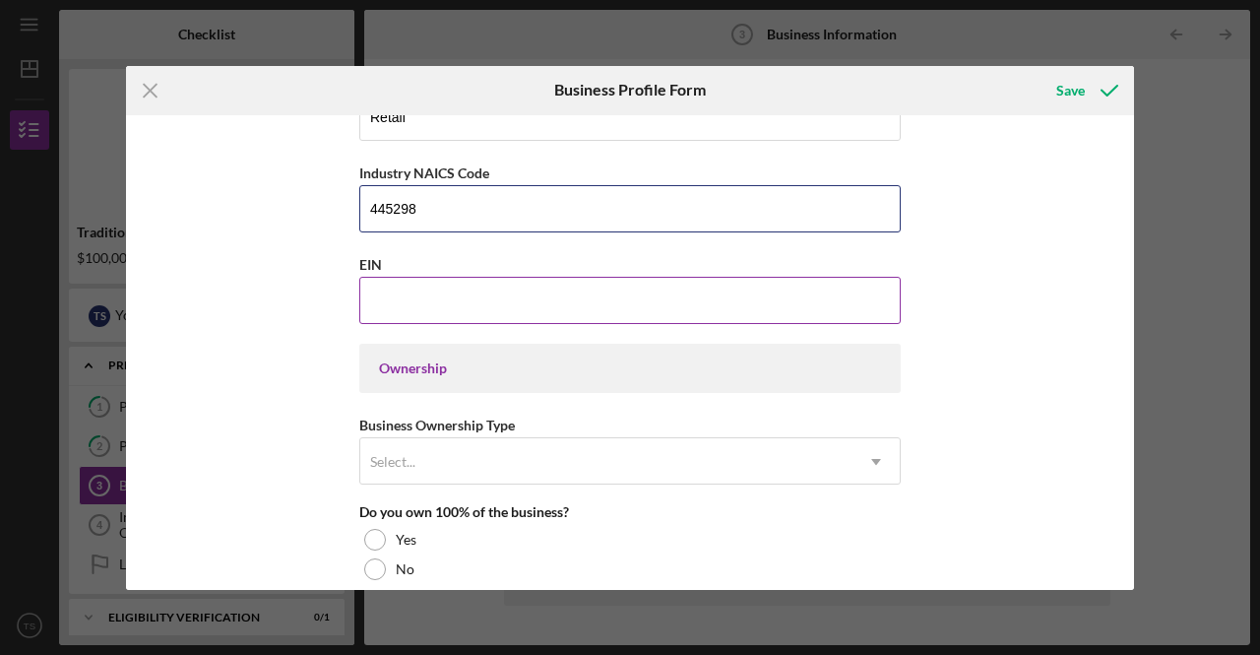
type input "445298"
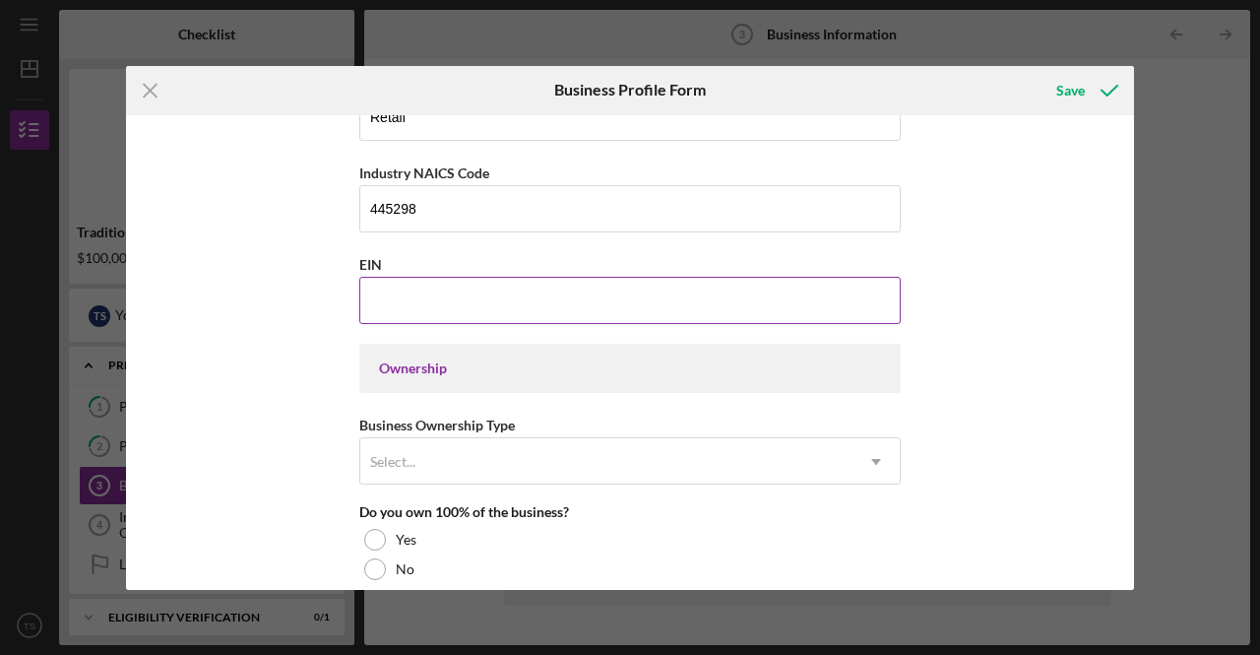
click at [408, 292] on input "EIN" at bounding box center [630, 300] width 542 height 47
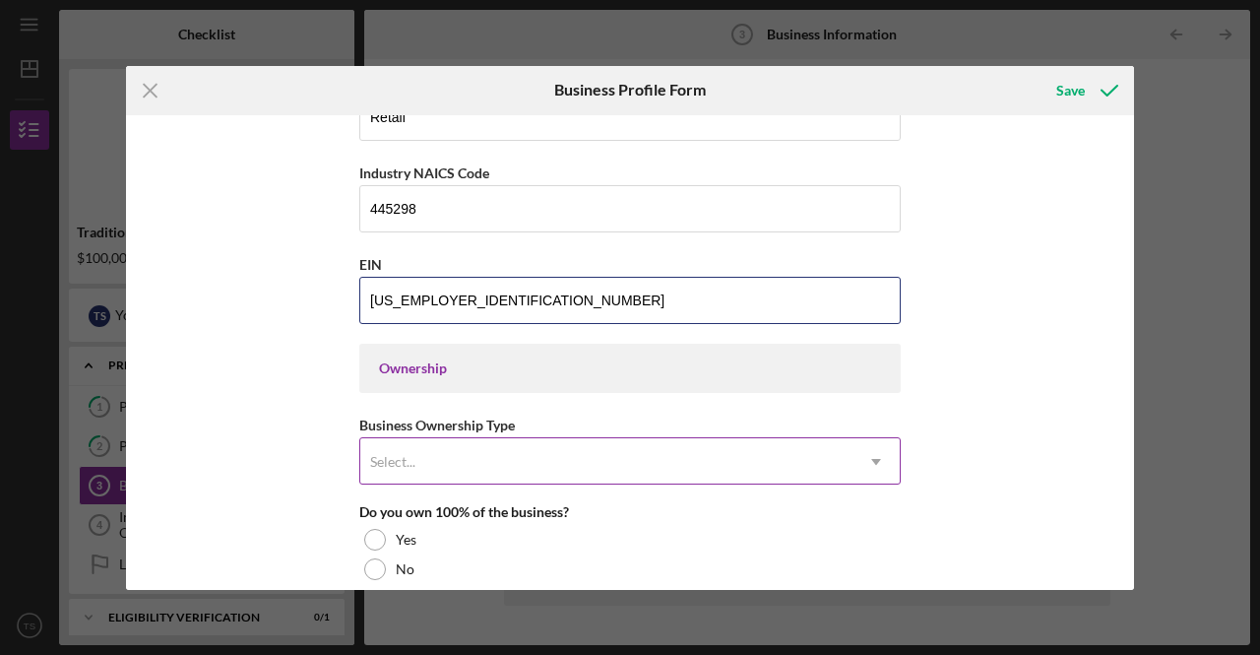
type input "[US_EMPLOYER_IDENTIFICATION_NUMBER]"
click at [422, 459] on div "Select..." at bounding box center [606, 461] width 492 height 45
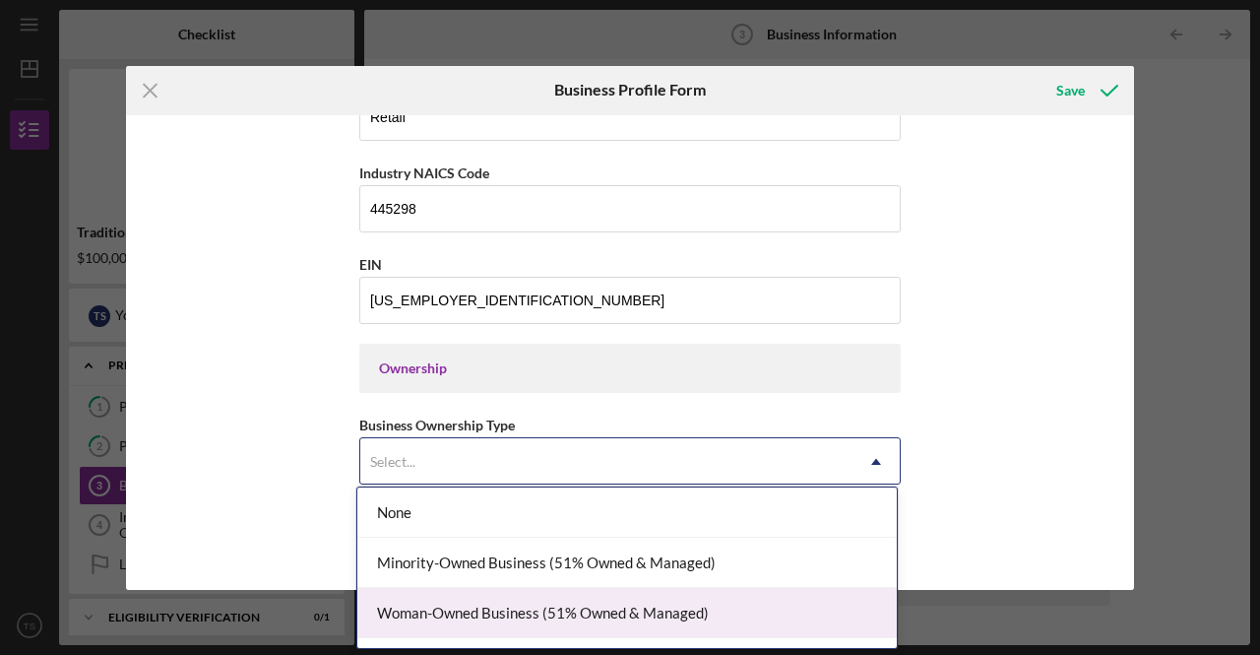
scroll to position [39, 0]
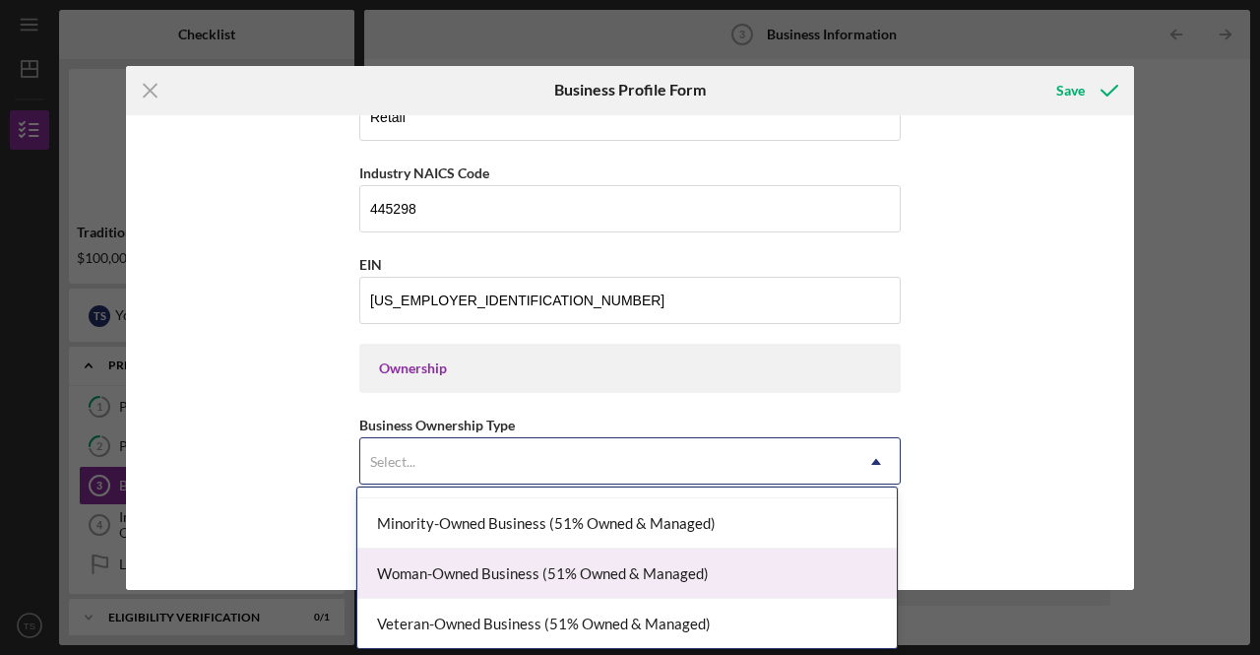
click at [414, 579] on div "Woman-Owned Business (51% Owned & Managed)" at bounding box center [627, 573] width 540 height 50
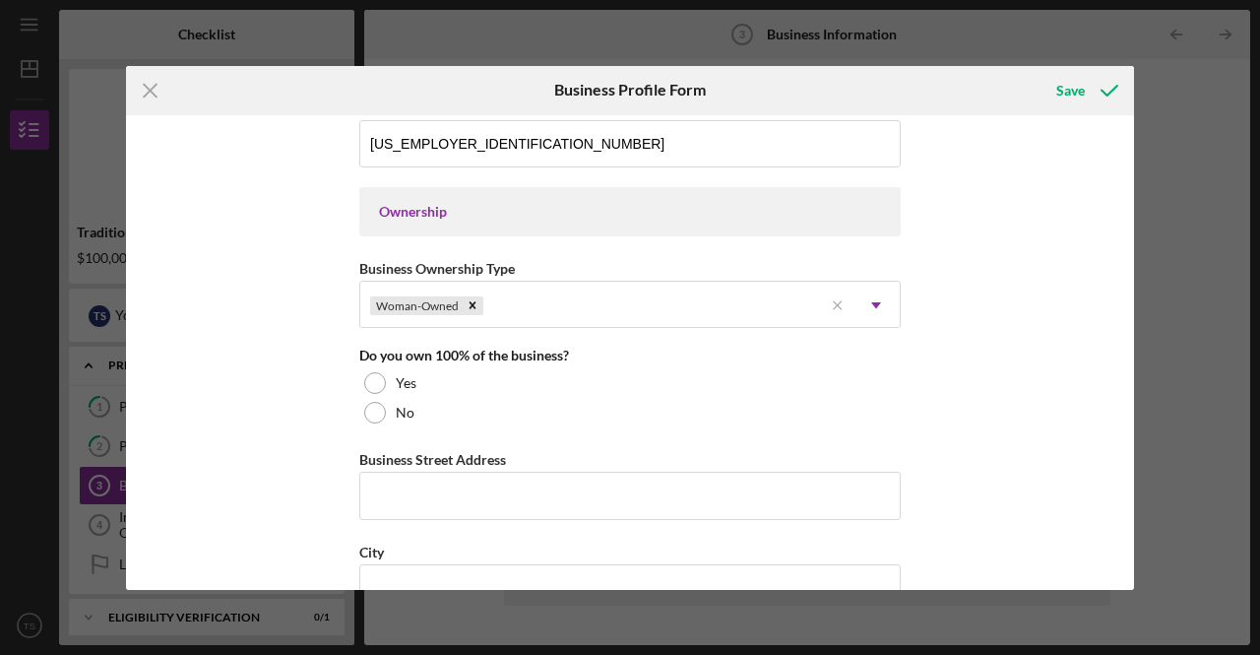
scroll to position [886, 0]
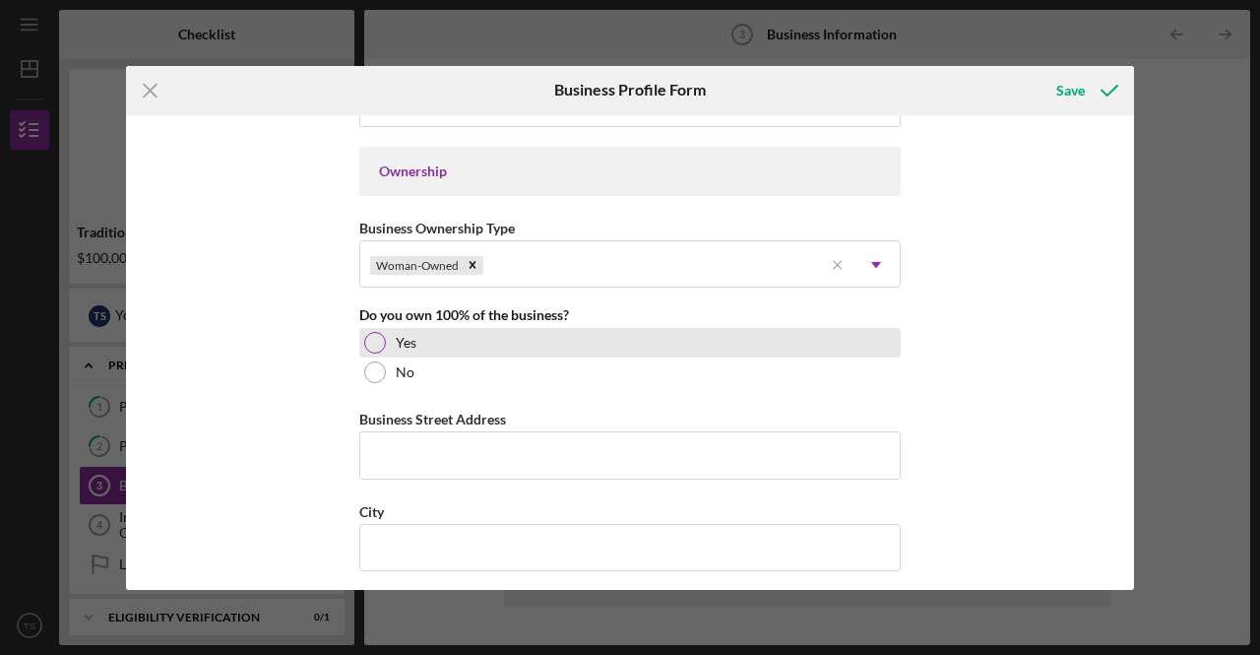
click at [373, 340] on div at bounding box center [375, 343] width 22 height 22
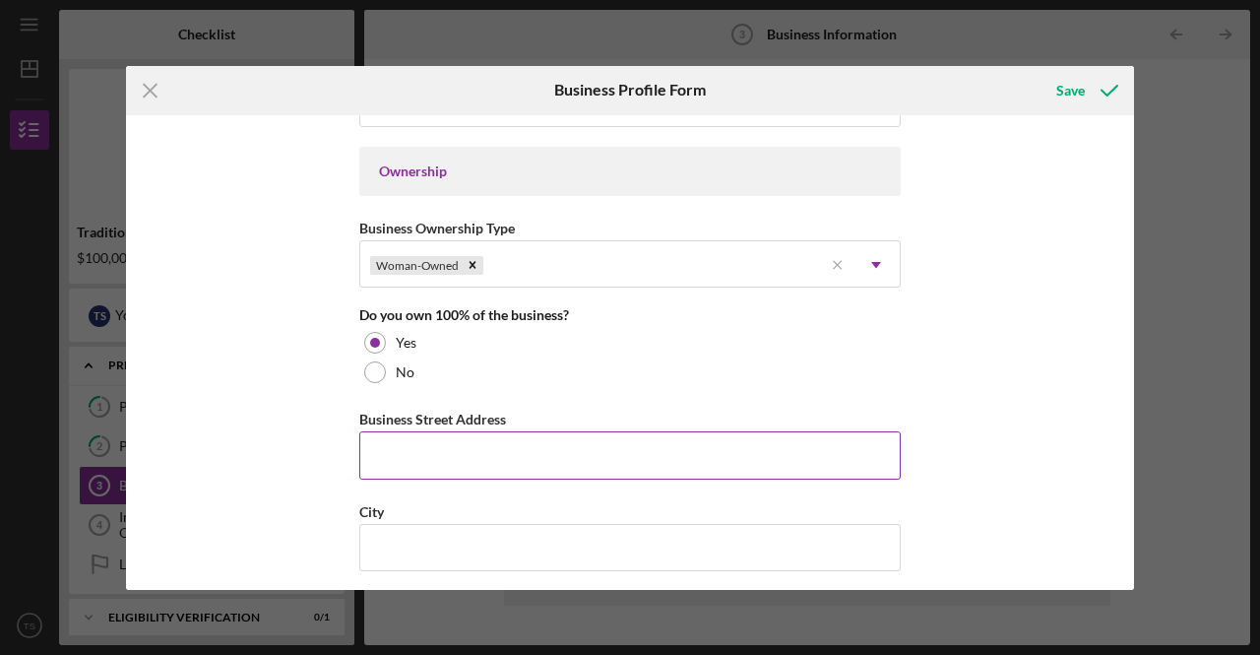
click at [370, 456] on input "Business Street Address" at bounding box center [630, 454] width 542 height 47
type input "[STREET_ADDRESS]"
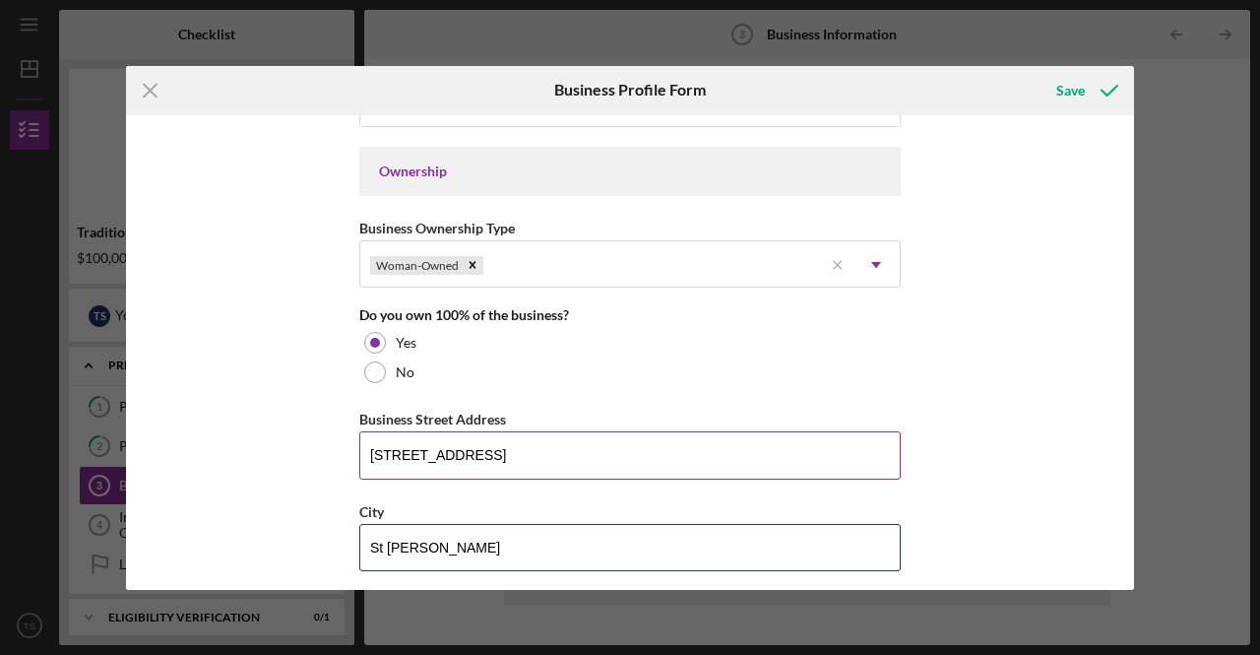
type input "St [PERSON_NAME]"
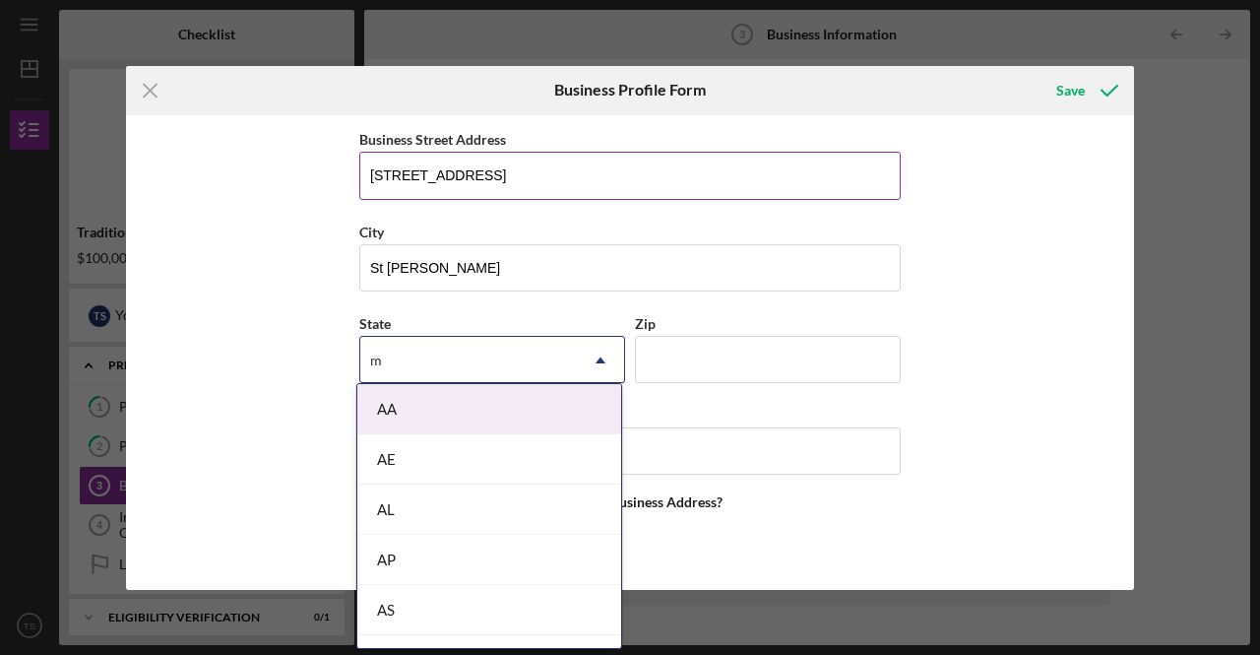
type input "mn"
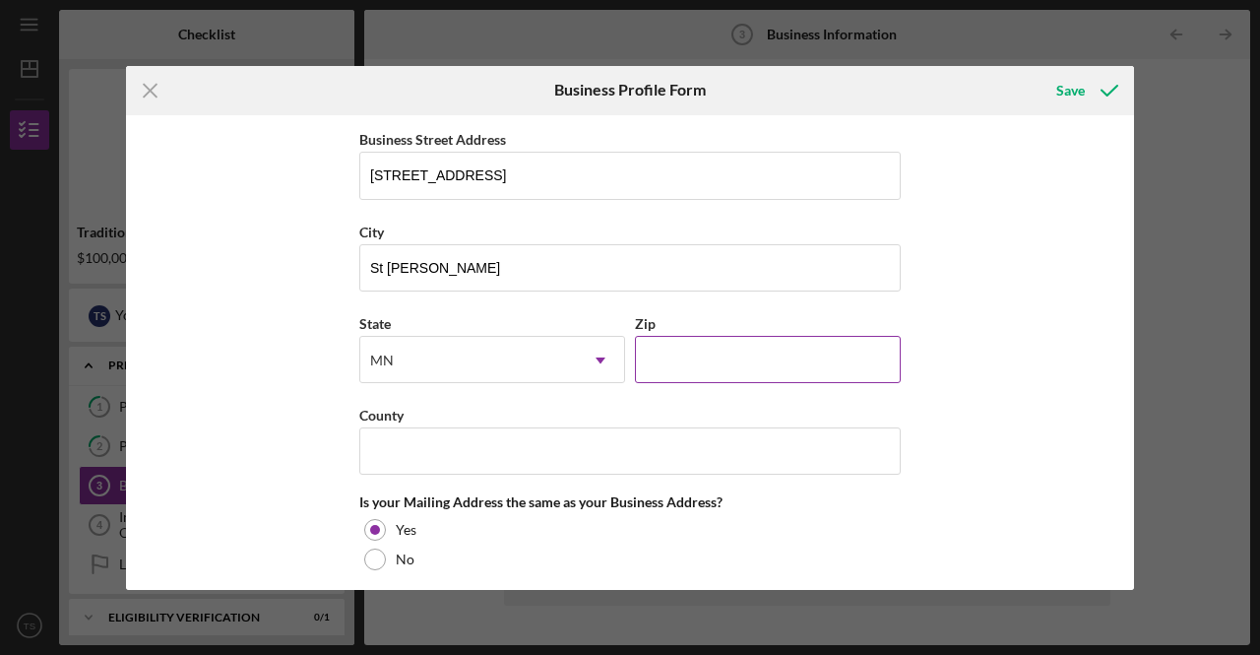
click at [658, 342] on input "Zip" at bounding box center [768, 359] width 266 height 47
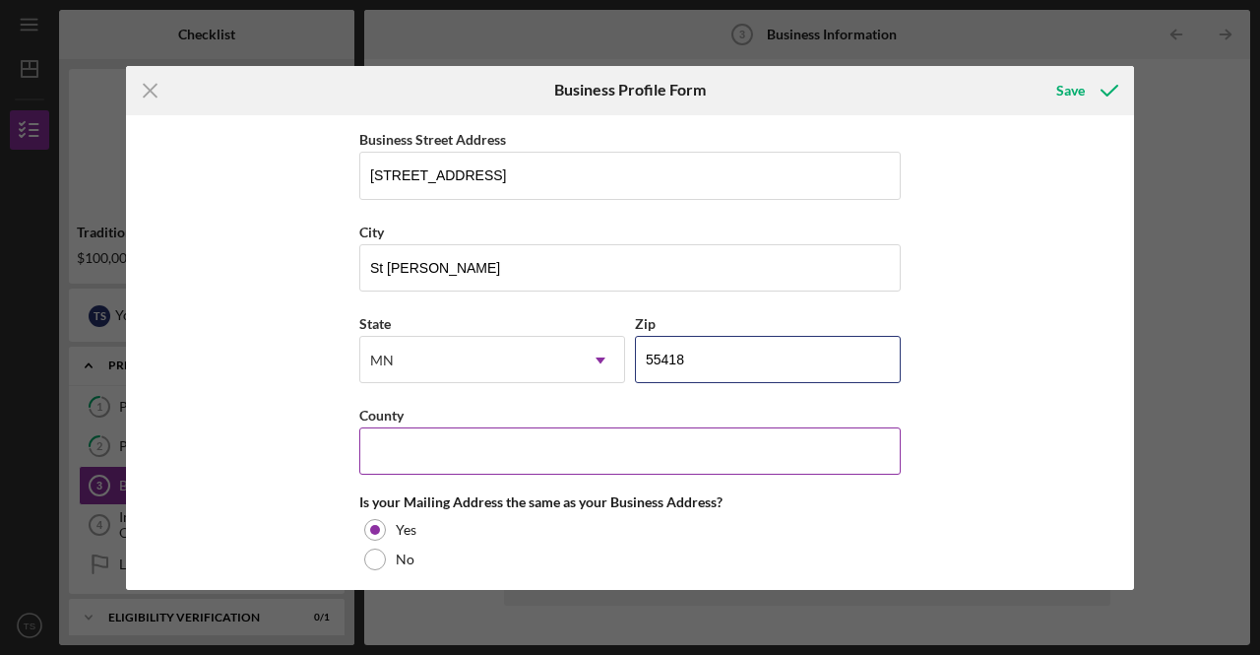
type input "55418"
click at [610, 462] on input "County" at bounding box center [630, 450] width 542 height 47
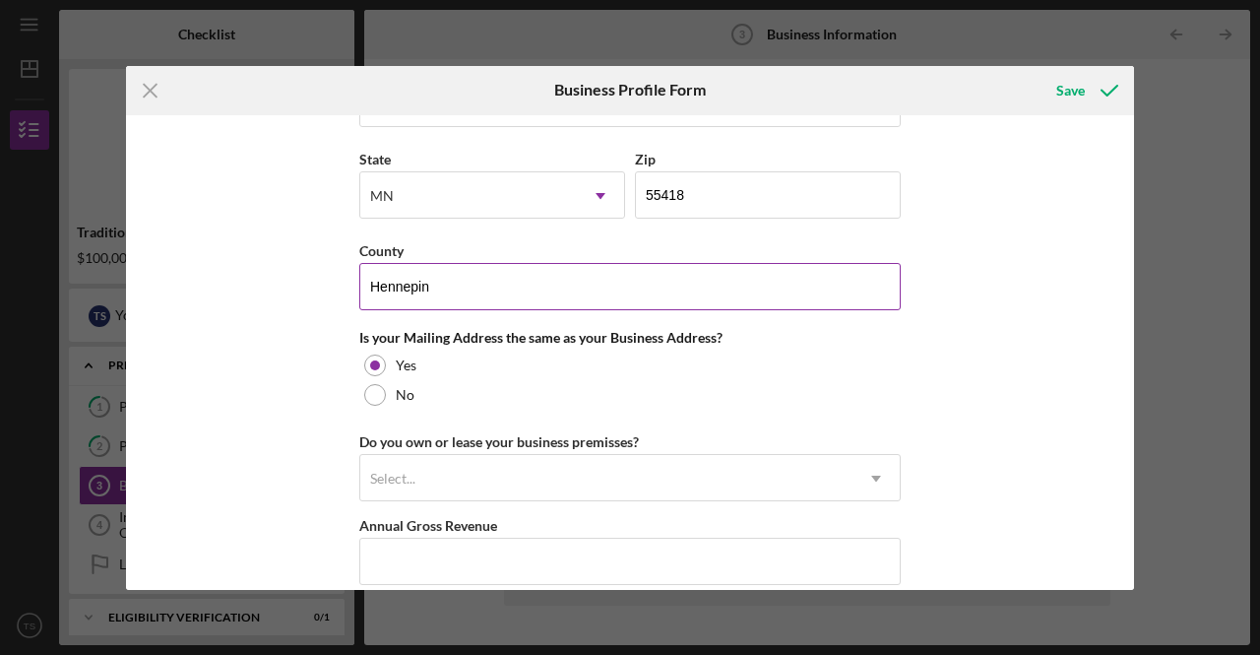
scroll to position [1363, 0]
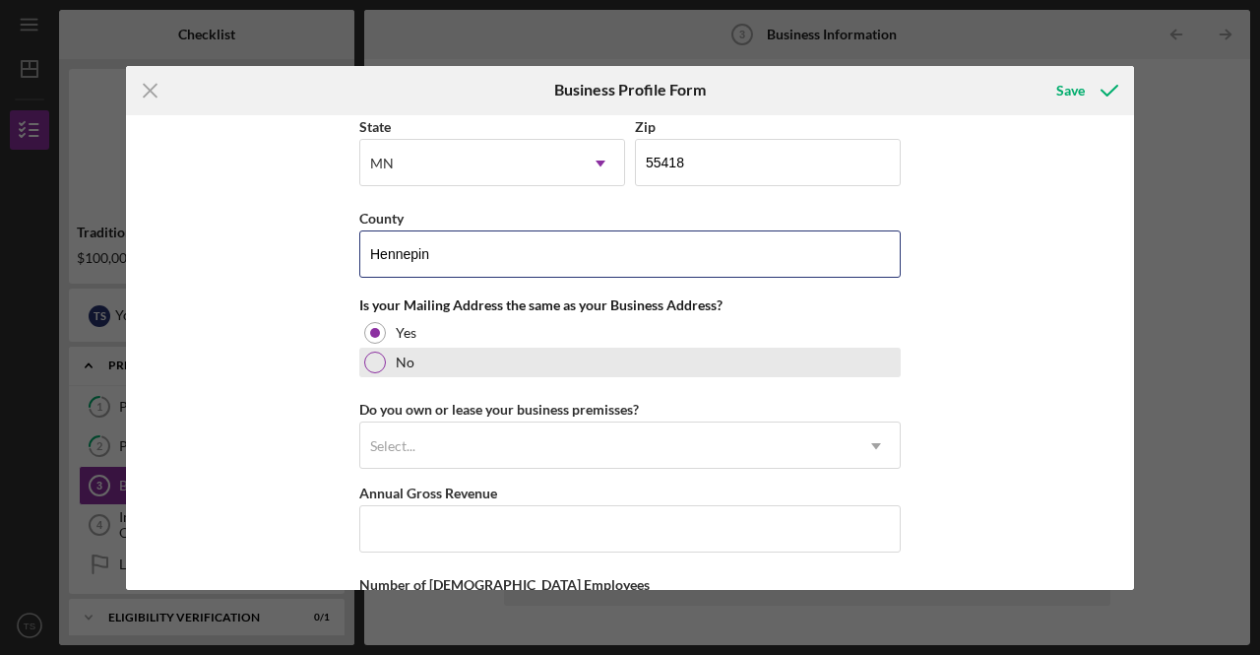
type input "Hennepin"
click at [372, 353] on div at bounding box center [375, 363] width 22 height 22
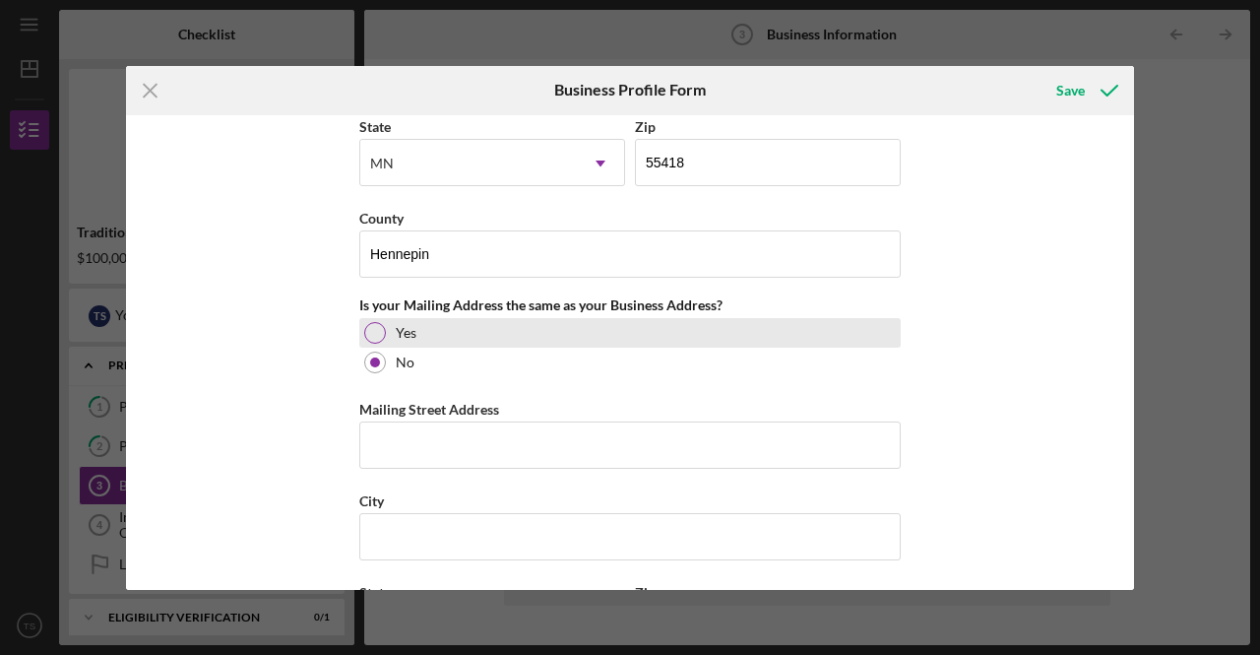
click at [372, 322] on div at bounding box center [375, 333] width 22 height 22
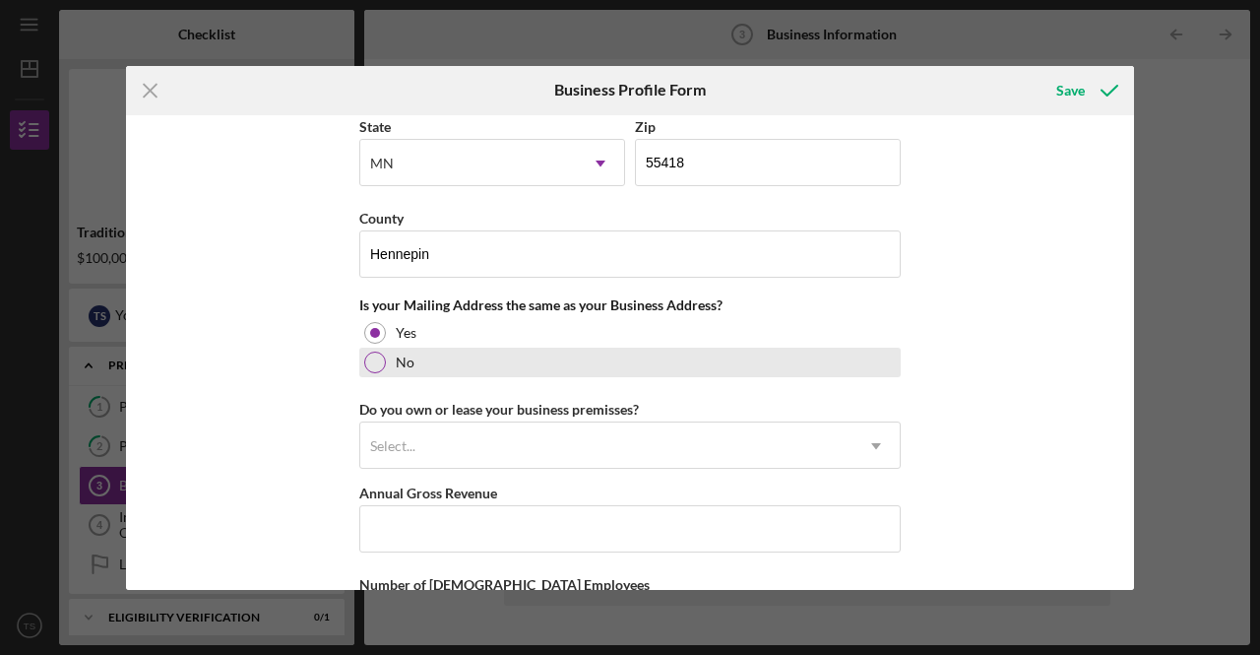
scroll to position [1461, 0]
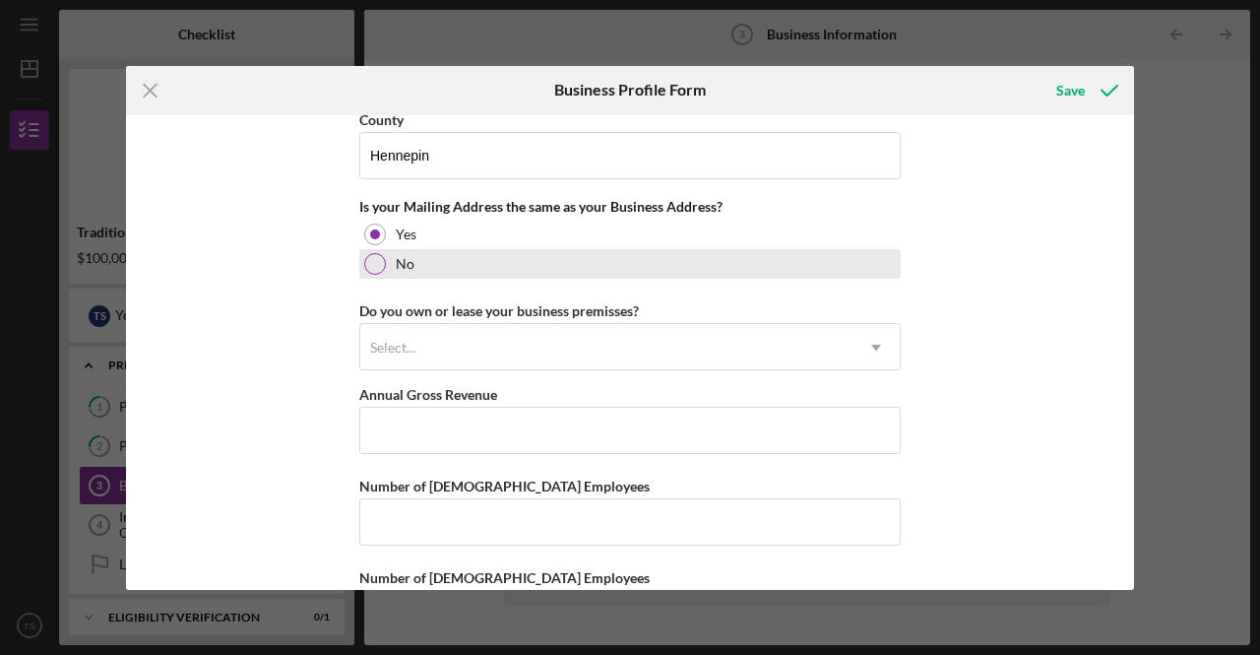
click at [559, 340] on div "Select..." at bounding box center [606, 347] width 492 height 45
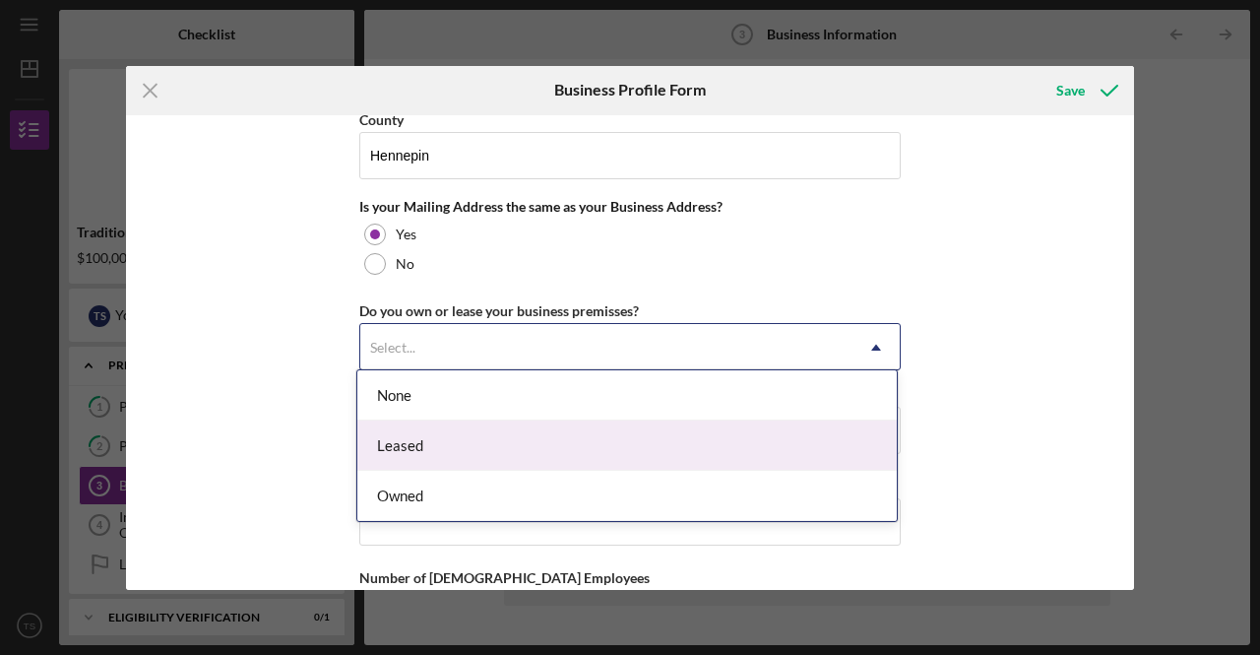
click at [455, 450] on div "Leased" at bounding box center [627, 445] width 540 height 50
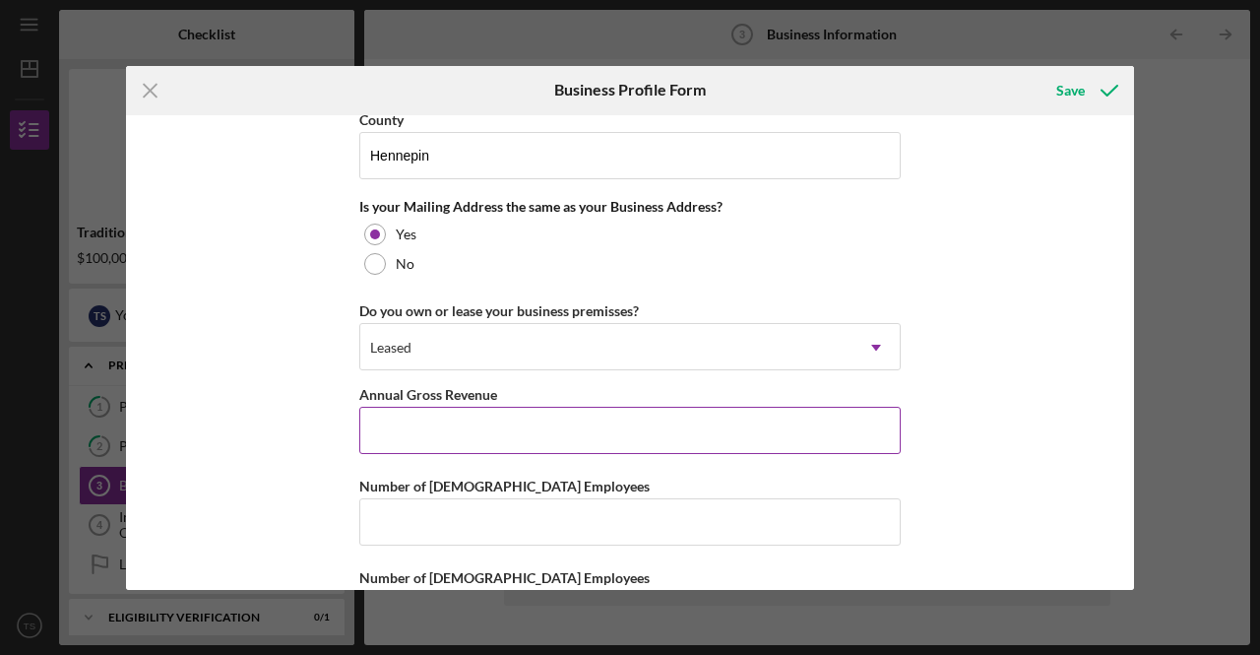
click at [453, 433] on input "Annual Gross Revenue" at bounding box center [630, 430] width 542 height 47
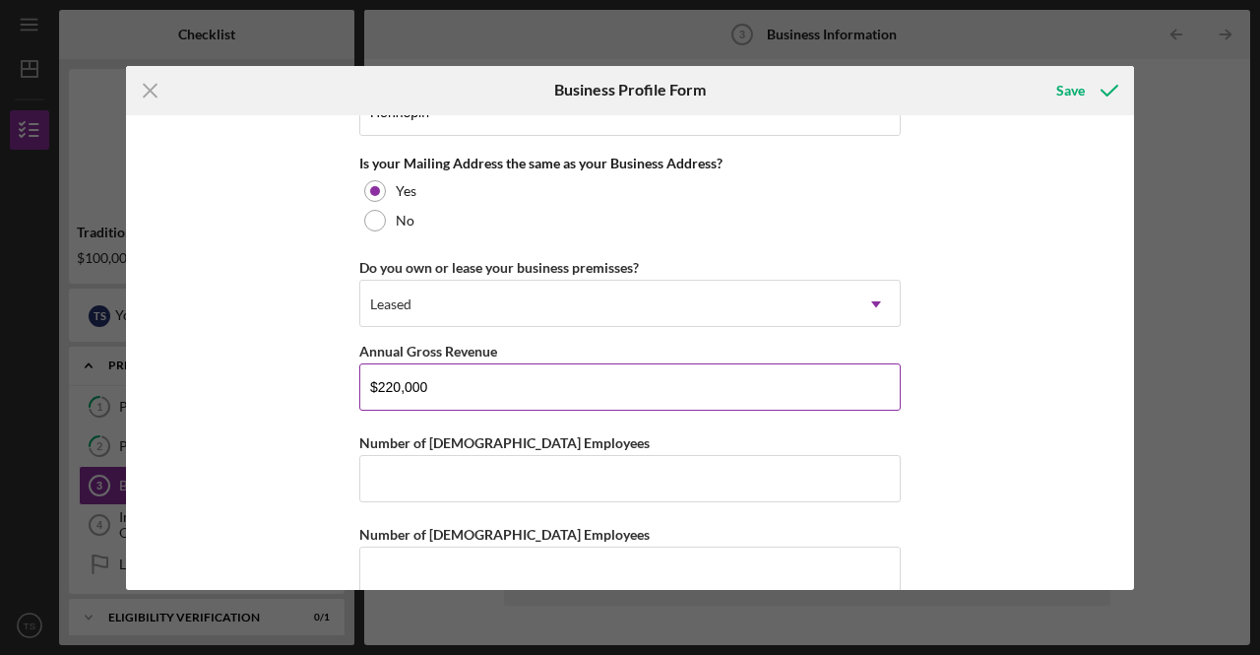
scroll to position [1528, 0]
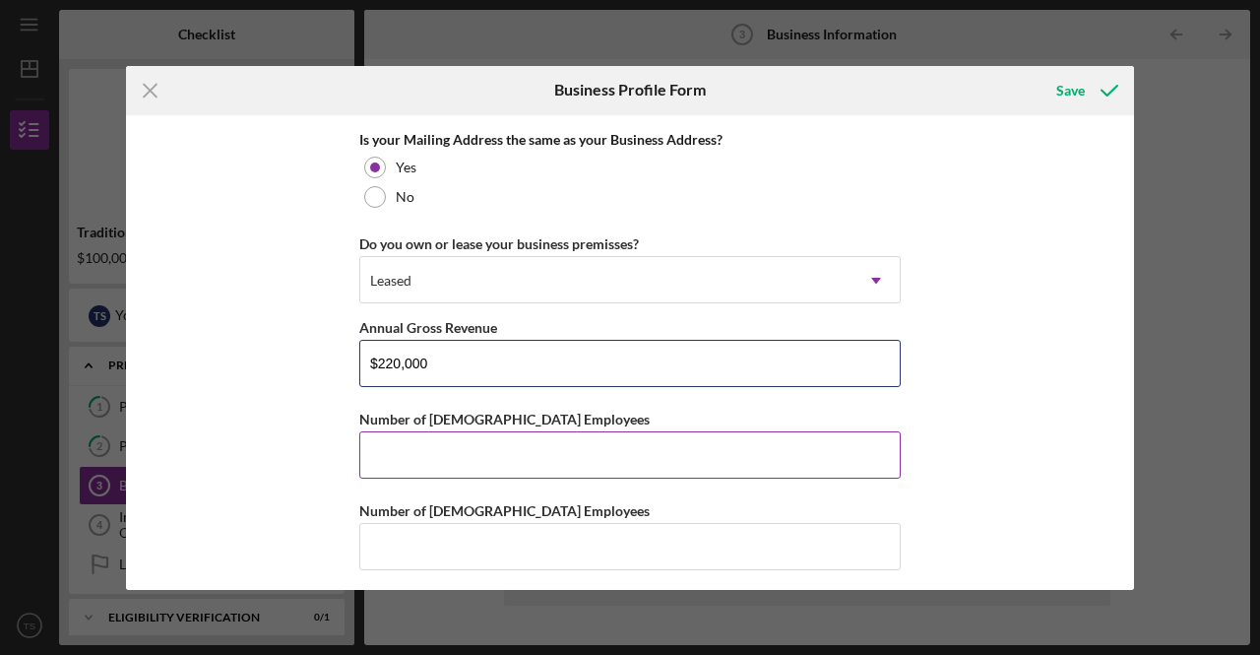
type input "$220,000"
click at [453, 448] on input "Number of [DEMOGRAPHIC_DATA] Employees" at bounding box center [630, 454] width 542 height 47
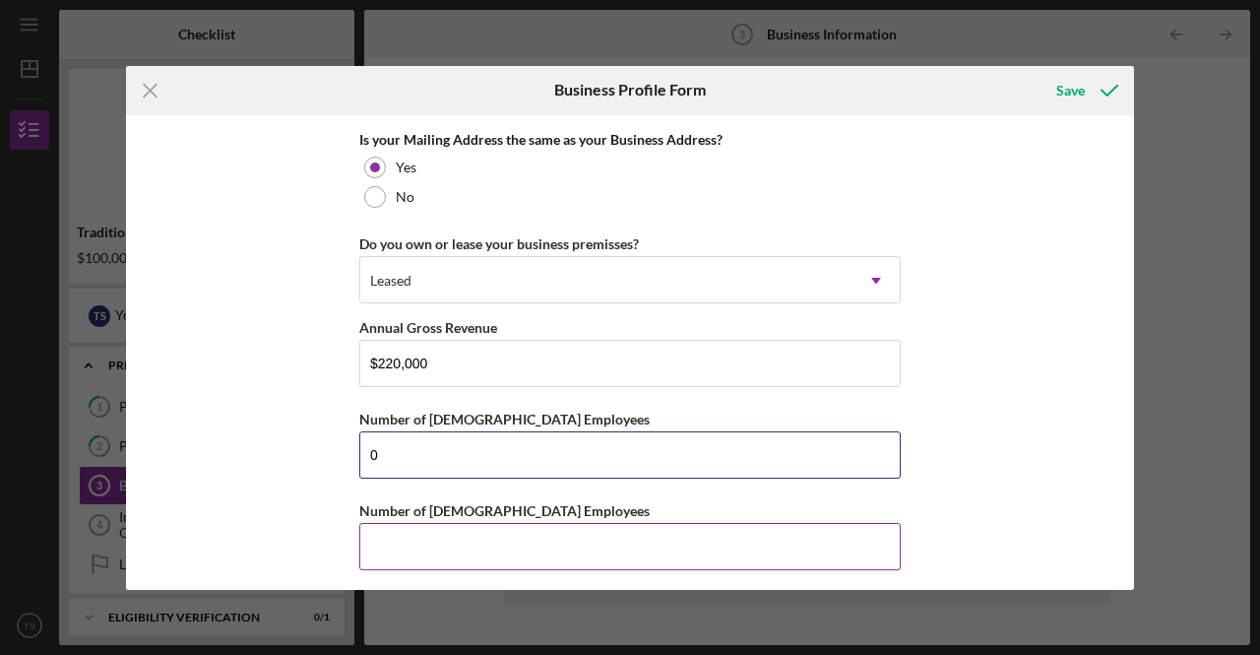
type input "0"
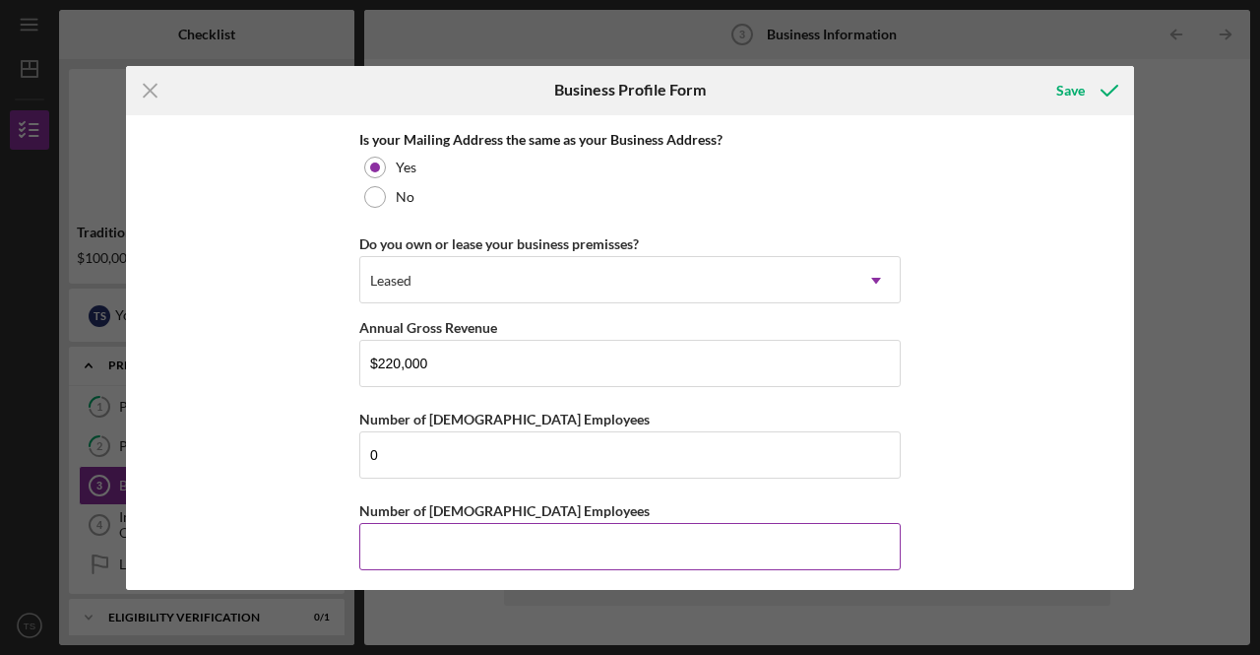
click at [441, 527] on input "Number of [DEMOGRAPHIC_DATA] Employees" at bounding box center [630, 546] width 542 height 47
type input "4"
click at [1069, 92] on div "Save" at bounding box center [1071, 90] width 29 height 39
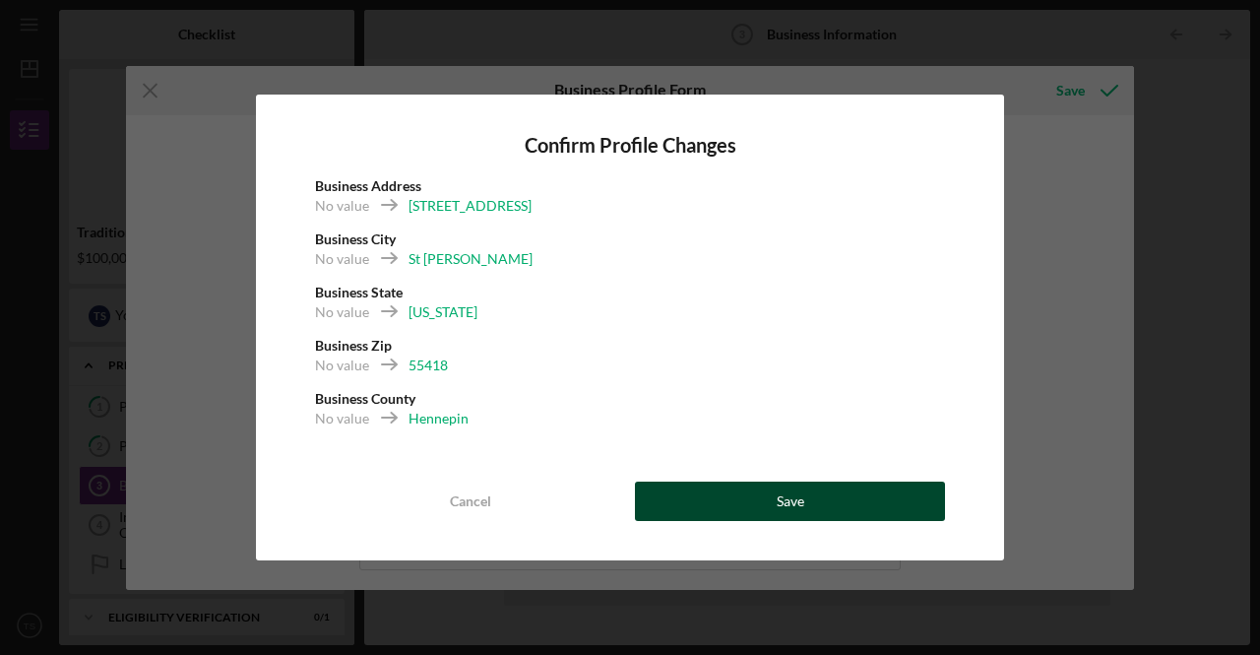
click at [815, 505] on button "Save" at bounding box center [790, 500] width 310 height 39
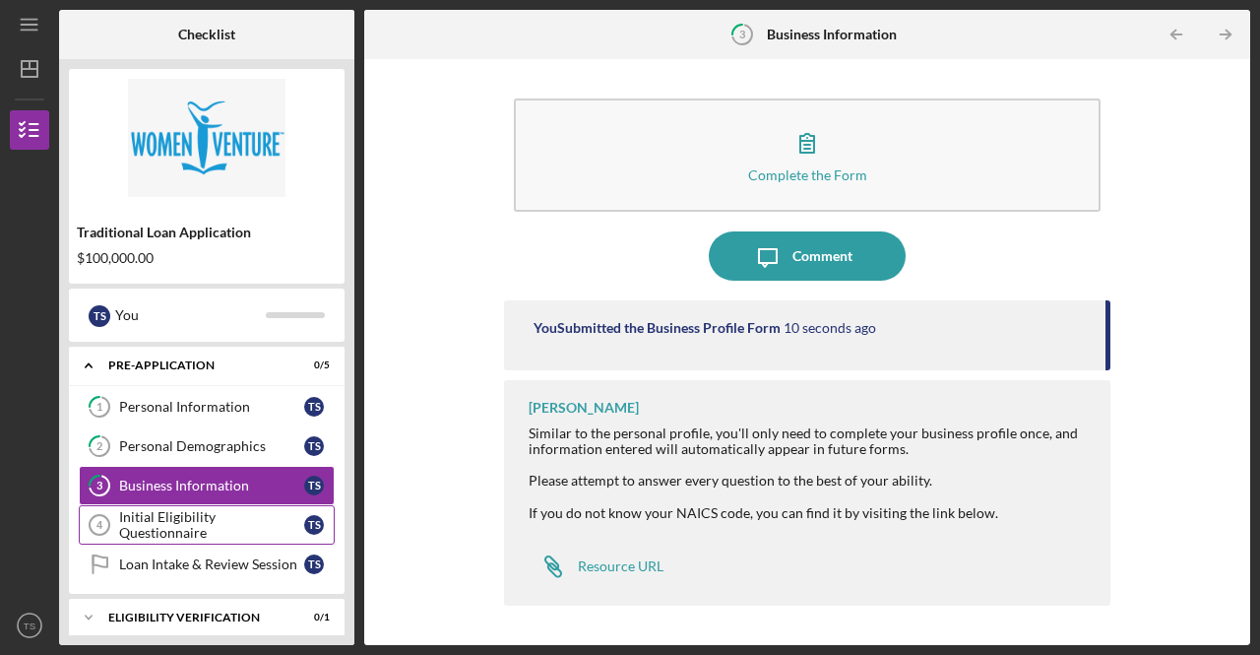
click at [212, 520] on div "Initial Eligibility Questionnaire" at bounding box center [211, 525] width 185 height 32
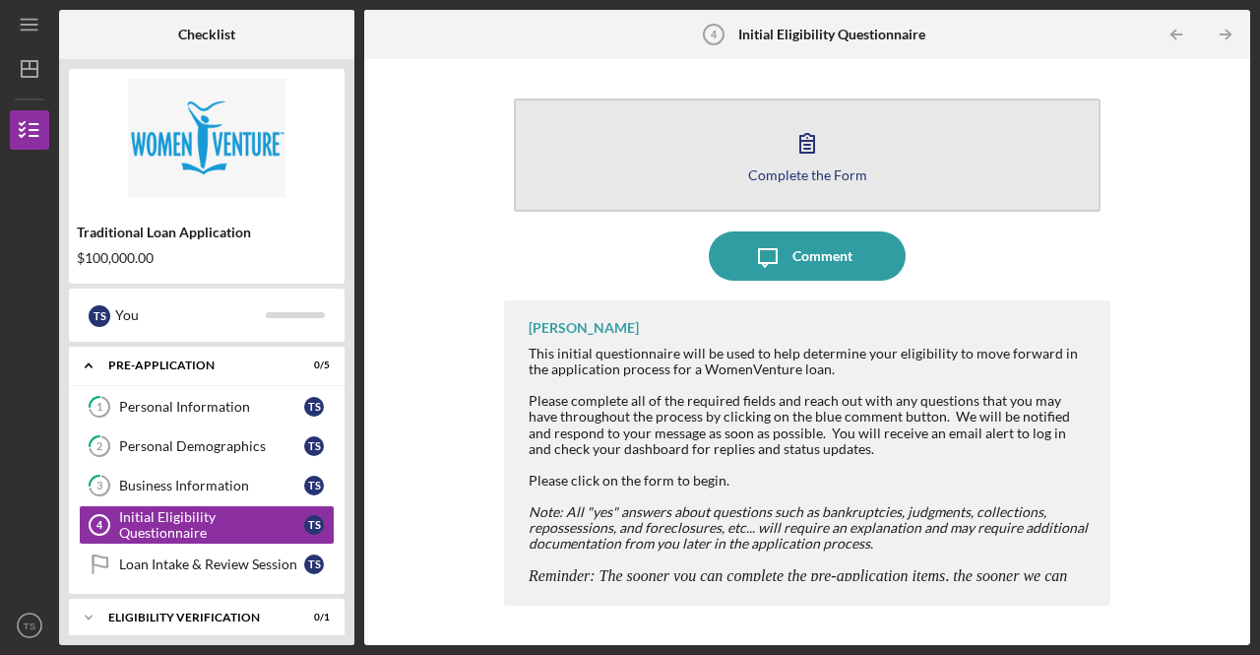
click at [817, 174] on div "Complete the Form" at bounding box center [807, 174] width 119 height 15
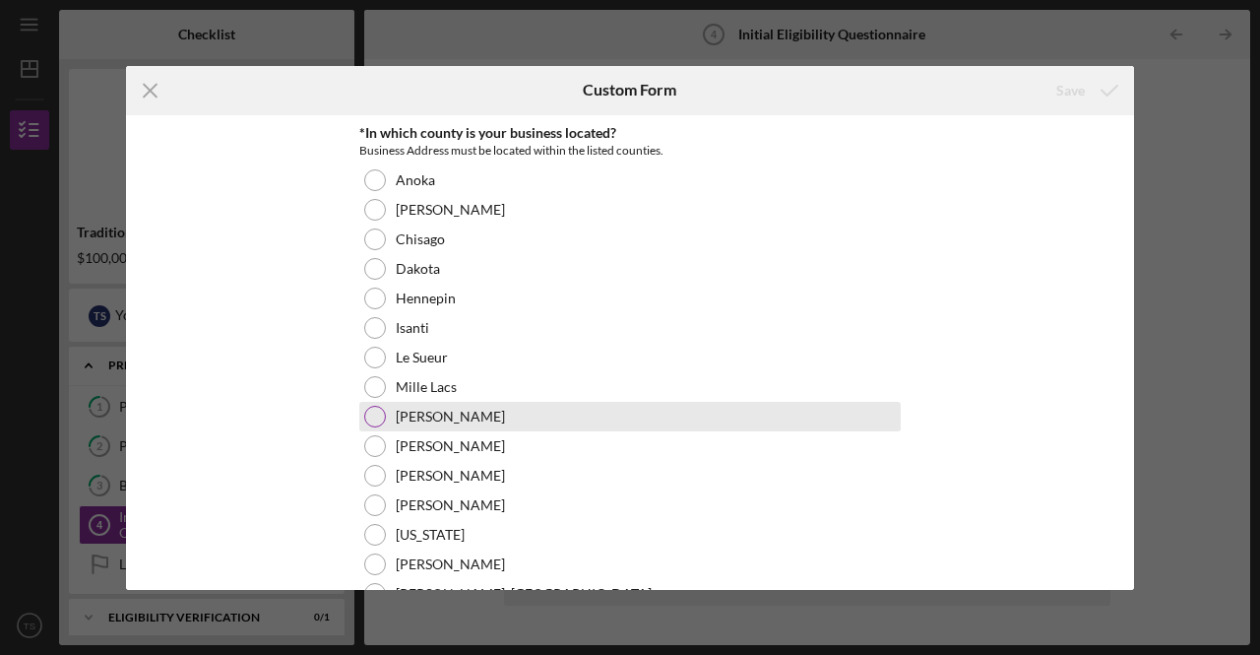
scroll to position [98, 0]
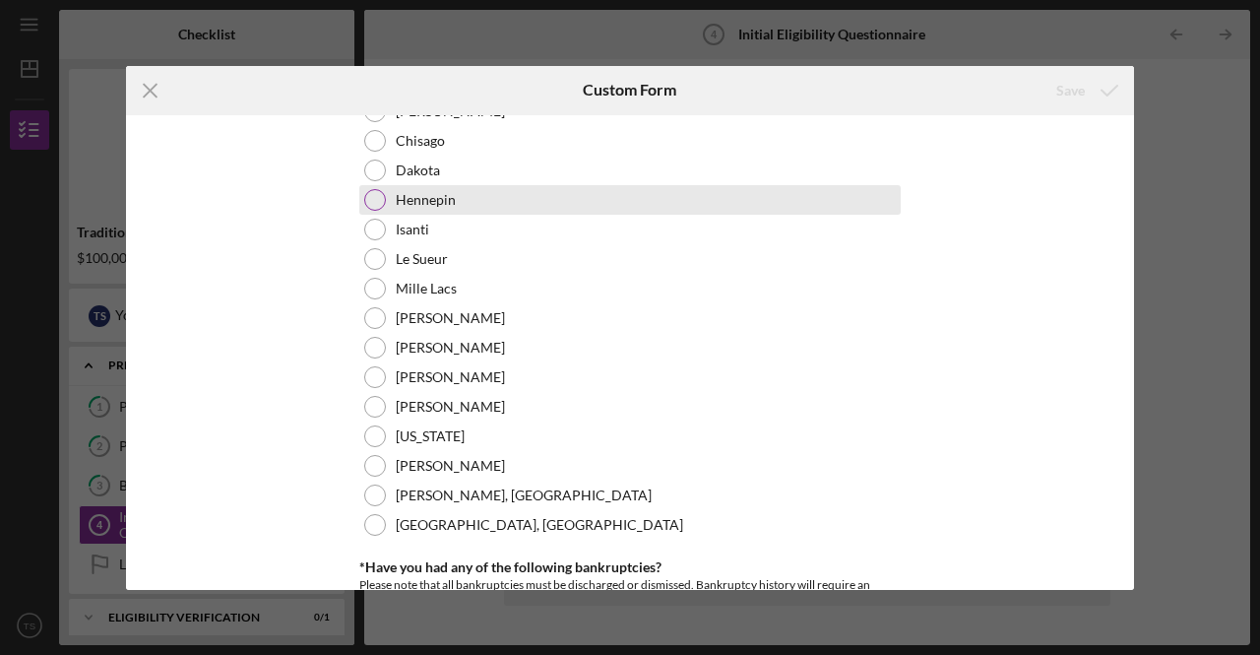
click at [364, 199] on div at bounding box center [375, 200] width 22 height 22
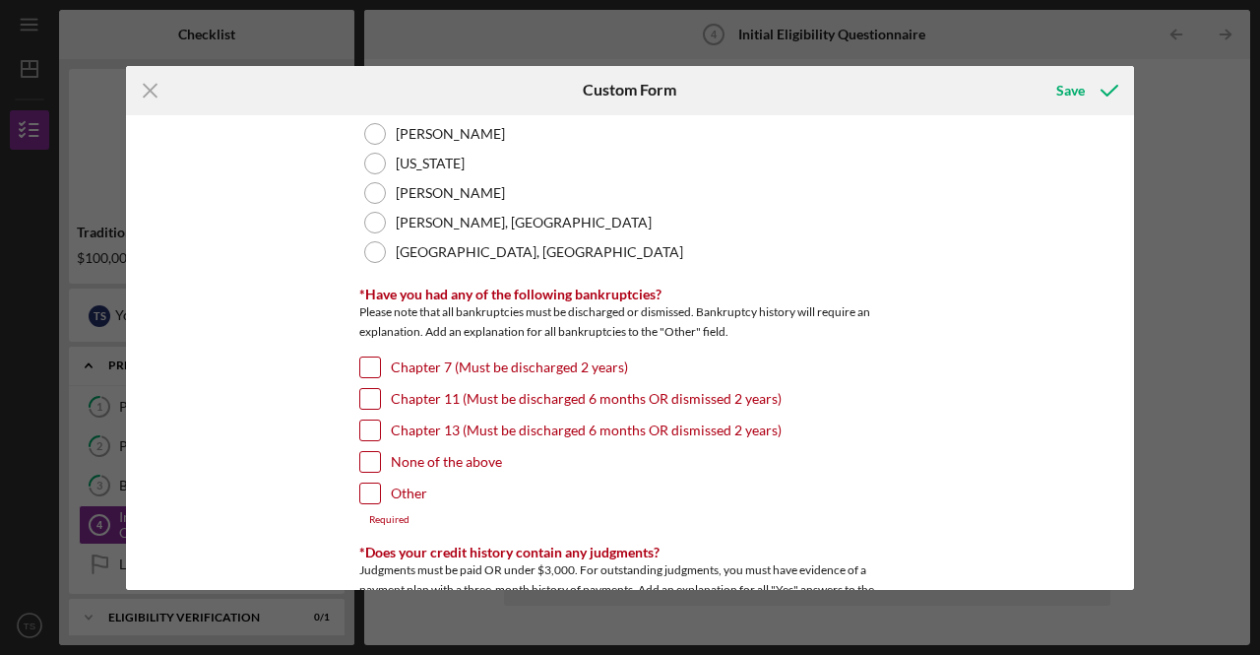
scroll to position [394, 0]
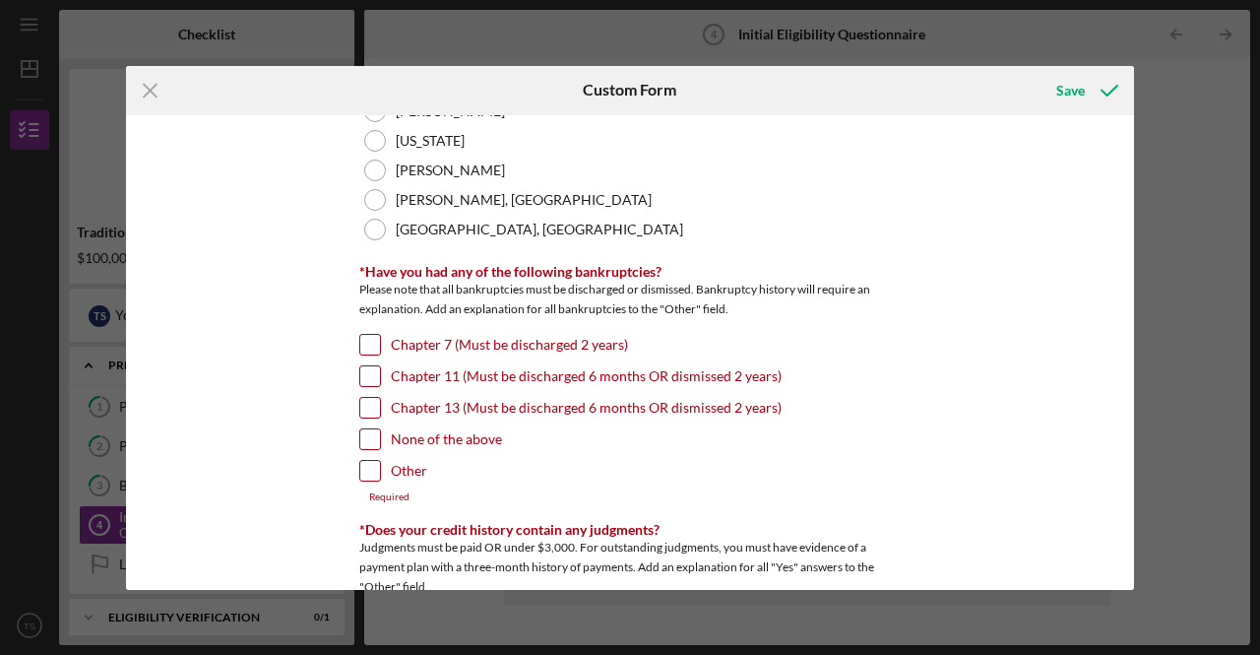
click at [368, 343] on input "Chapter 7 (Must be discharged 2 years)" at bounding box center [370, 345] width 20 height 20
checkbox input "true"
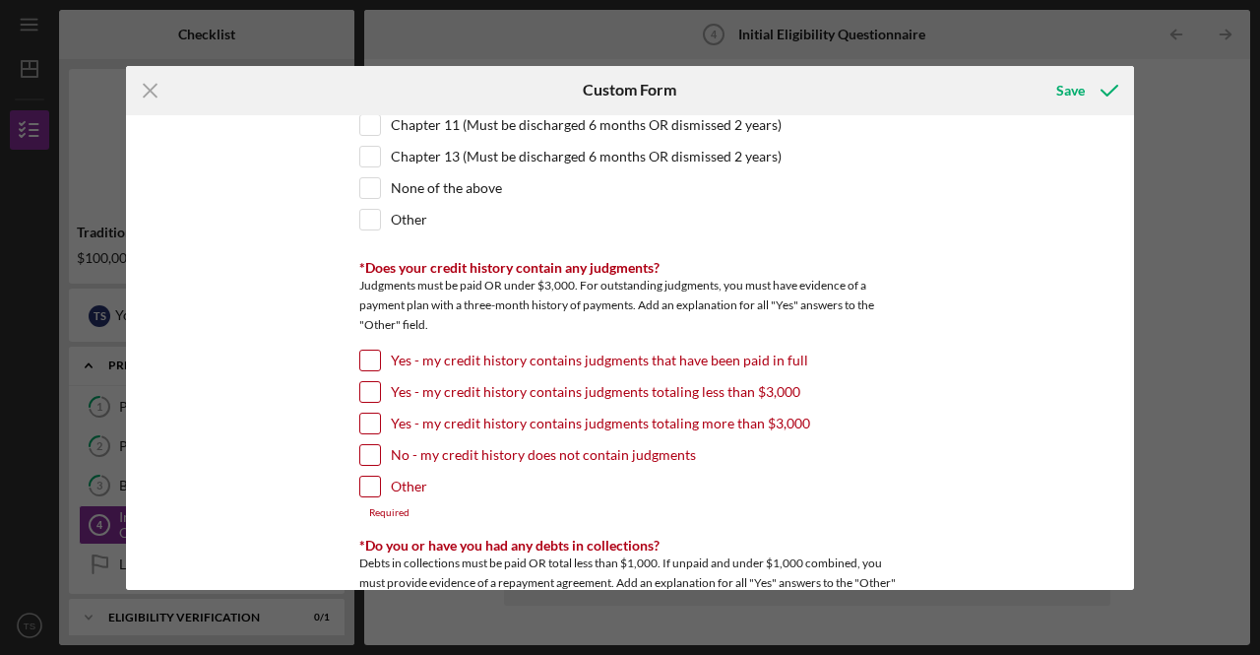
scroll to position [689, 0]
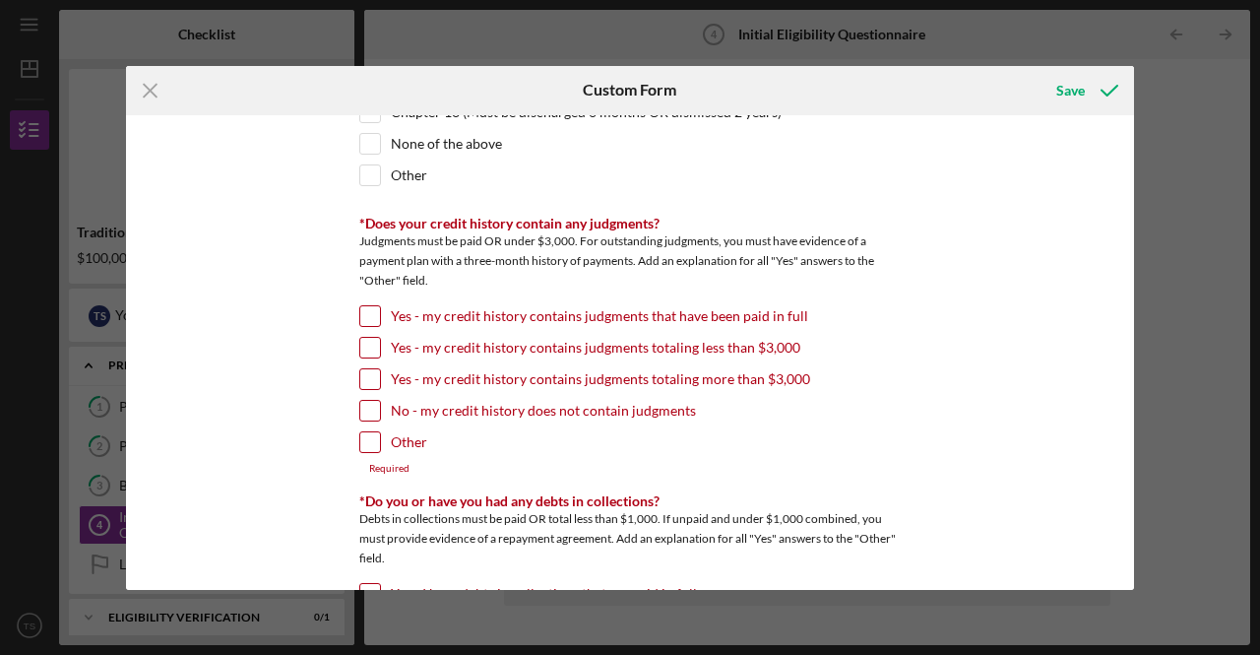
click at [362, 408] on input "No - my credit history does not contain judgments" at bounding box center [370, 411] width 20 height 20
checkbox input "true"
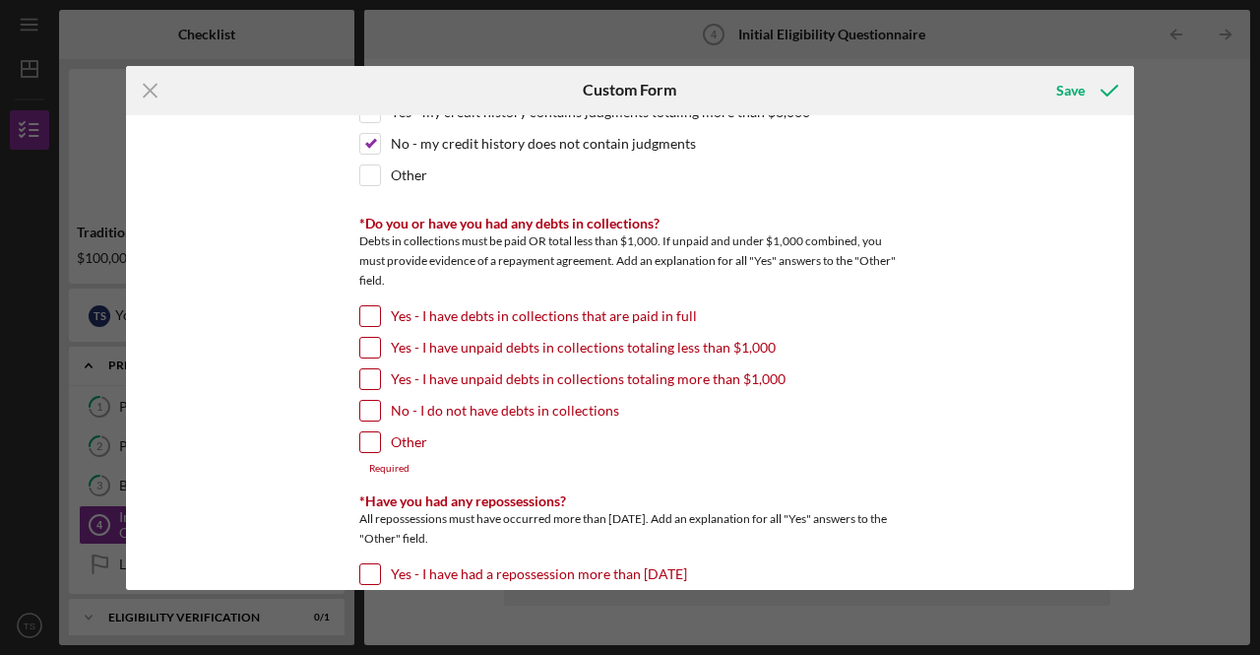
scroll to position [985, 0]
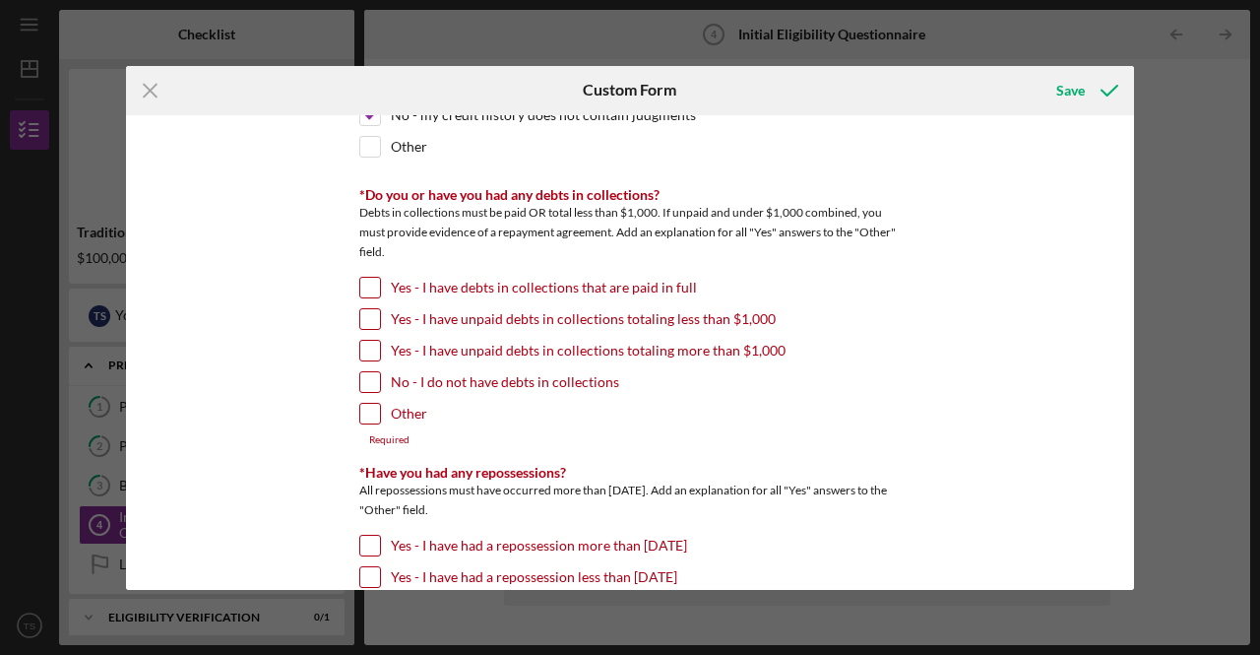
click at [366, 373] on input "No - I do not have debts in collections" at bounding box center [370, 382] width 20 height 20
checkbox input "true"
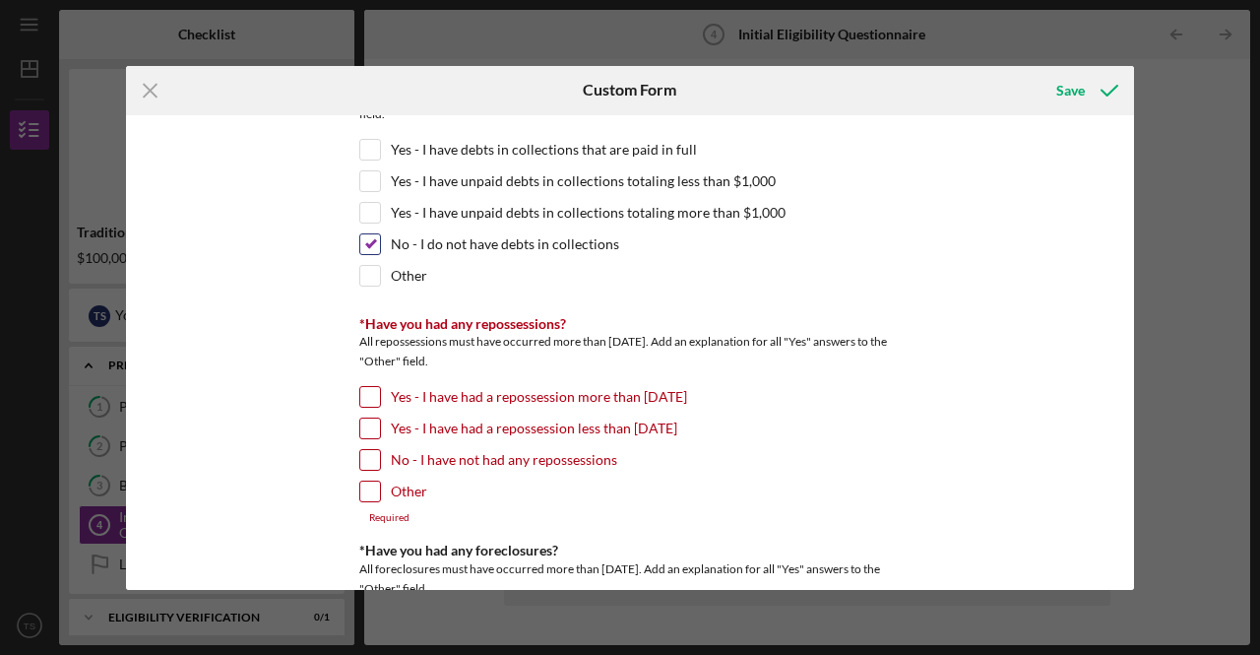
scroll to position [1182, 0]
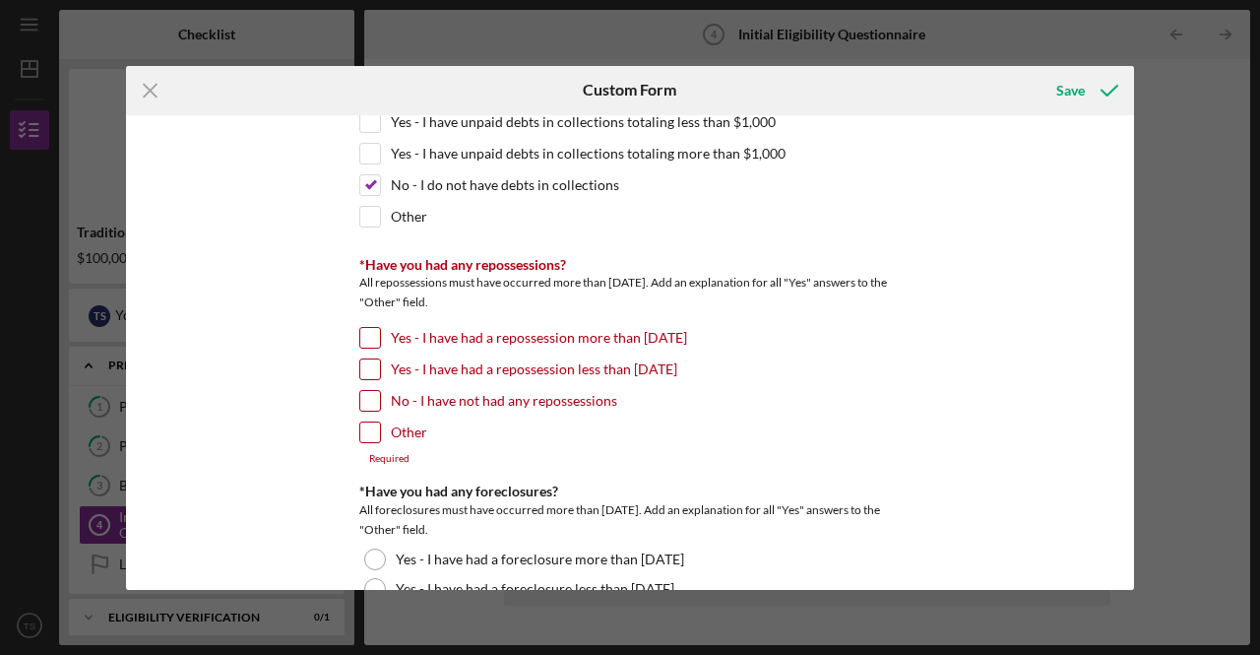
click at [360, 393] on input "No - I have not had any repossessions" at bounding box center [370, 401] width 20 height 20
checkbox input "true"
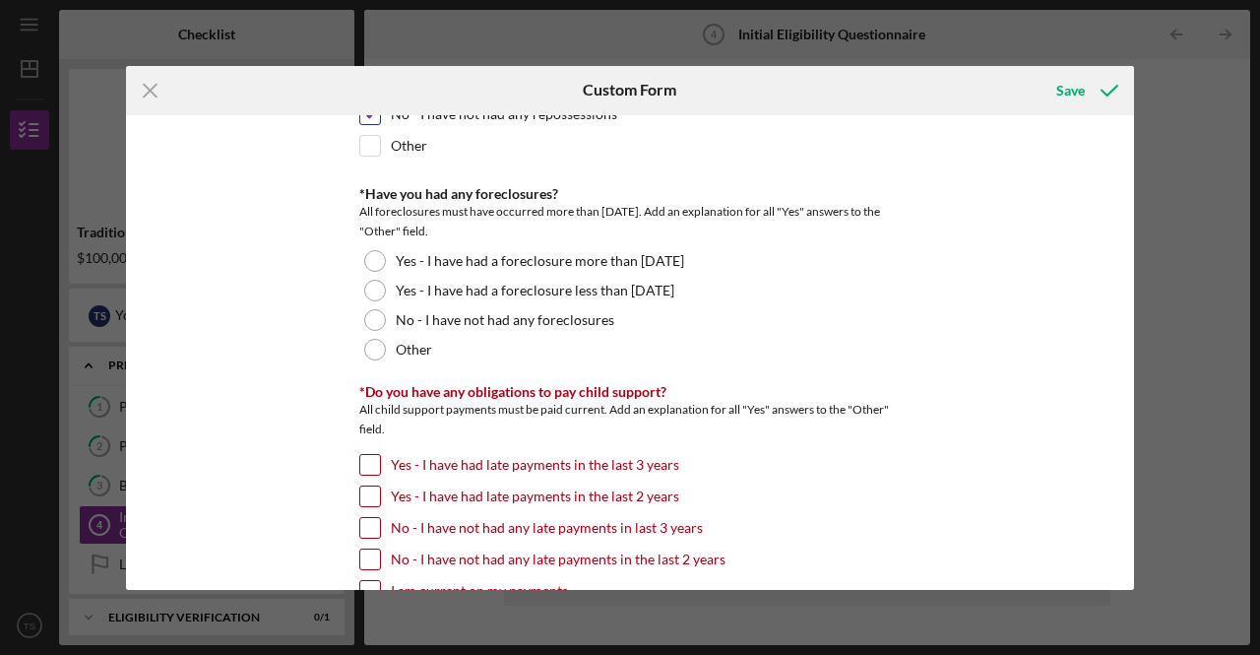
scroll to position [1477, 0]
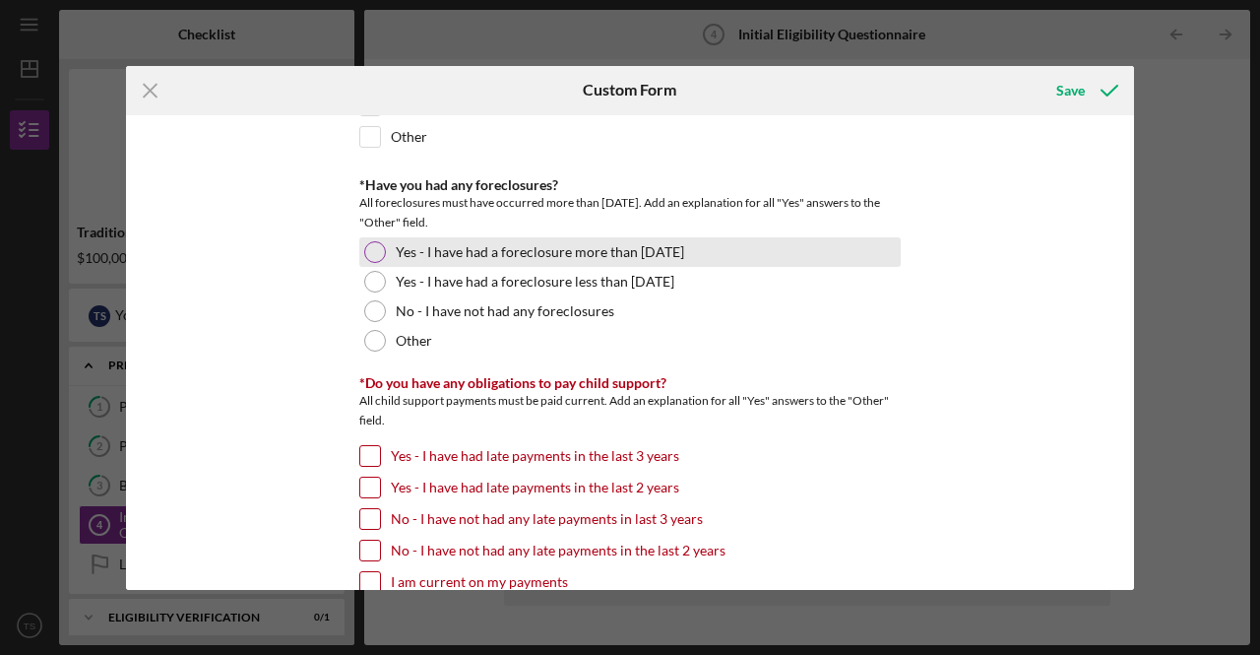
click at [375, 241] on div at bounding box center [375, 252] width 22 height 22
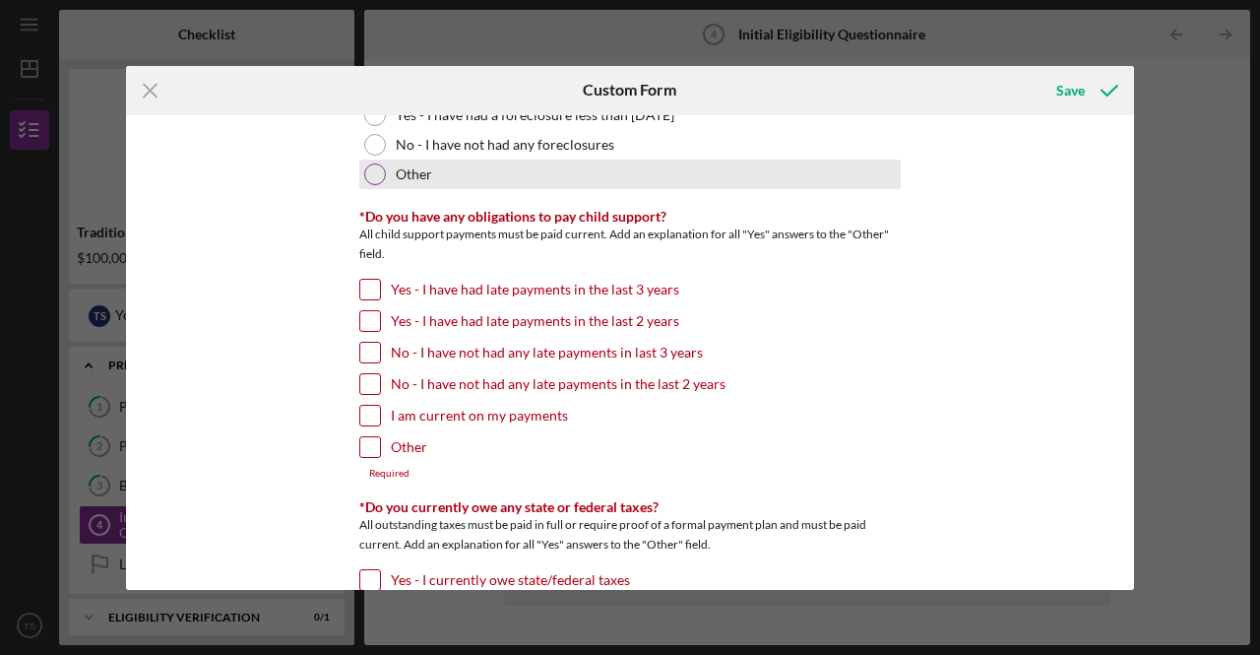
scroll to position [1674, 0]
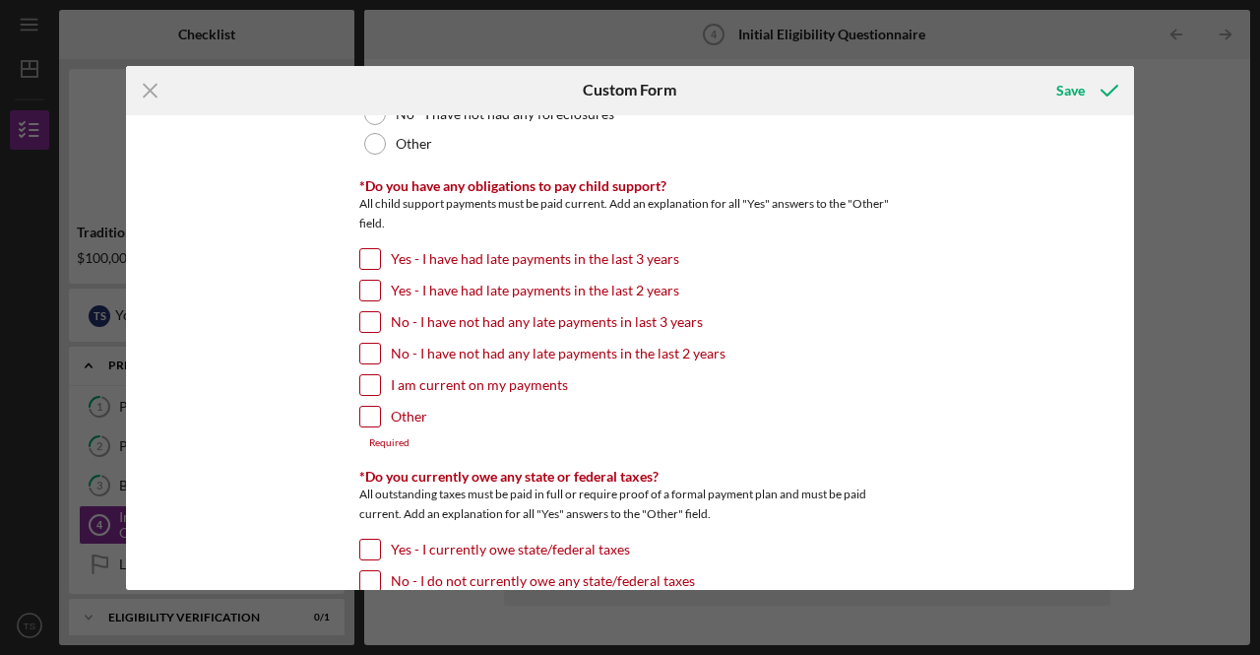
click at [362, 407] on input "Other" at bounding box center [370, 417] width 20 height 20
checkbox input "true"
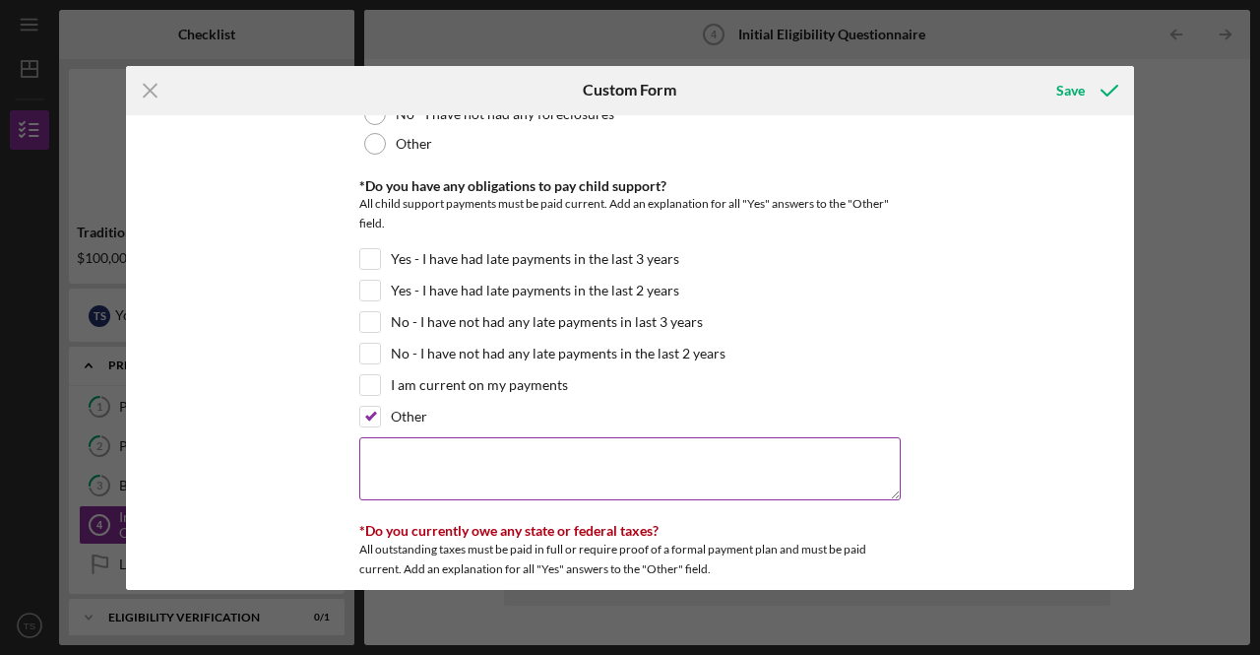
click at [381, 437] on textarea at bounding box center [630, 468] width 542 height 63
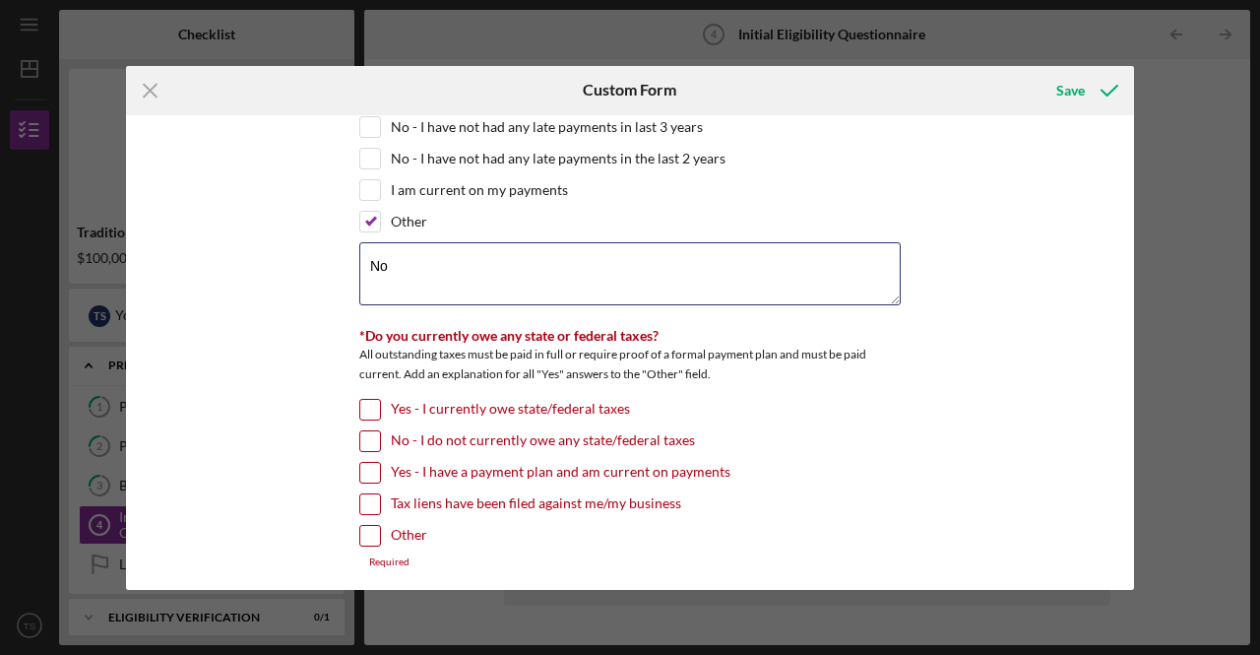
scroll to position [1871, 0]
type textarea "No"
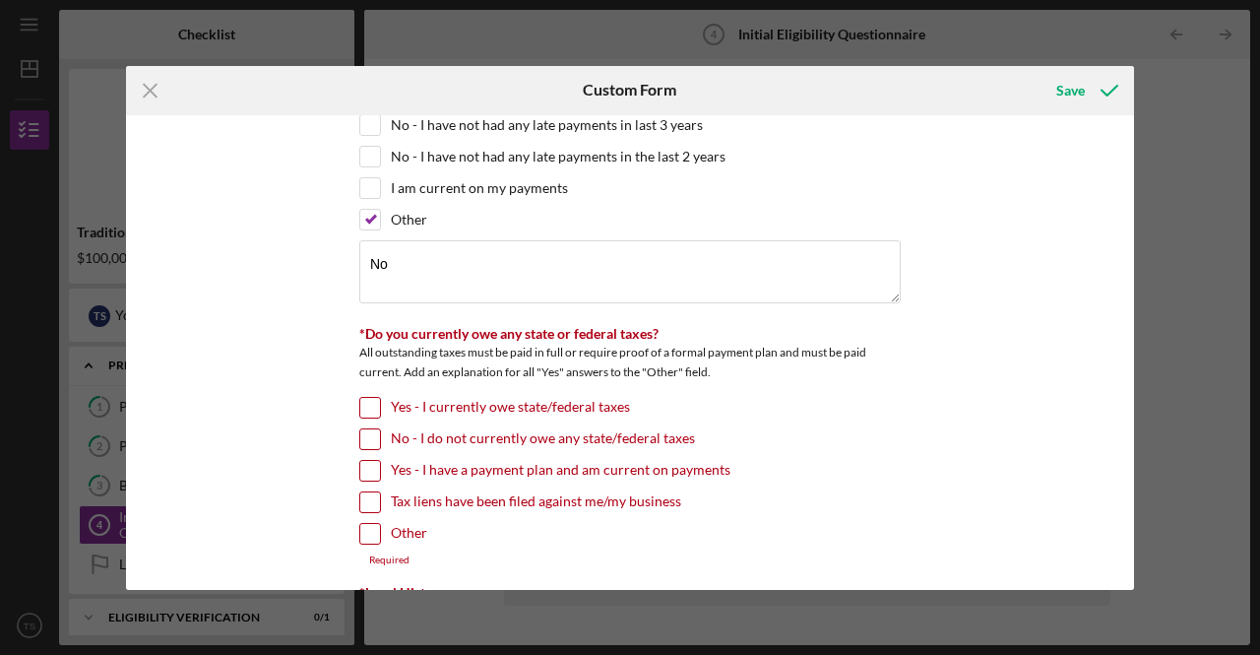
click at [364, 429] on input "No - I do not currently owe any state/federal taxes" at bounding box center [370, 439] width 20 height 20
checkbox input "true"
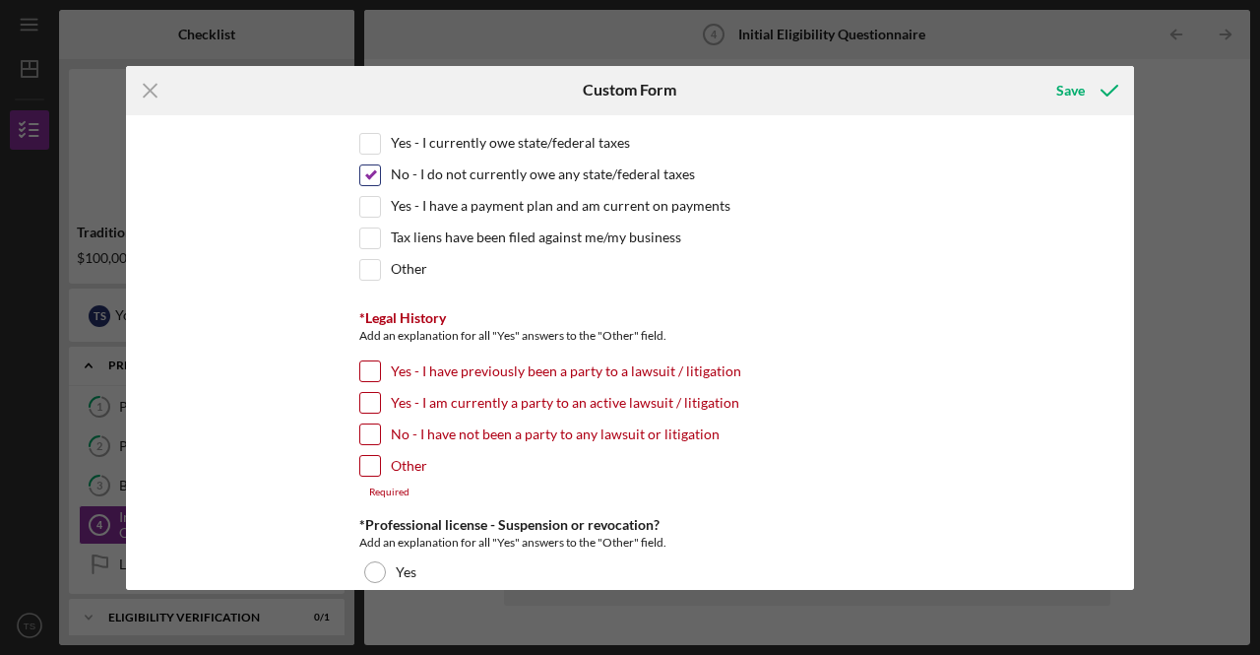
scroll to position [2166, 0]
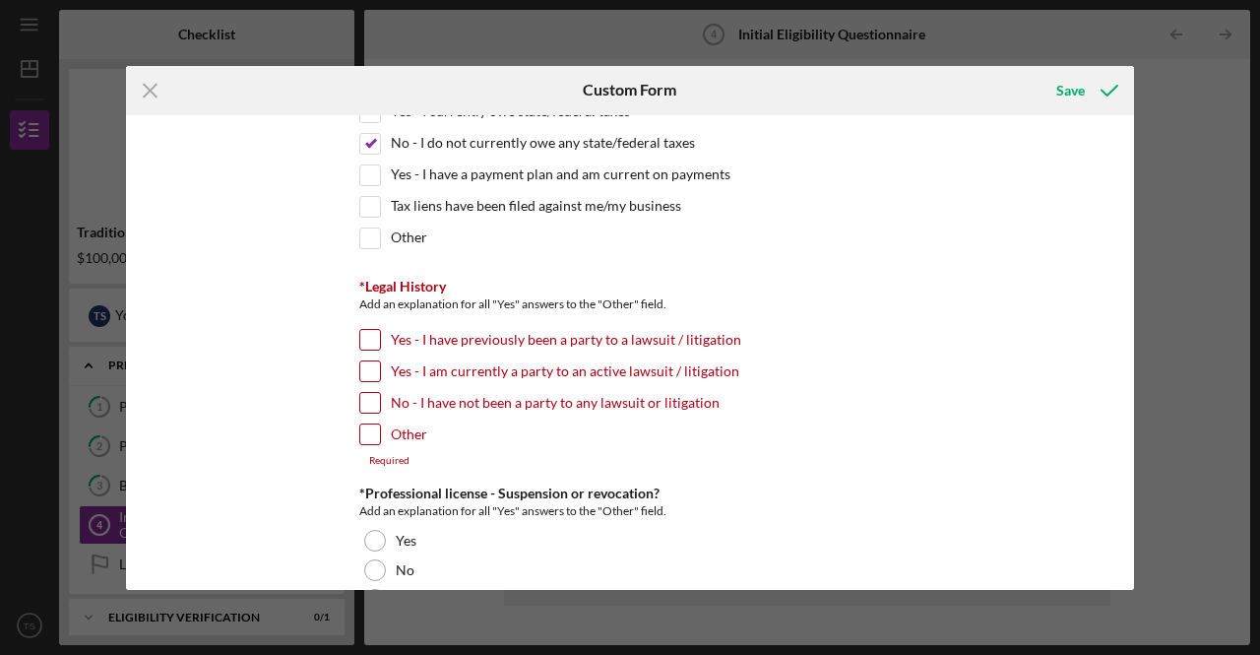
click at [368, 393] on input "No - I have not been a party to any lawsuit or litigation" at bounding box center [370, 403] width 20 height 20
checkbox input "true"
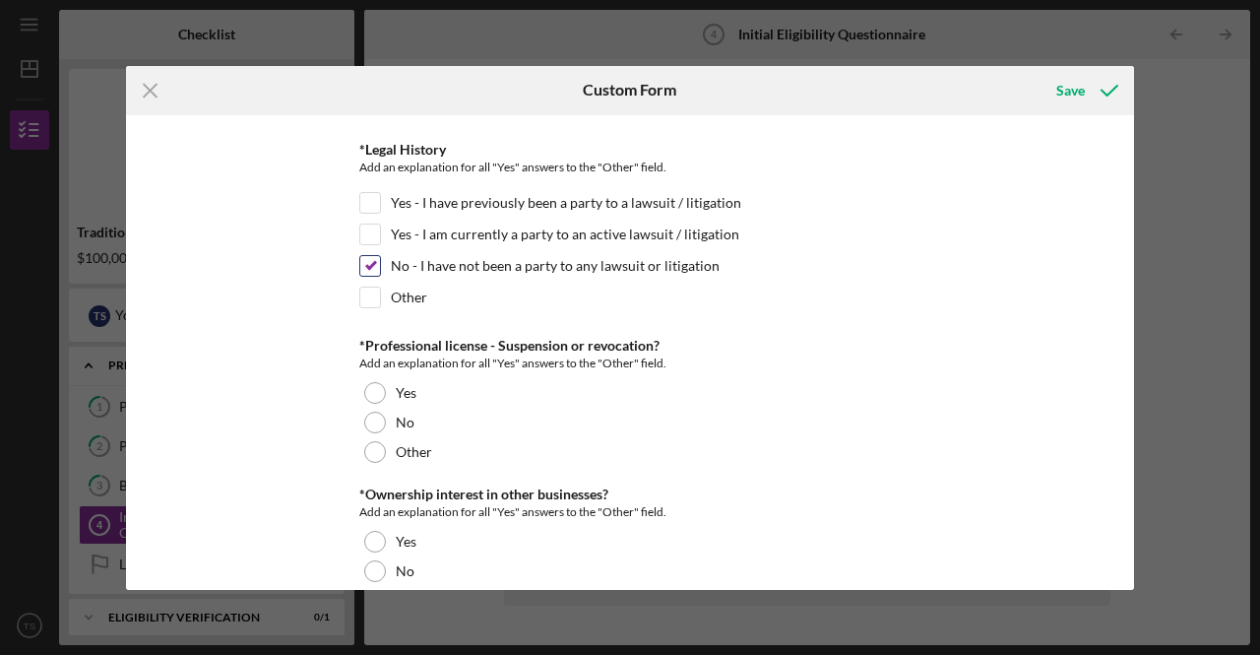
scroll to position [2363, 0]
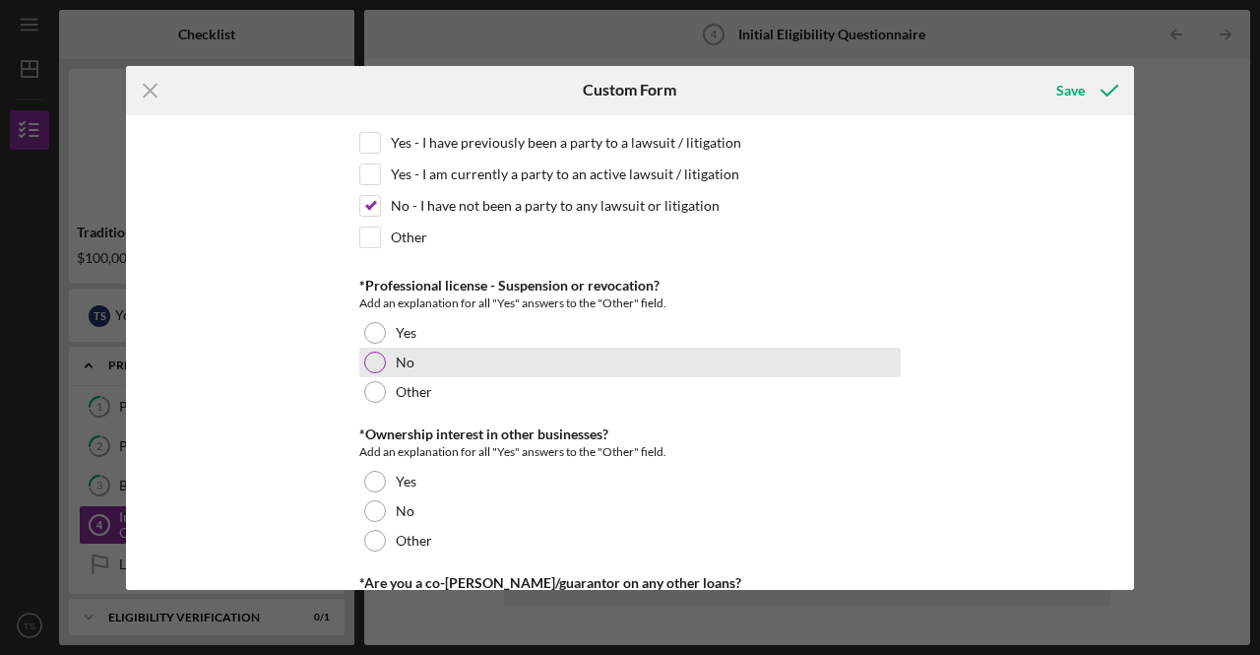
click at [375, 352] on div at bounding box center [375, 363] width 22 height 22
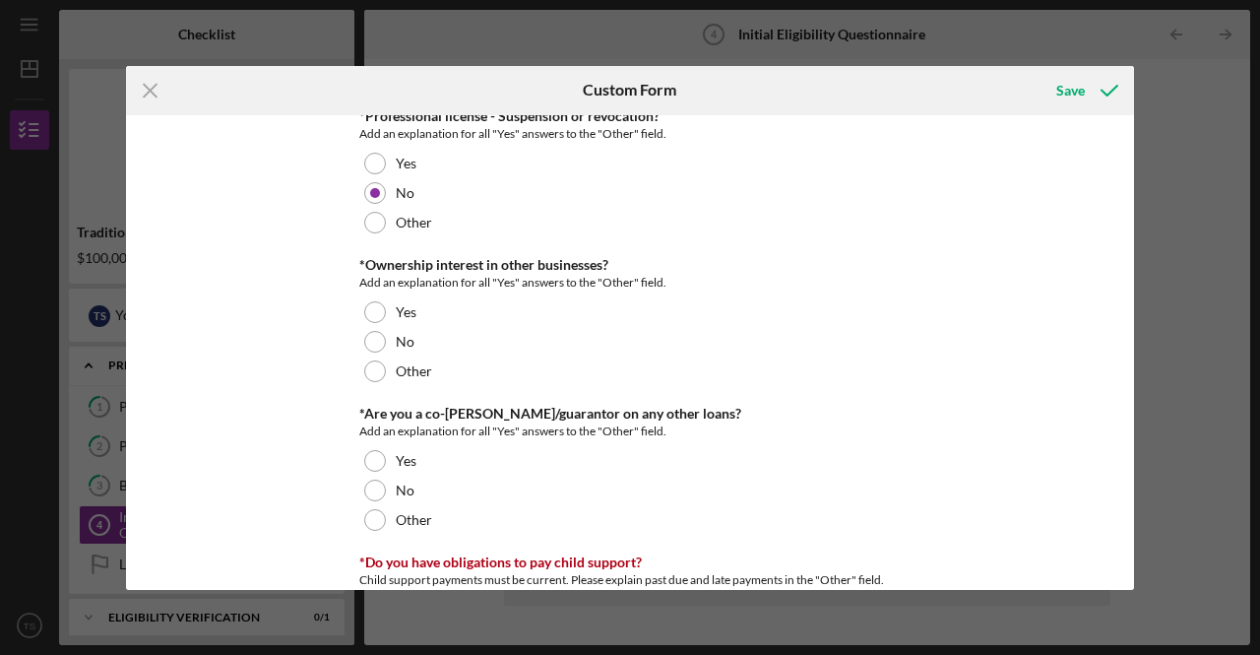
scroll to position [2560, 0]
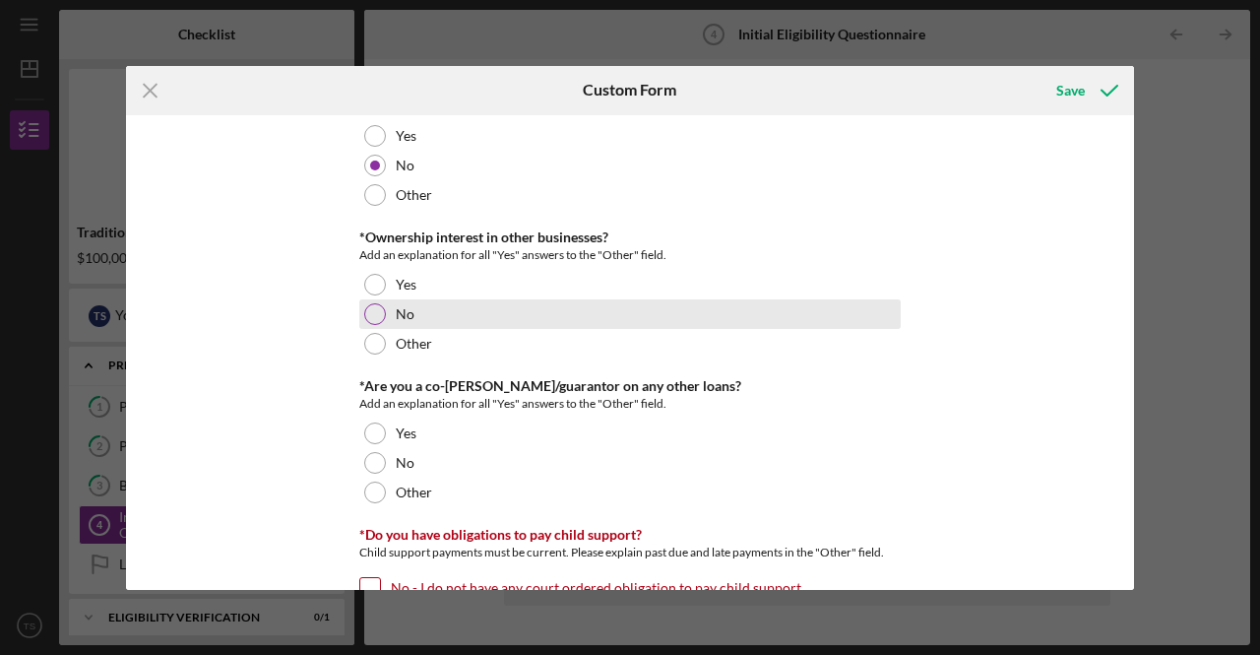
click at [368, 303] on div at bounding box center [375, 314] width 22 height 22
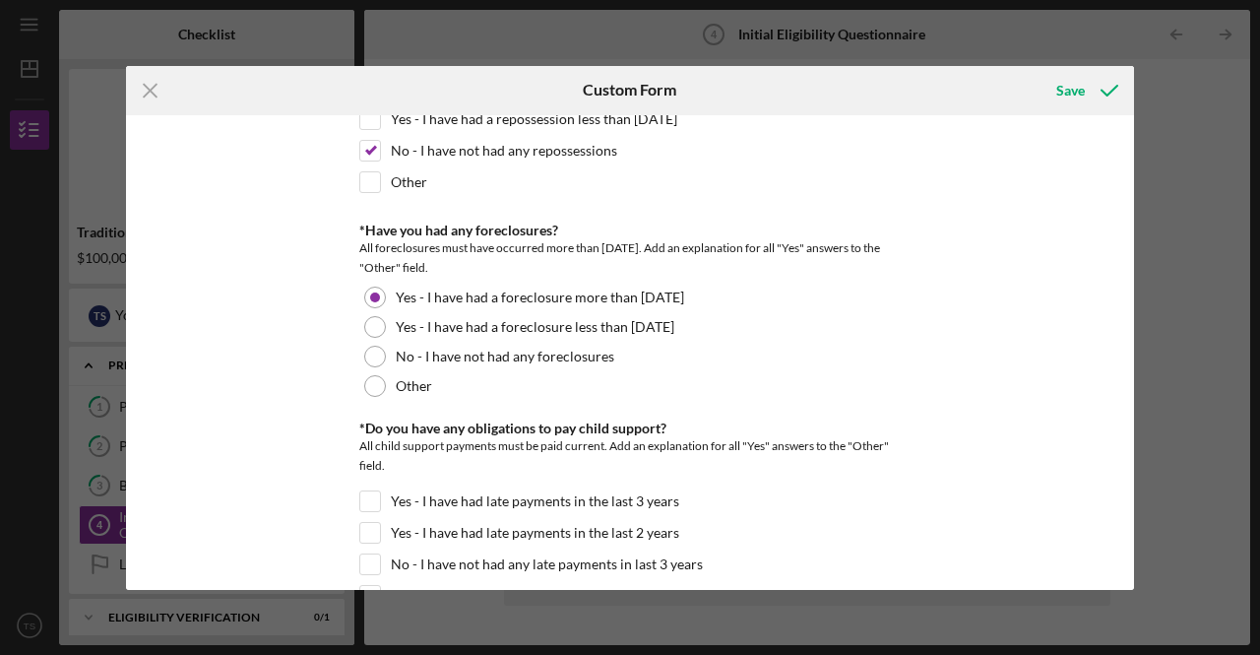
scroll to position [1379, 0]
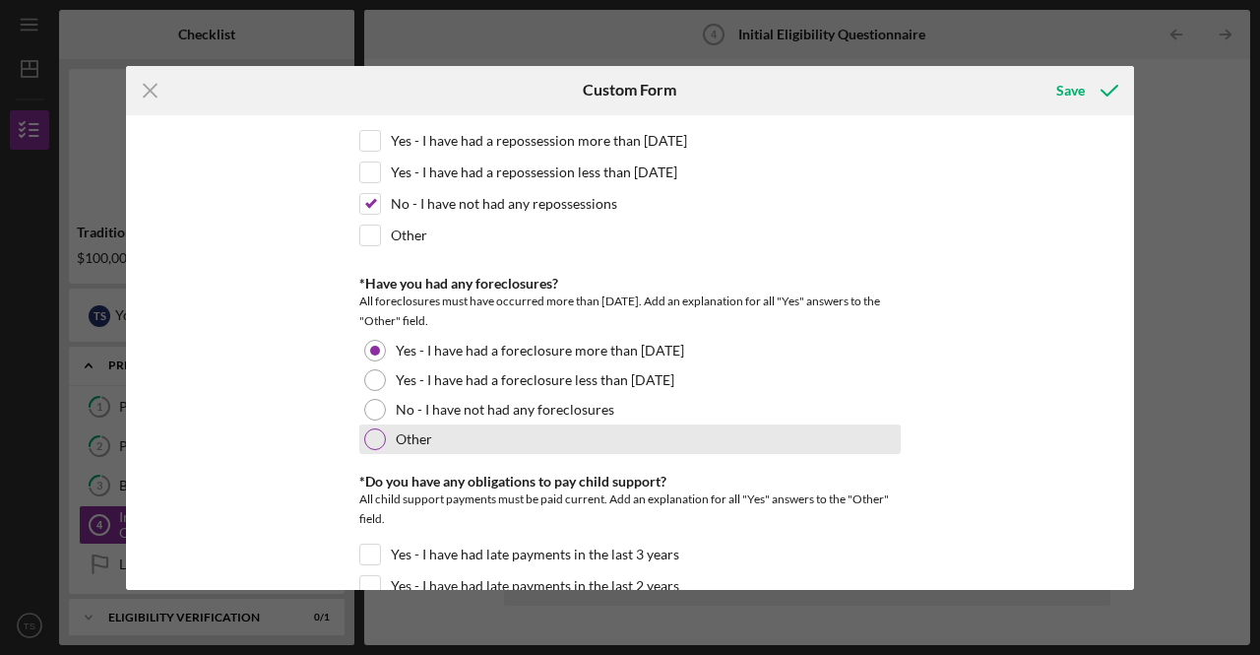
click at [376, 428] on div at bounding box center [375, 439] width 22 height 22
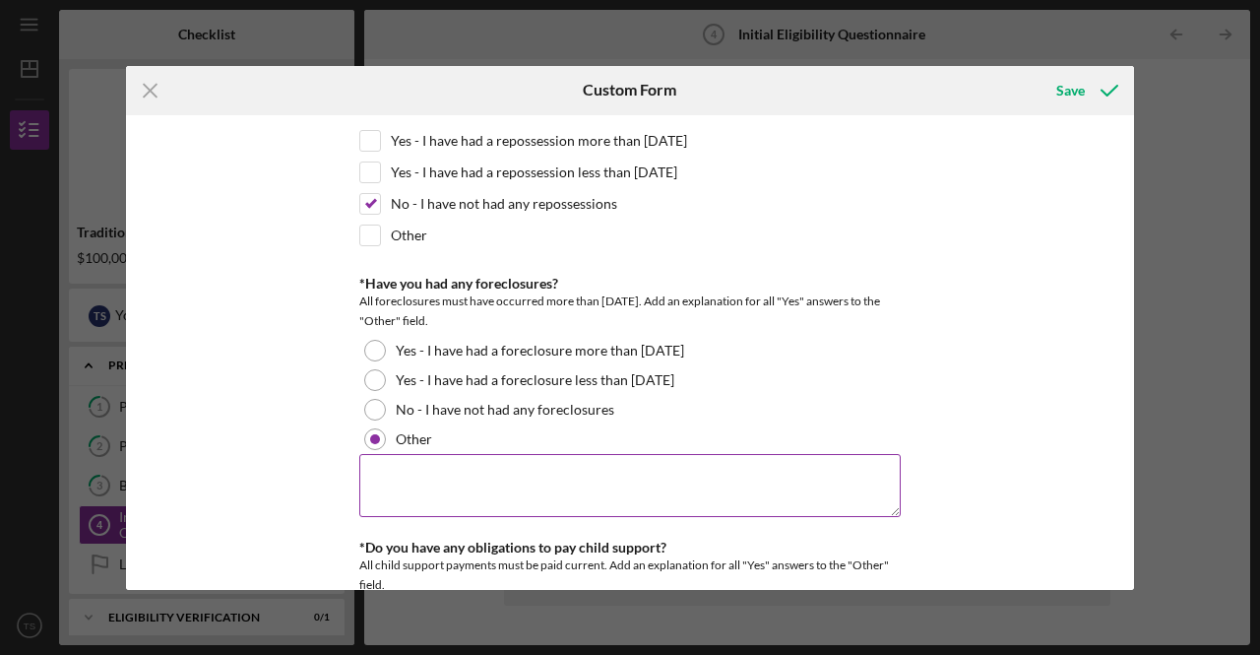
click at [420, 463] on textarea at bounding box center [630, 485] width 542 height 63
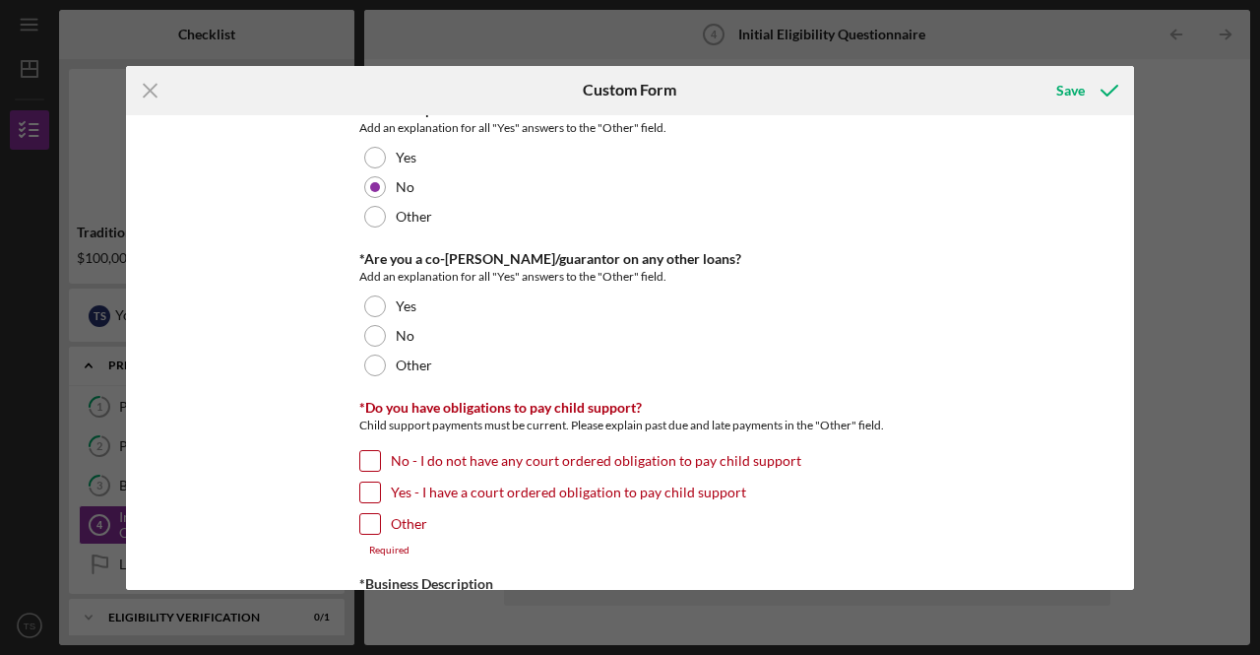
scroll to position [2757, 0]
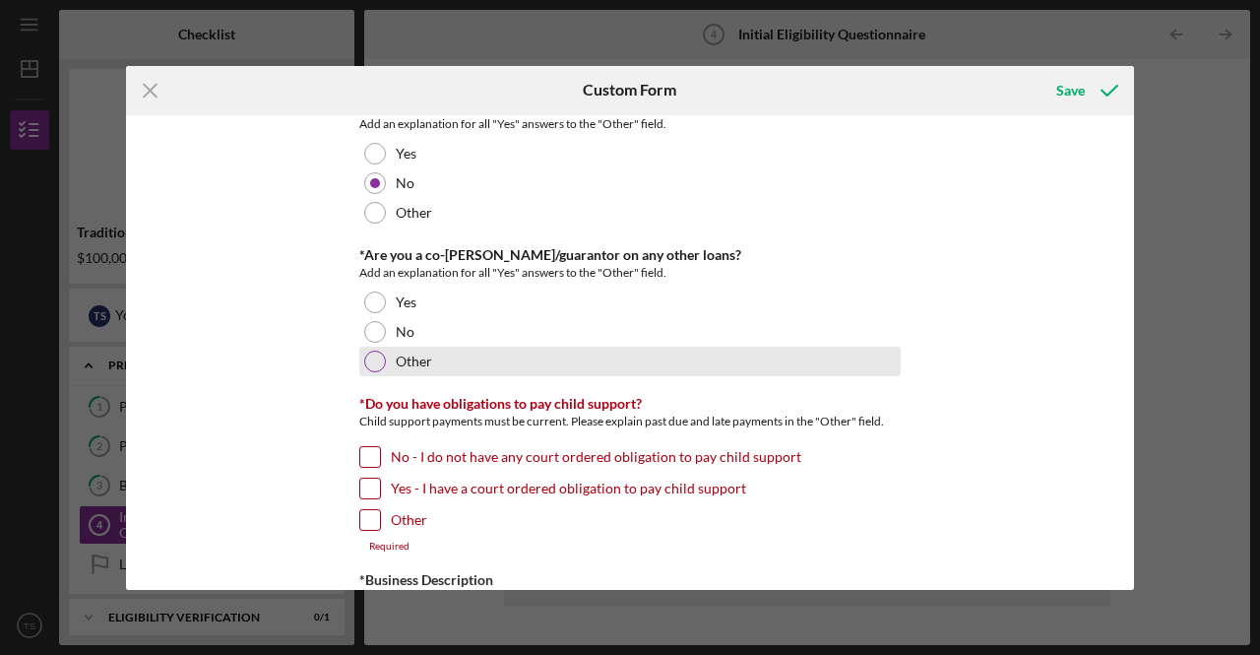
type textarea "I have a divorce related foreclosure from about [DATE]"
click at [376, 351] on div at bounding box center [375, 362] width 22 height 22
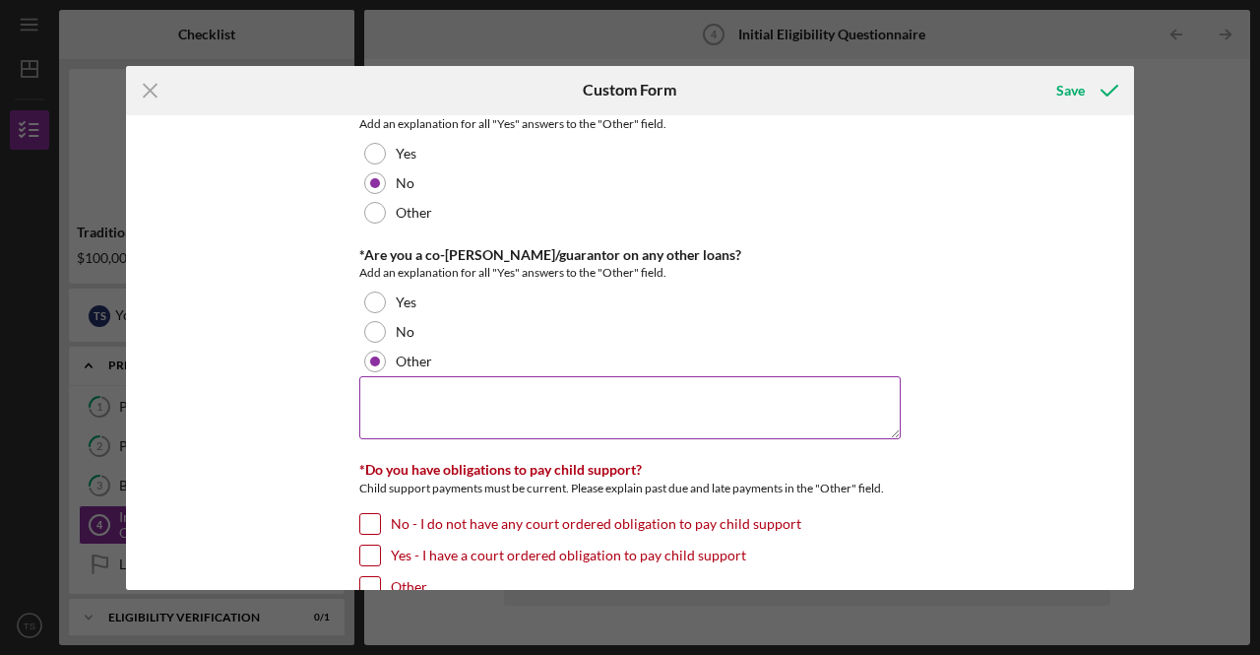
click at [396, 379] on textarea at bounding box center [630, 407] width 542 height 63
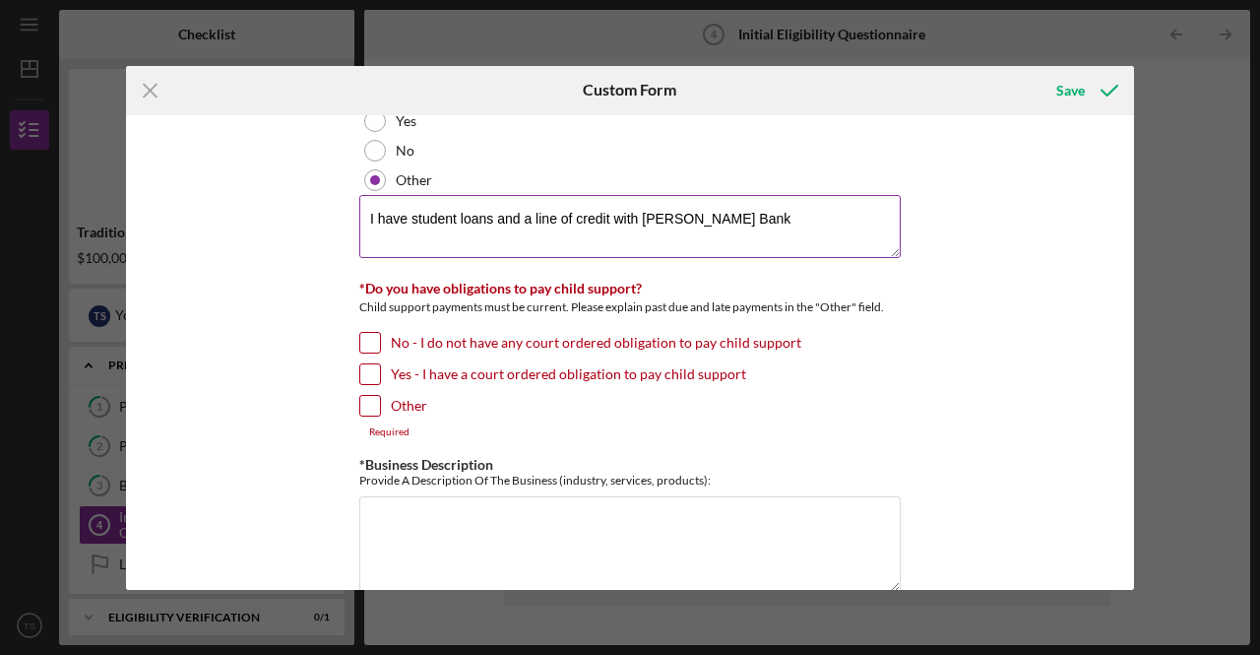
scroll to position [2954, 0]
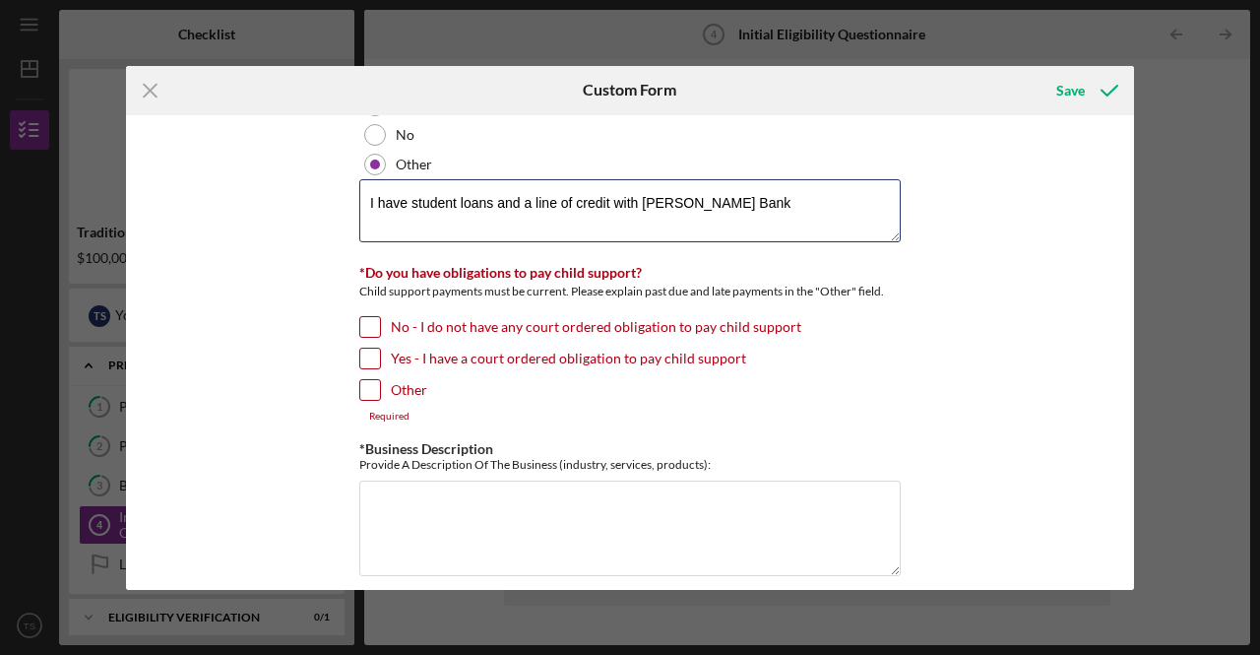
type textarea "I have student loans and a line of credit with [PERSON_NAME] Bank"
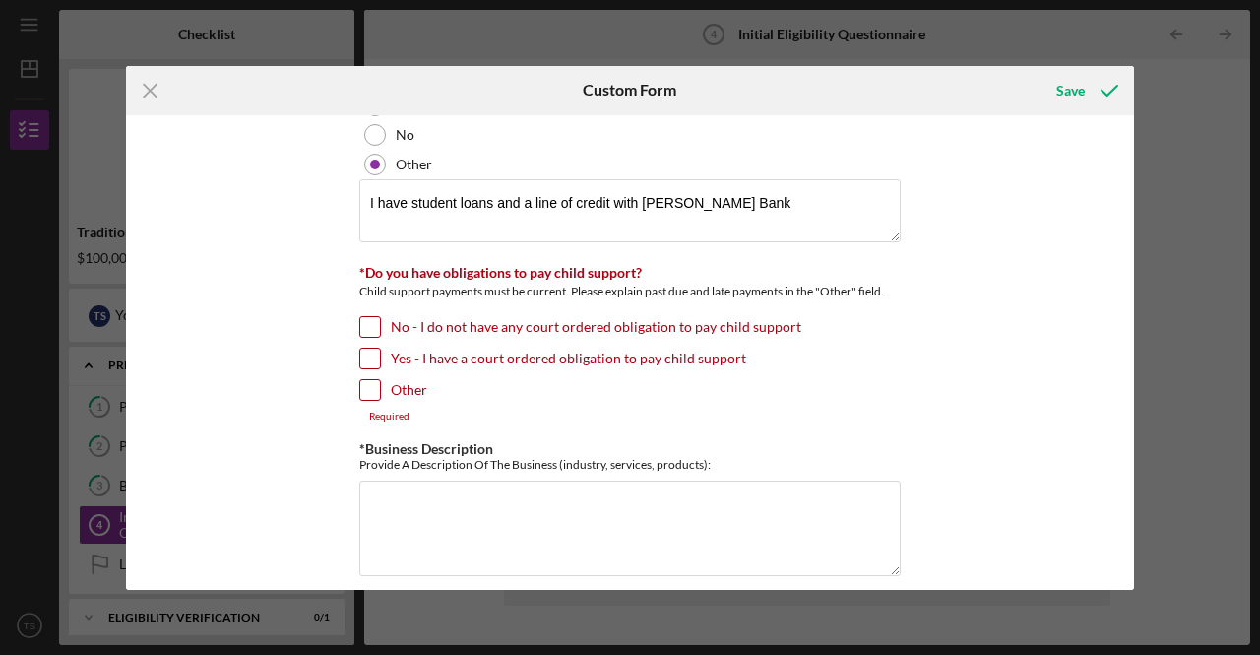
click at [370, 317] on input "No - I do not have any court ordered obligation to pay child support" at bounding box center [370, 327] width 20 height 20
checkbox input "true"
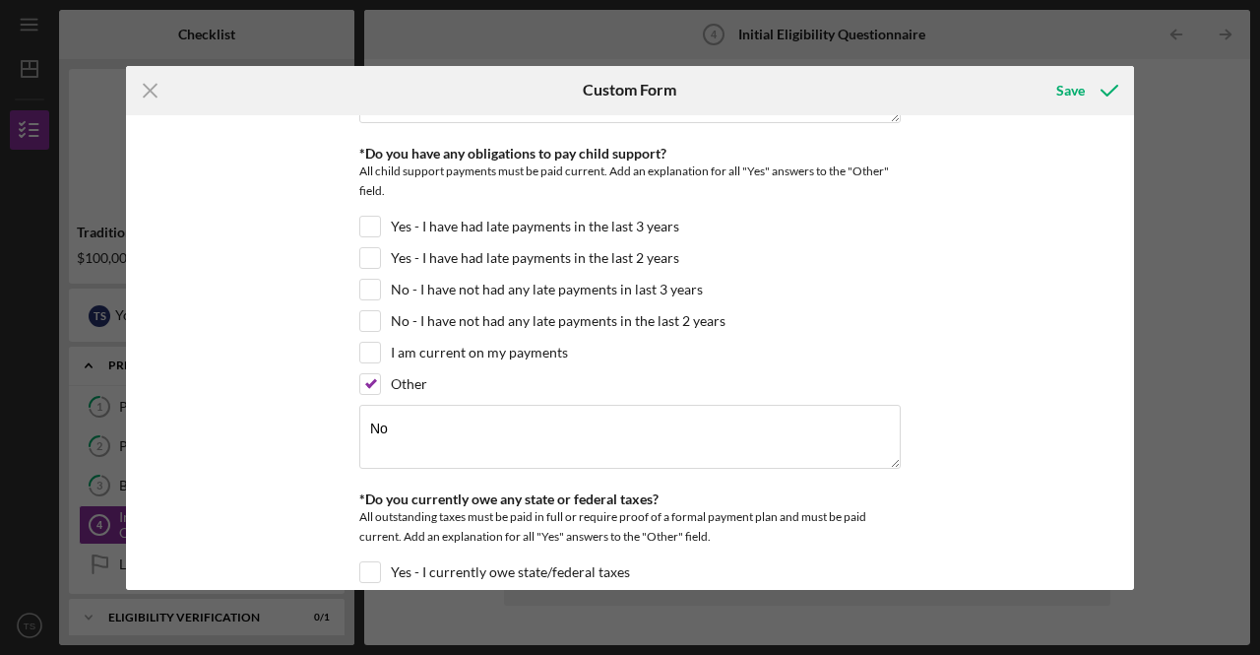
scroll to position [1871, 0]
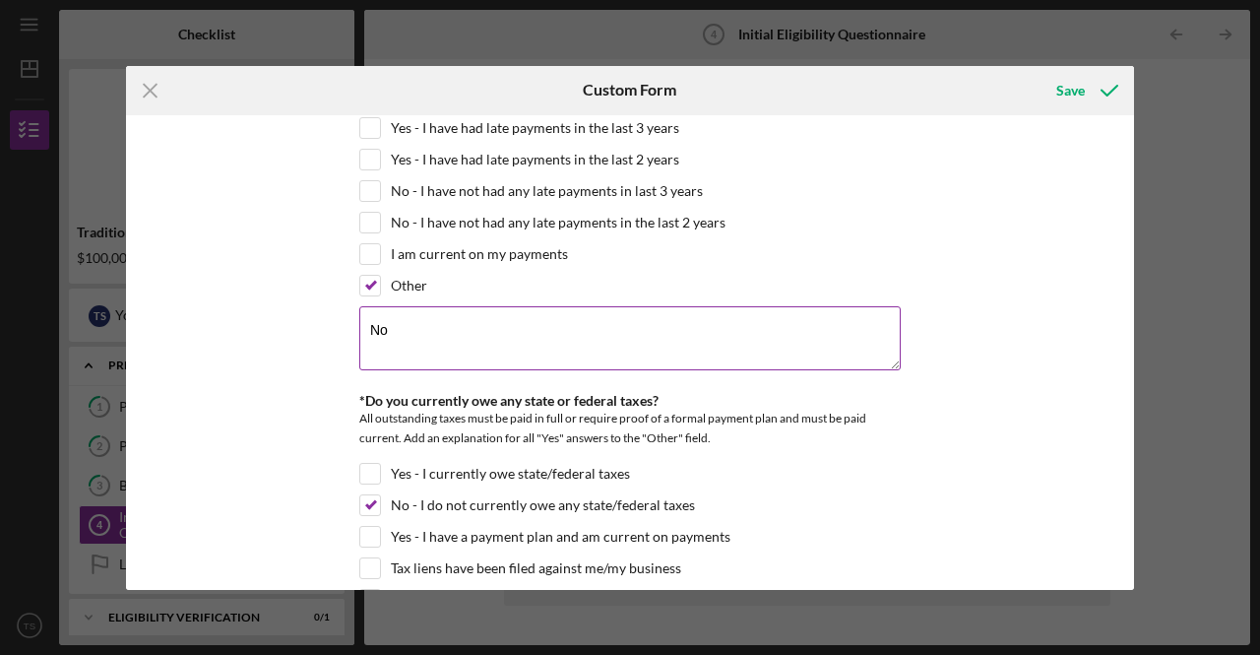
click at [435, 307] on textarea "No" at bounding box center [630, 337] width 542 height 63
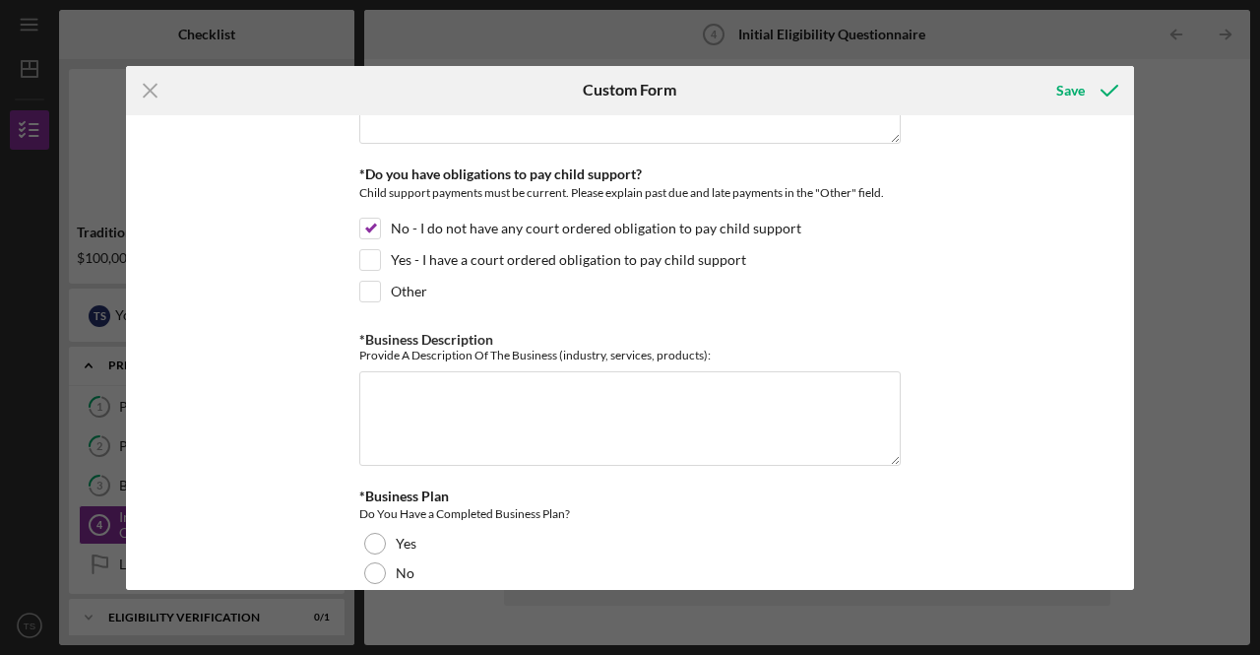
scroll to position [3151, 0]
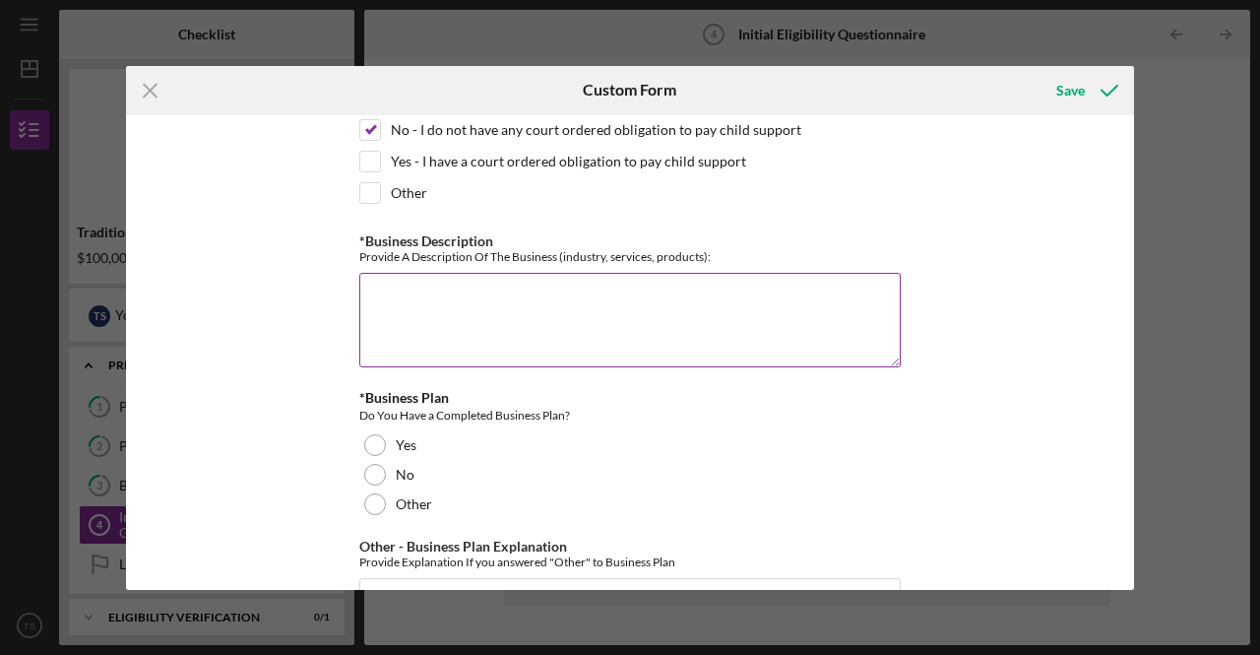
type textarea "No, I have no child support obligations"
click at [477, 273] on textarea "*Business Description" at bounding box center [630, 320] width 542 height 95
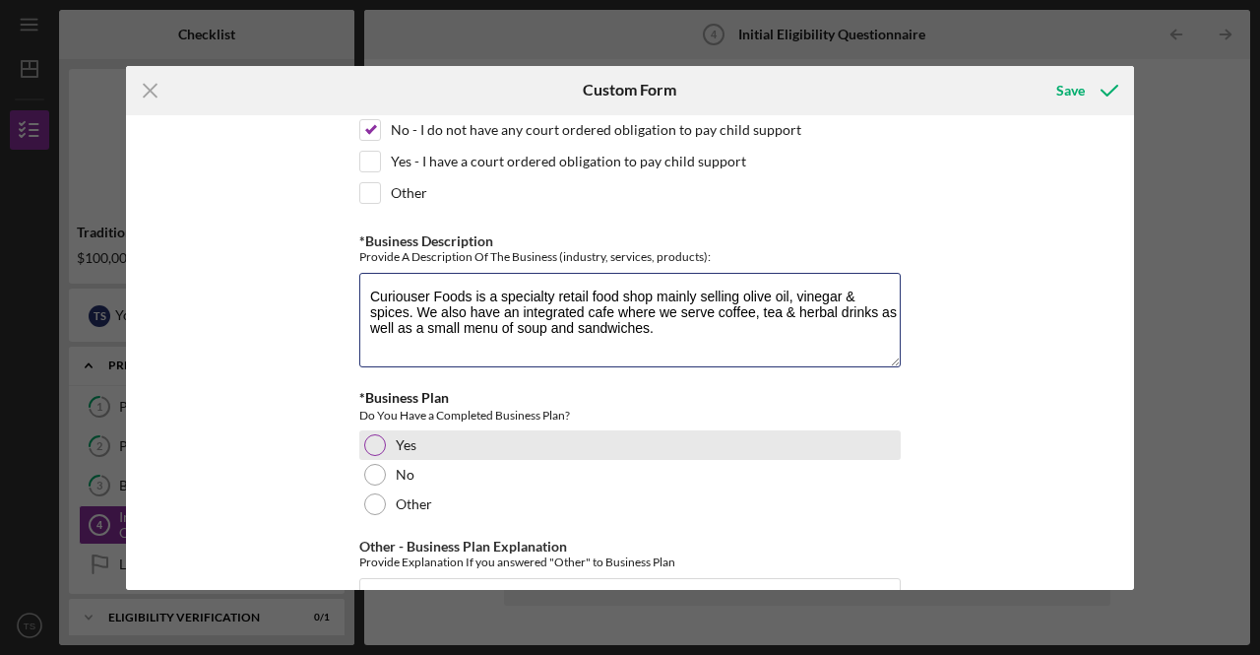
type textarea "Curiouser Foods is a specialty retail food shop mainly selling olive oil, vineg…"
click at [367, 434] on div at bounding box center [375, 445] width 22 height 22
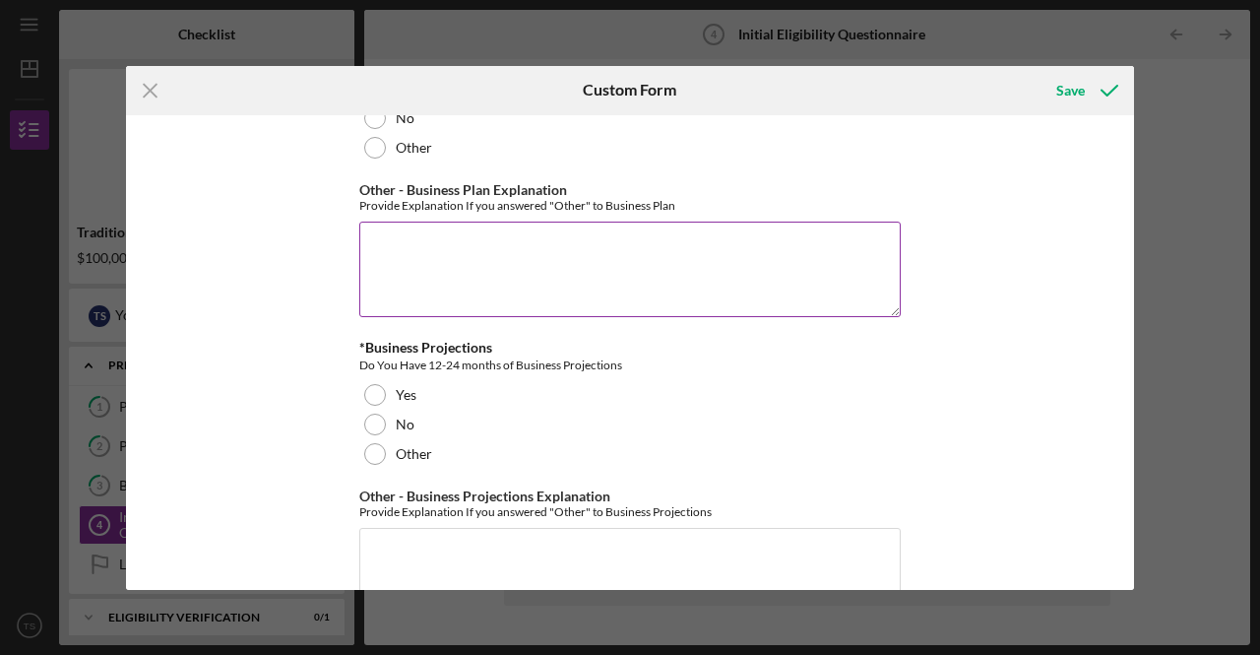
scroll to position [3545, 0]
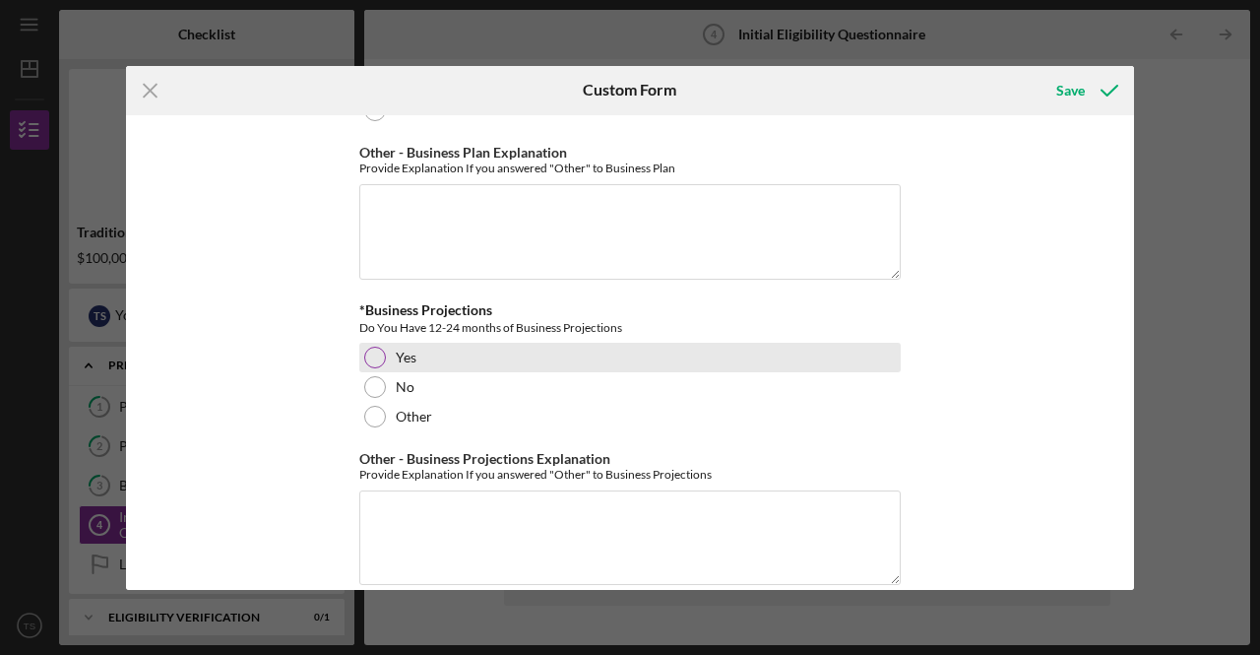
click at [374, 347] on div at bounding box center [375, 358] width 22 height 22
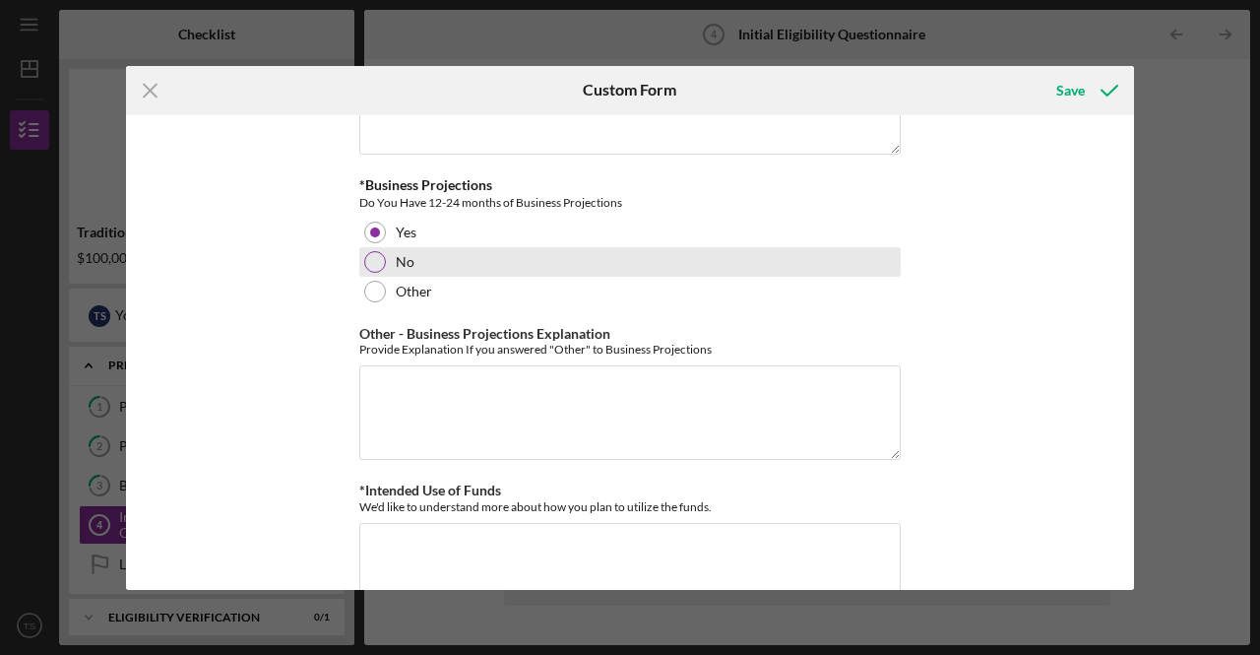
scroll to position [3698, 0]
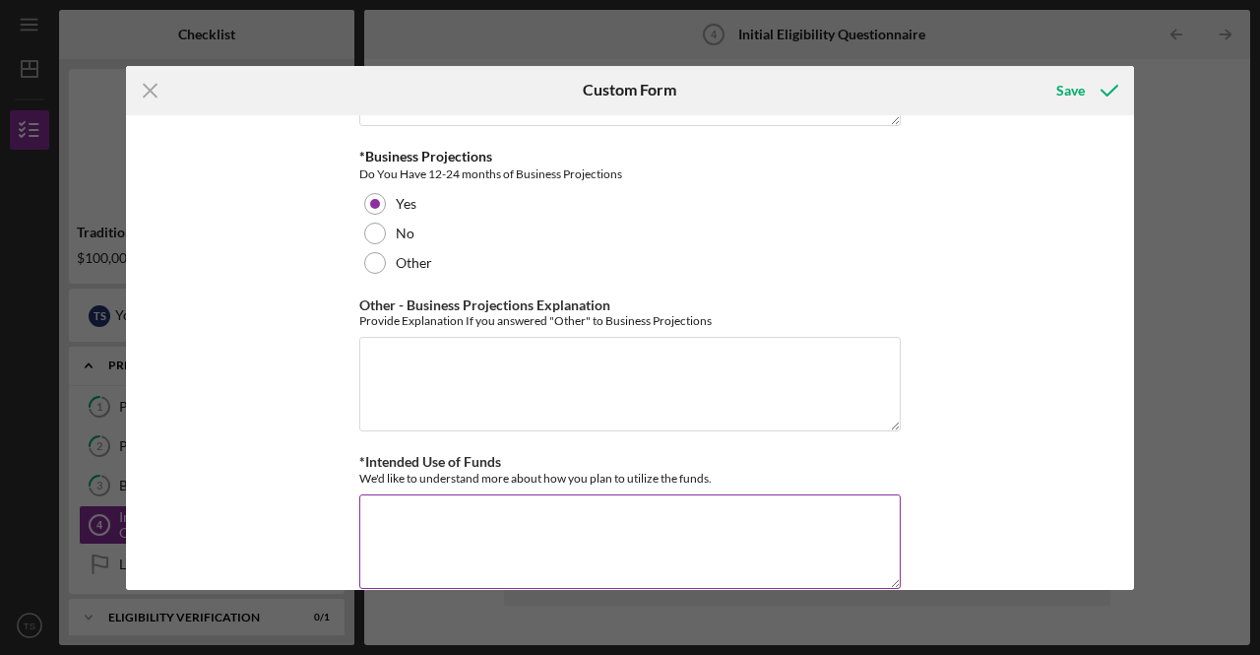
click at [440, 494] on textarea "*Intended Use of Funds" at bounding box center [630, 541] width 542 height 95
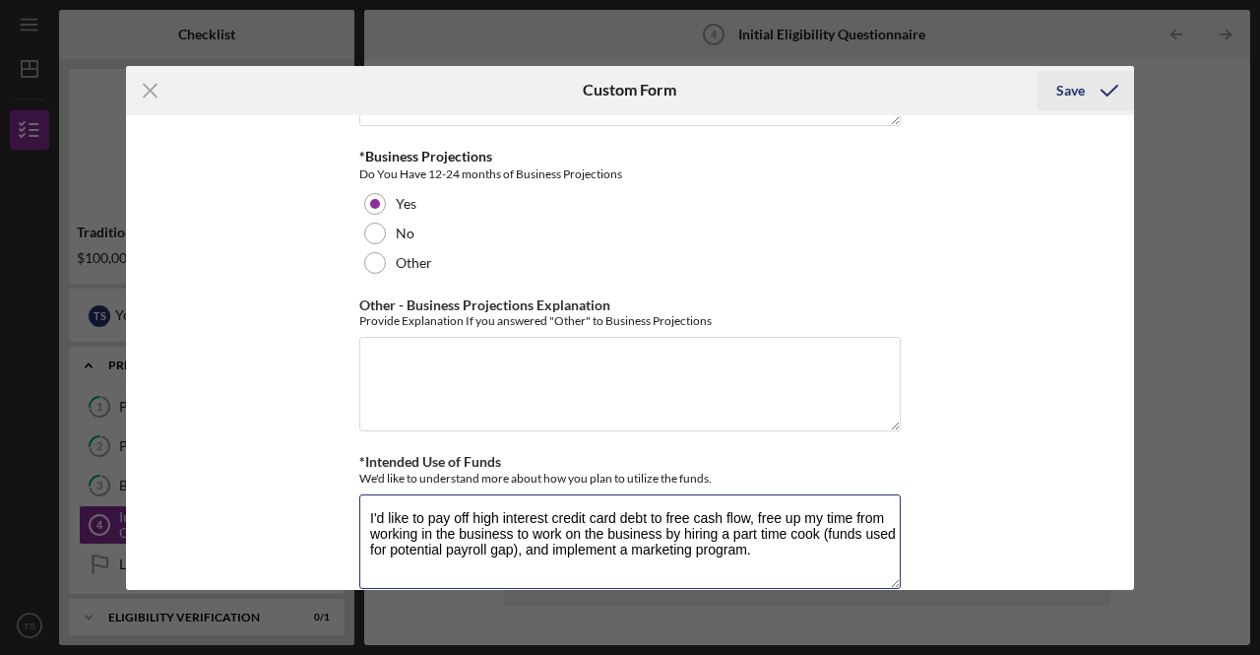
type textarea "I'd like to pay off high interest credit card debt to free cash flow, free up m…"
click at [1102, 86] on icon "submit" at bounding box center [1109, 90] width 49 height 49
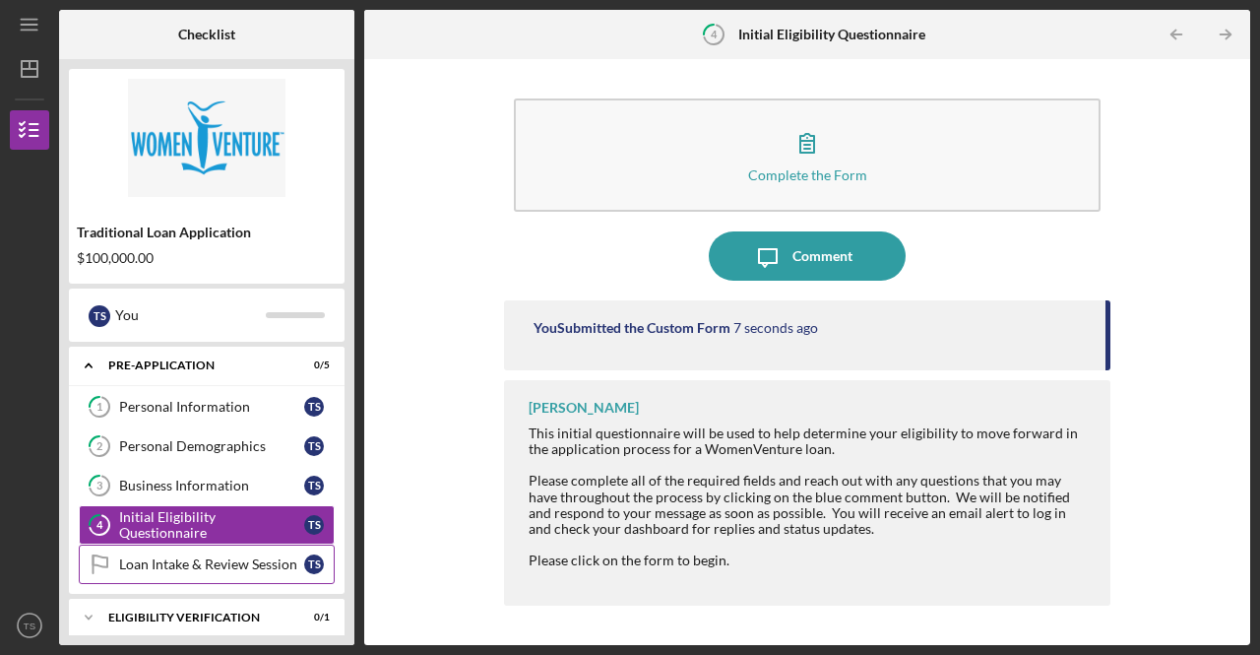
click at [160, 562] on div "Loan Intake & Review Session" at bounding box center [211, 564] width 185 height 16
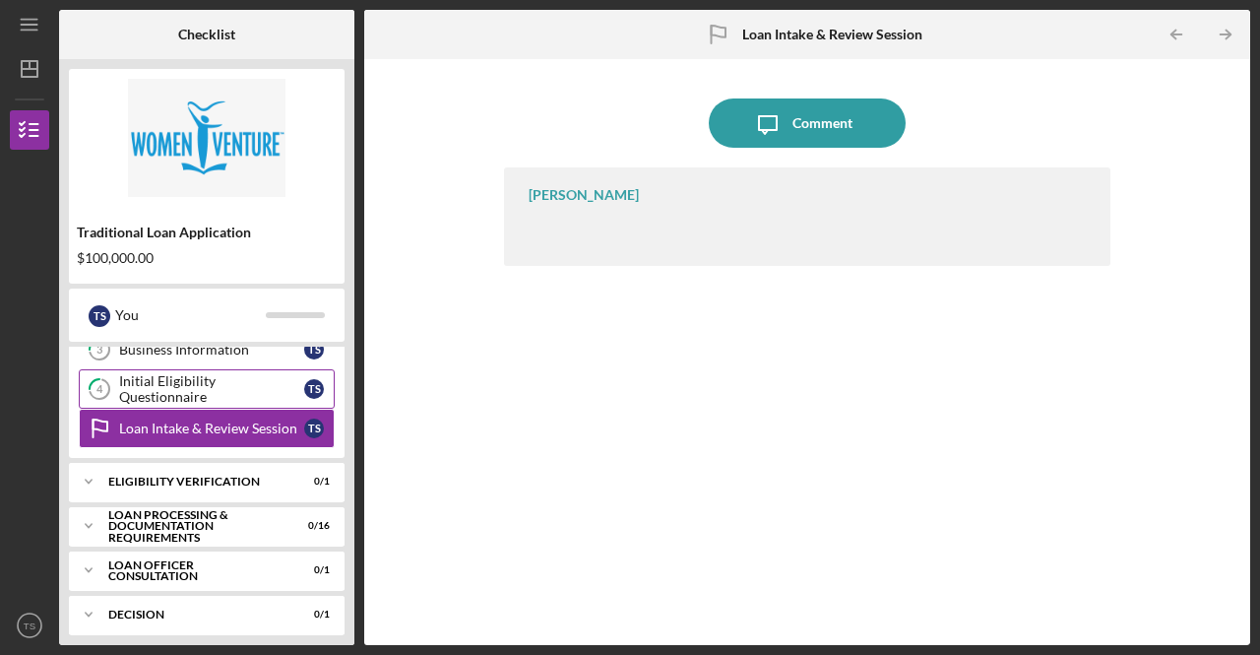
scroll to position [142, 0]
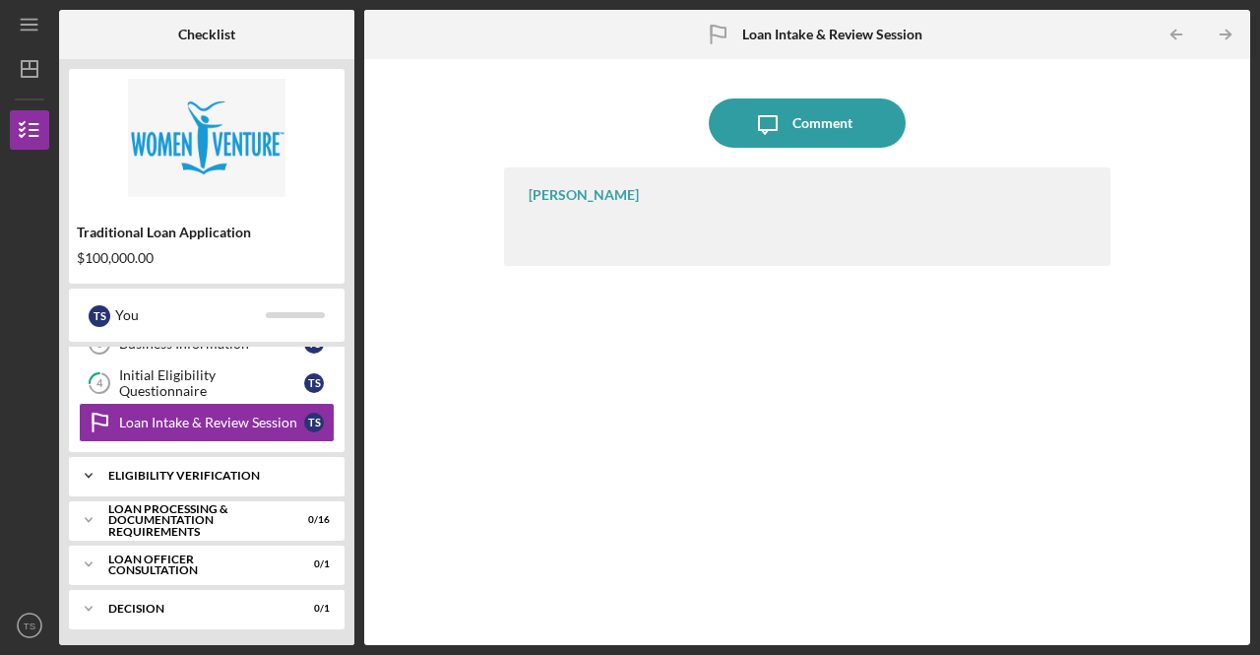
click at [219, 471] on div "Eligibility Verification" at bounding box center [214, 476] width 212 height 12
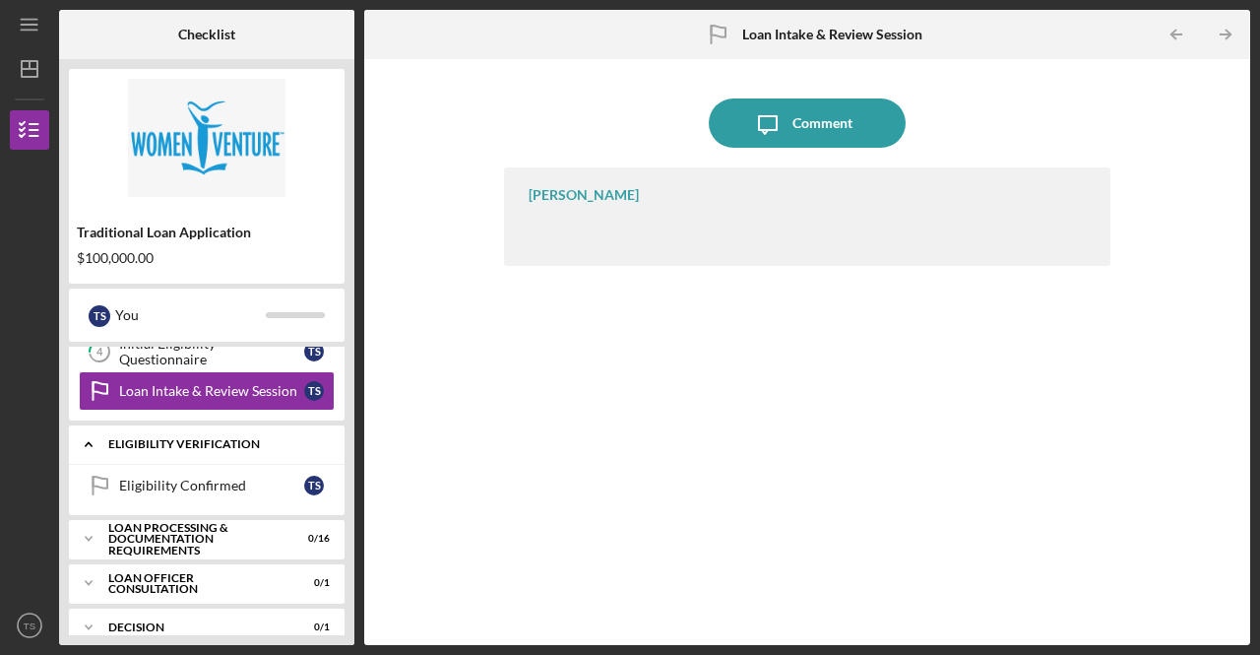
scroll to position [191, 0]
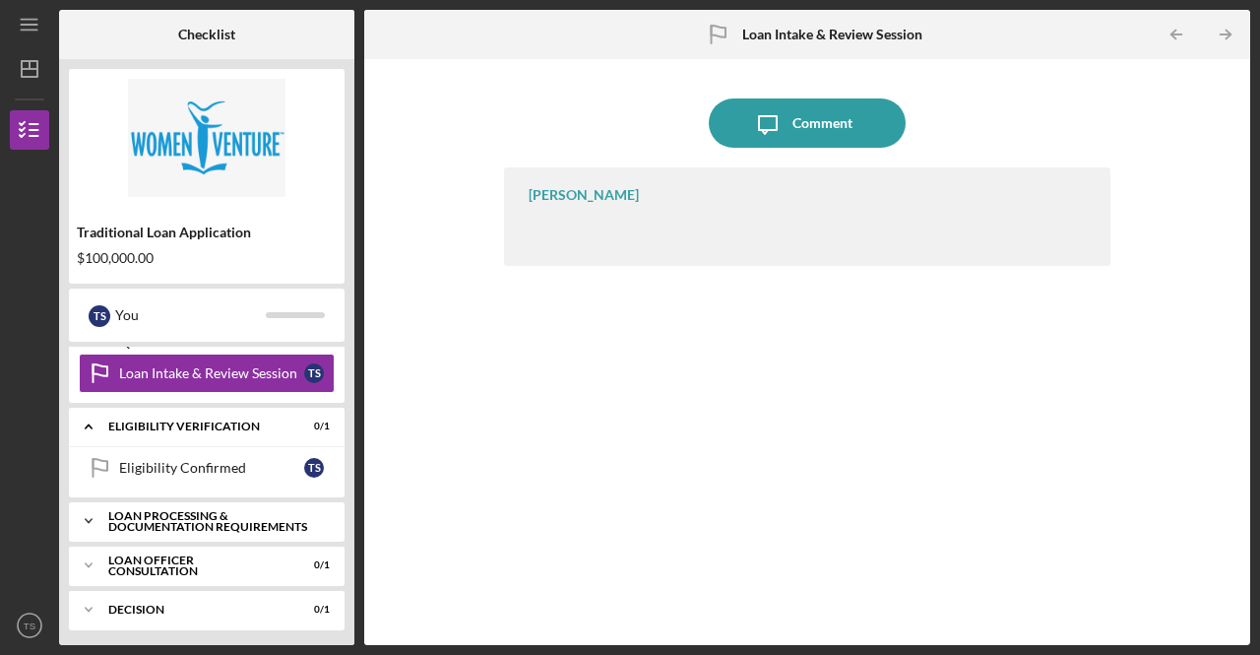
click at [201, 516] on div "Loan Processing & Documentation Requirements" at bounding box center [214, 521] width 212 height 23
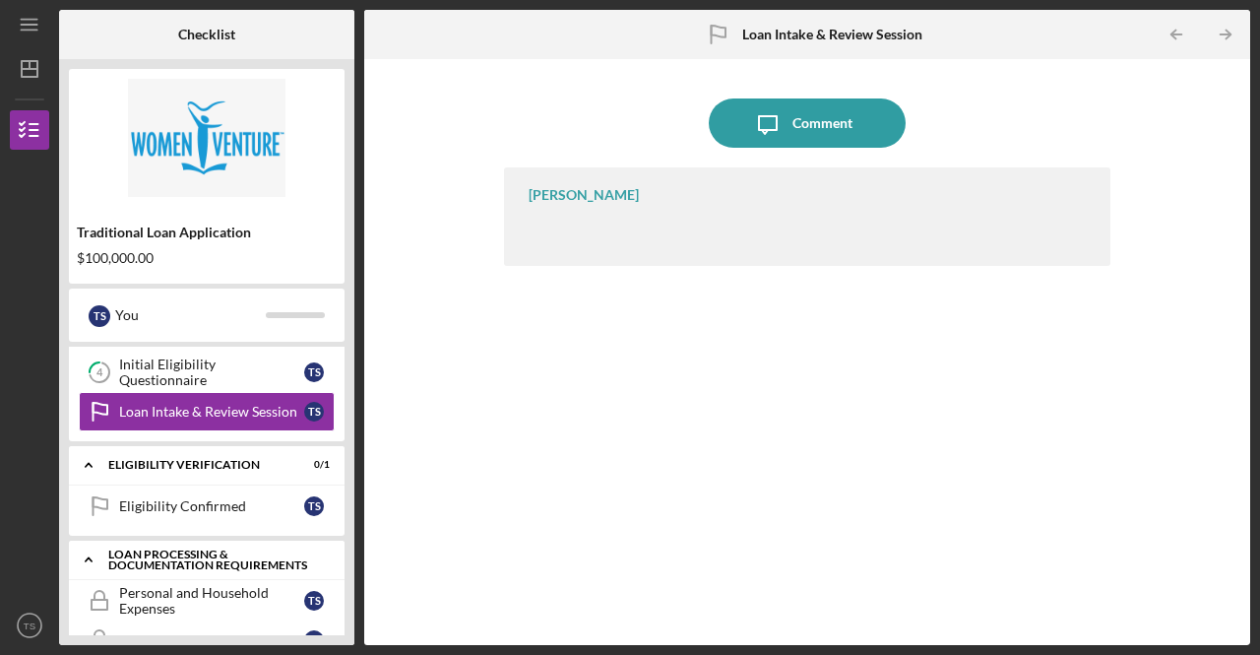
scroll to position [0, 0]
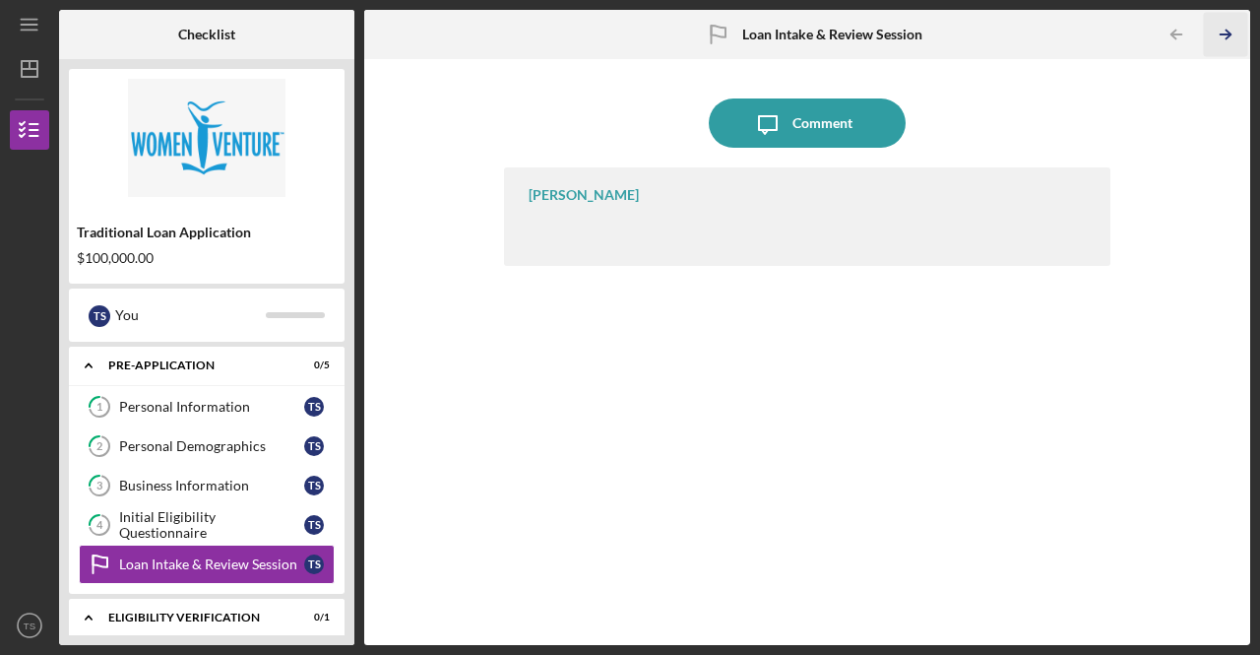
click at [1235, 26] on icon "Icon/Table Pagination Arrow" at bounding box center [1226, 35] width 44 height 44
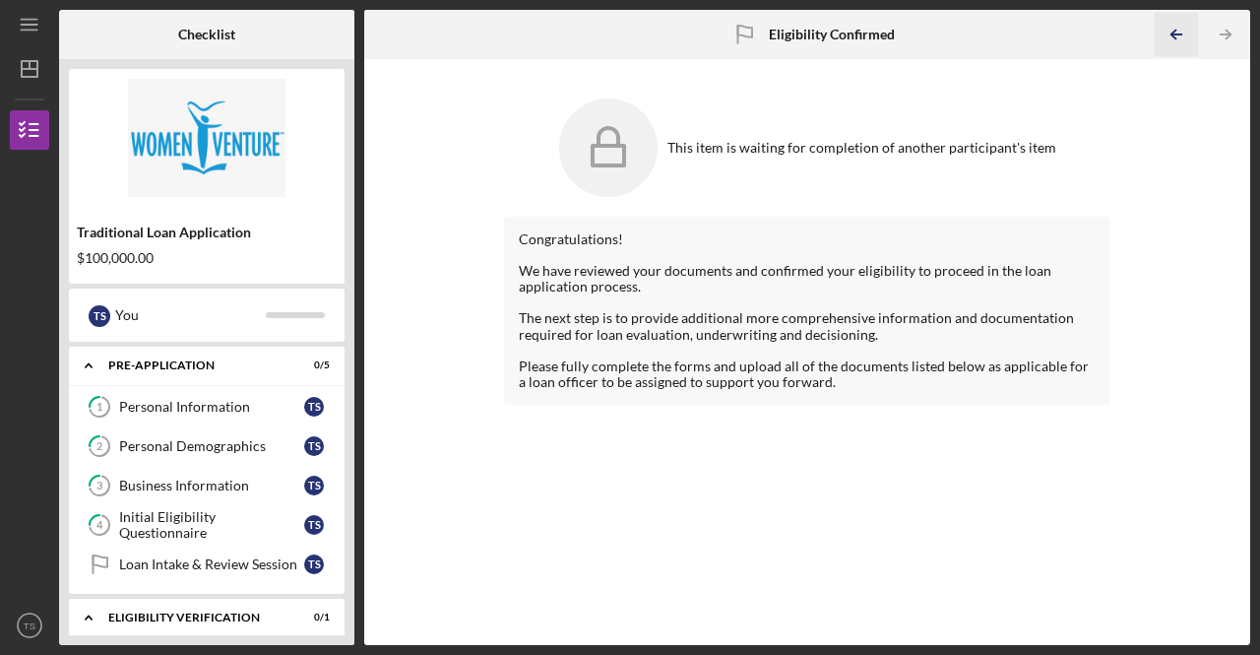
click at [1178, 34] on line "button" at bounding box center [1178, 34] width 10 height 0
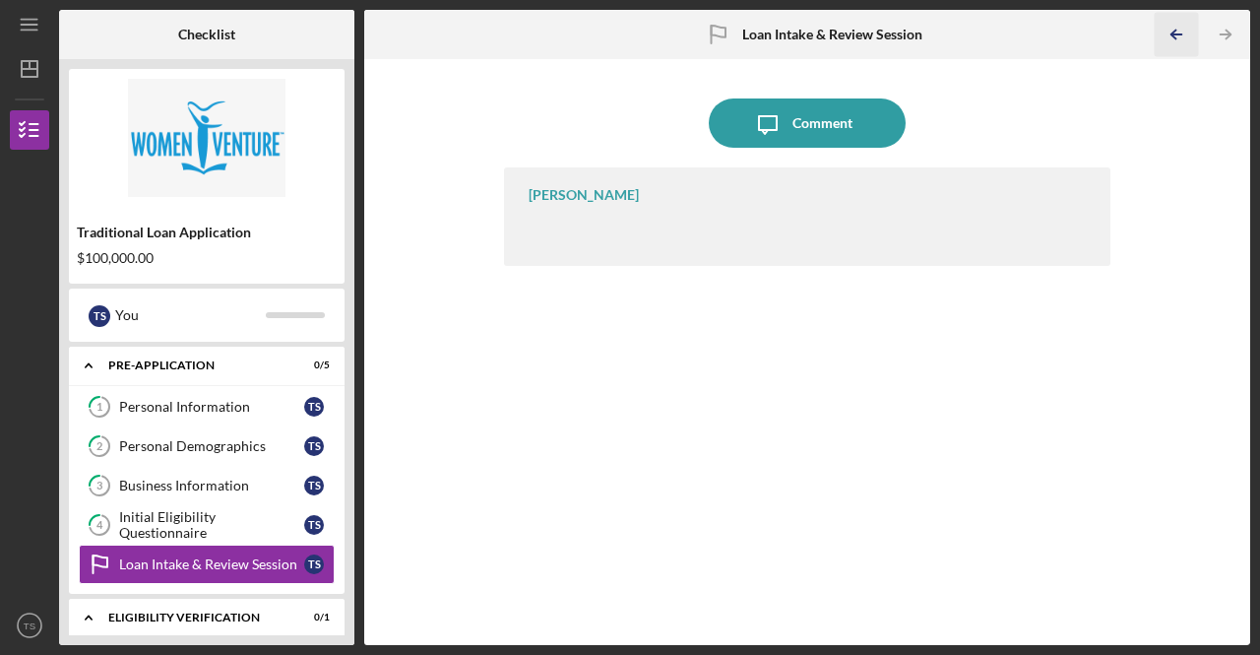
click at [1178, 34] on line "button" at bounding box center [1178, 34] width 10 height 0
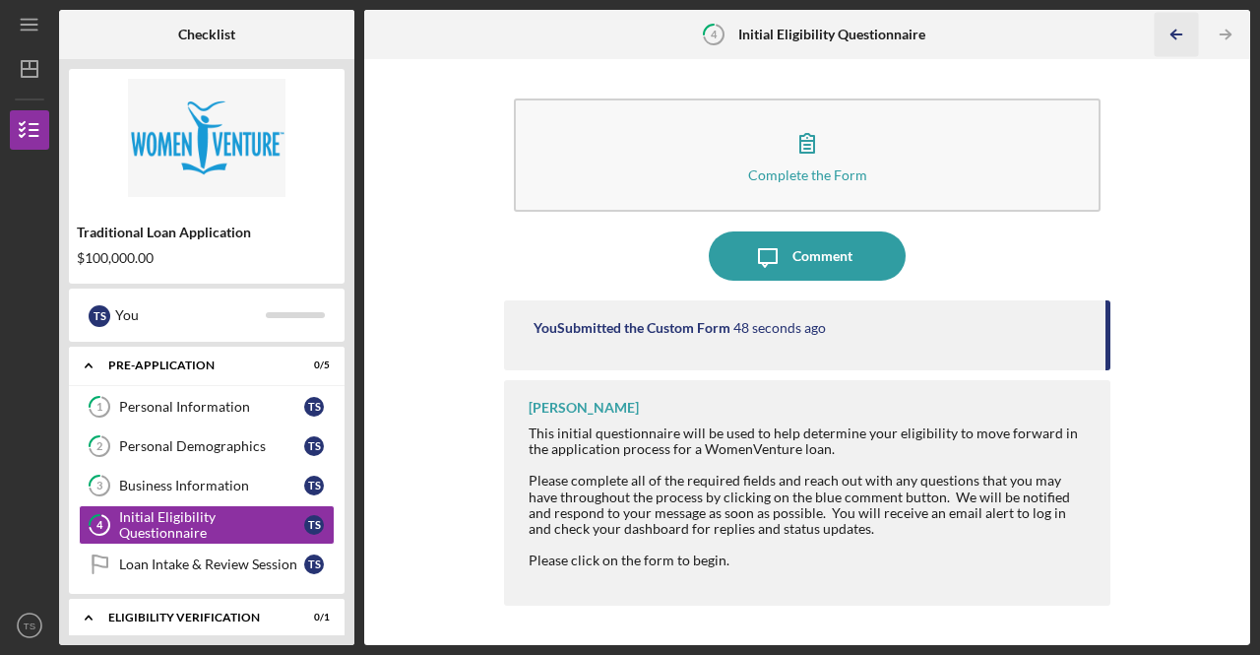
click at [1178, 34] on line "button" at bounding box center [1178, 34] width 10 height 0
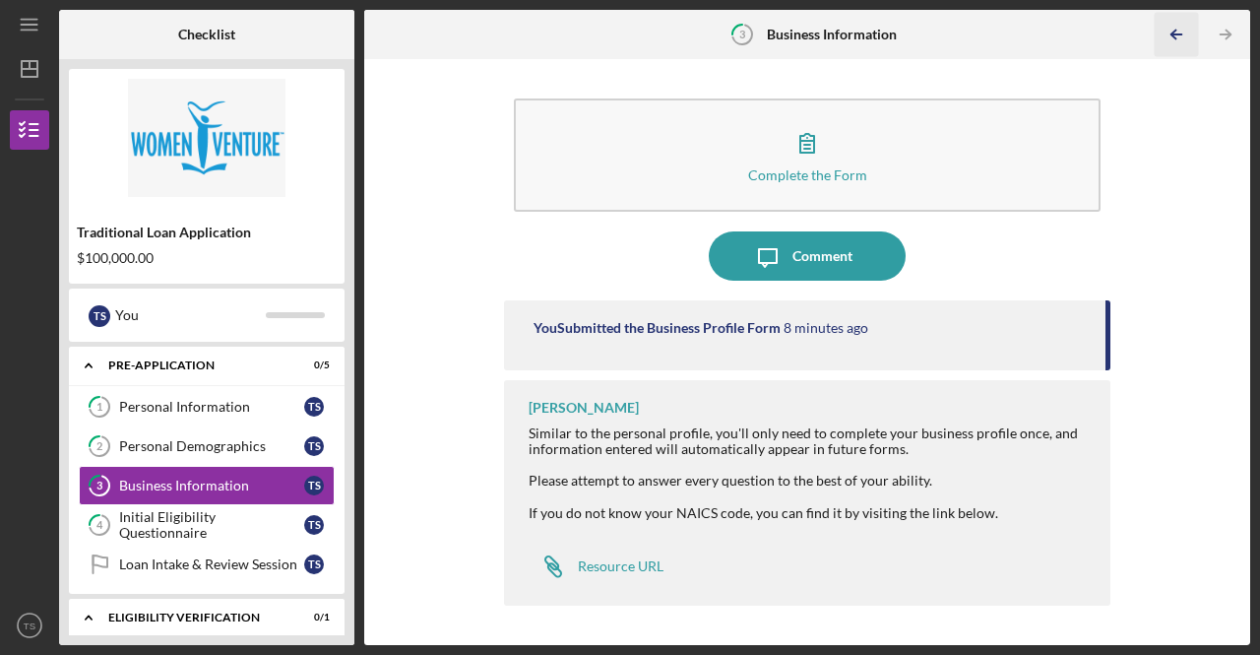
click at [1178, 34] on line "button" at bounding box center [1178, 34] width 10 height 0
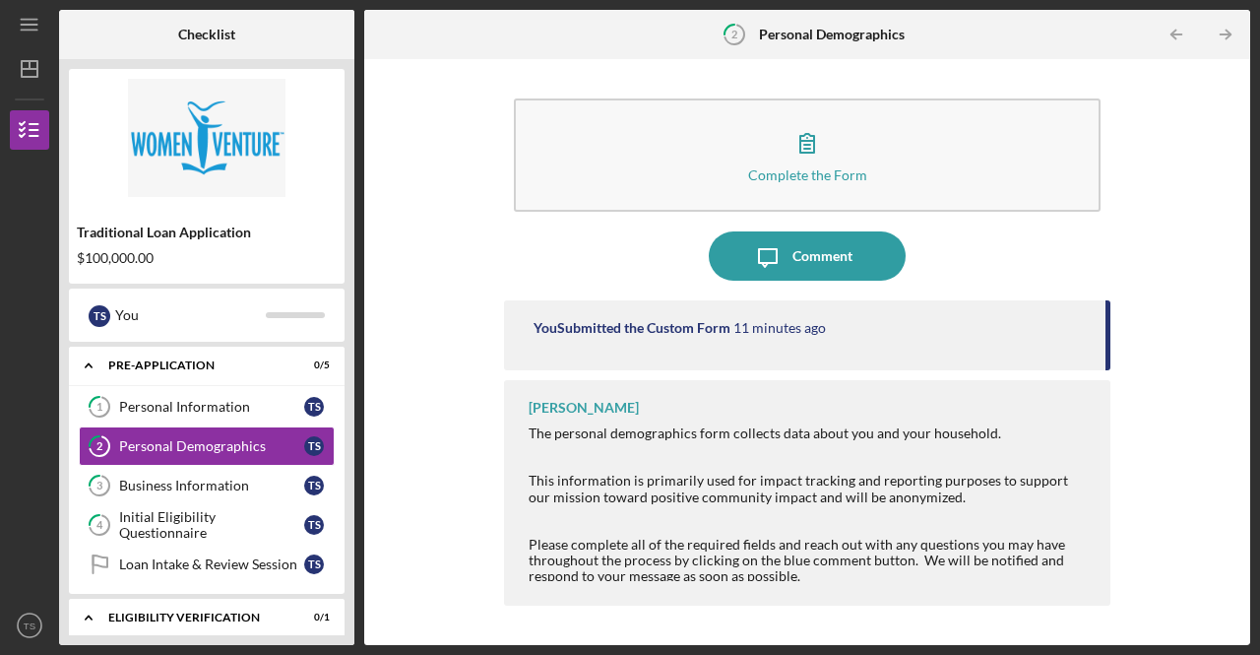
click at [1178, 34] on line "button" at bounding box center [1178, 34] width 10 height 0
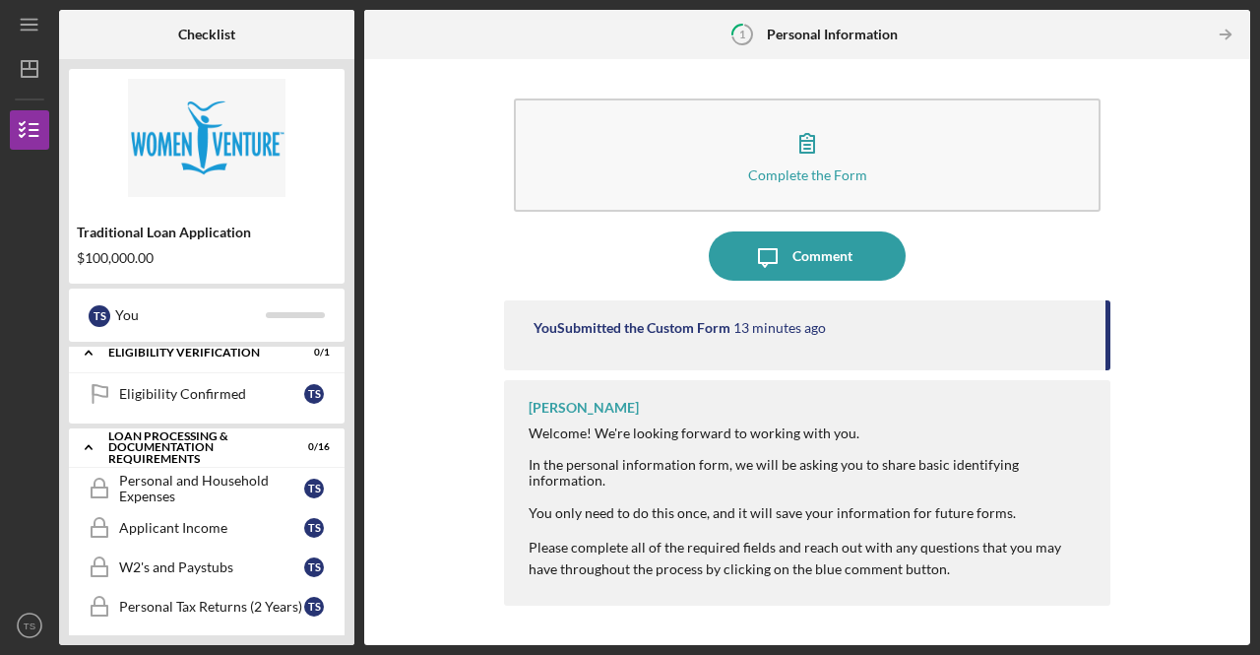
scroll to position [295, 0]
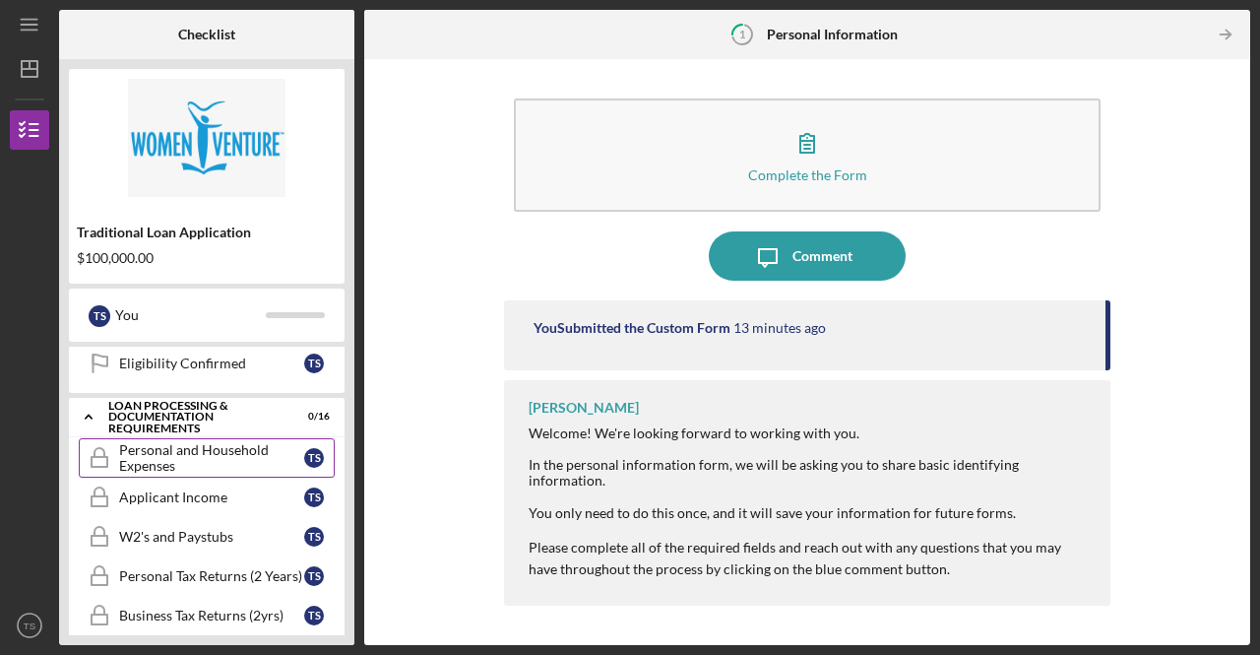
click at [261, 459] on div "Personal and Household Expenses" at bounding box center [211, 458] width 185 height 32
